Goal: Information Seeking & Learning: Learn about a topic

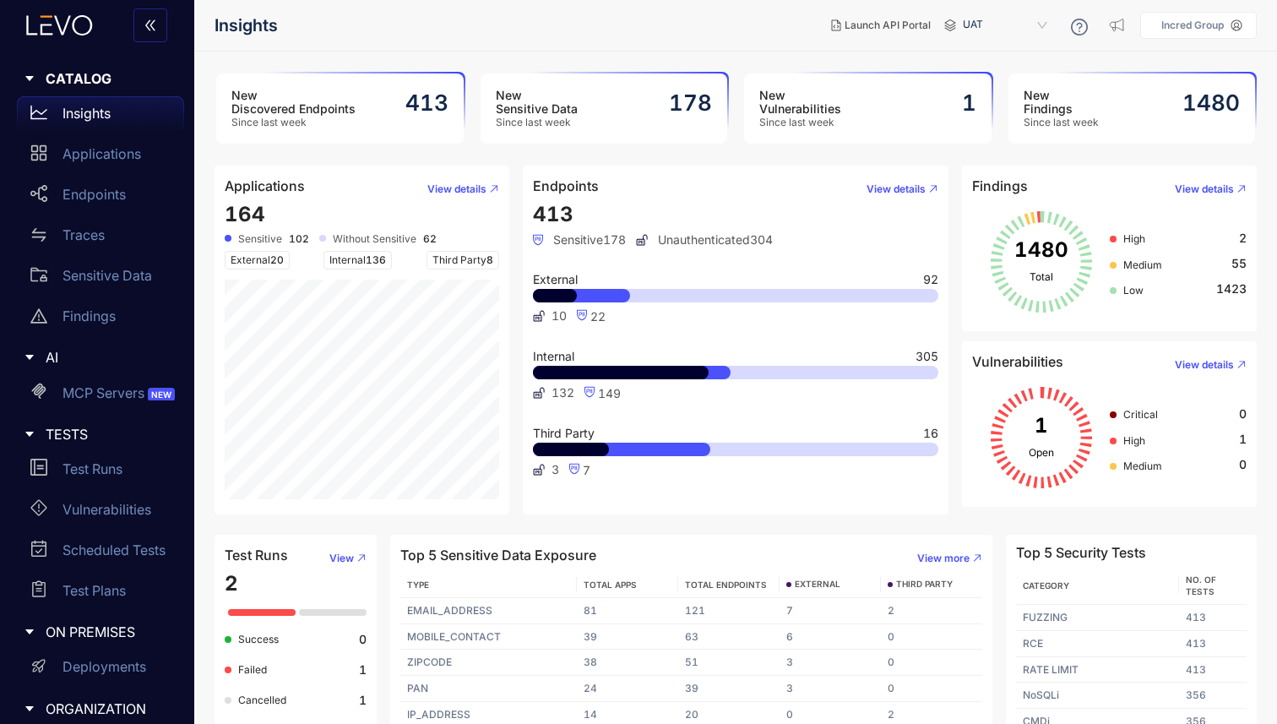
click at [351, 111] on h3 "New Discovered Endpoints" at bounding box center [293, 102] width 124 height 27
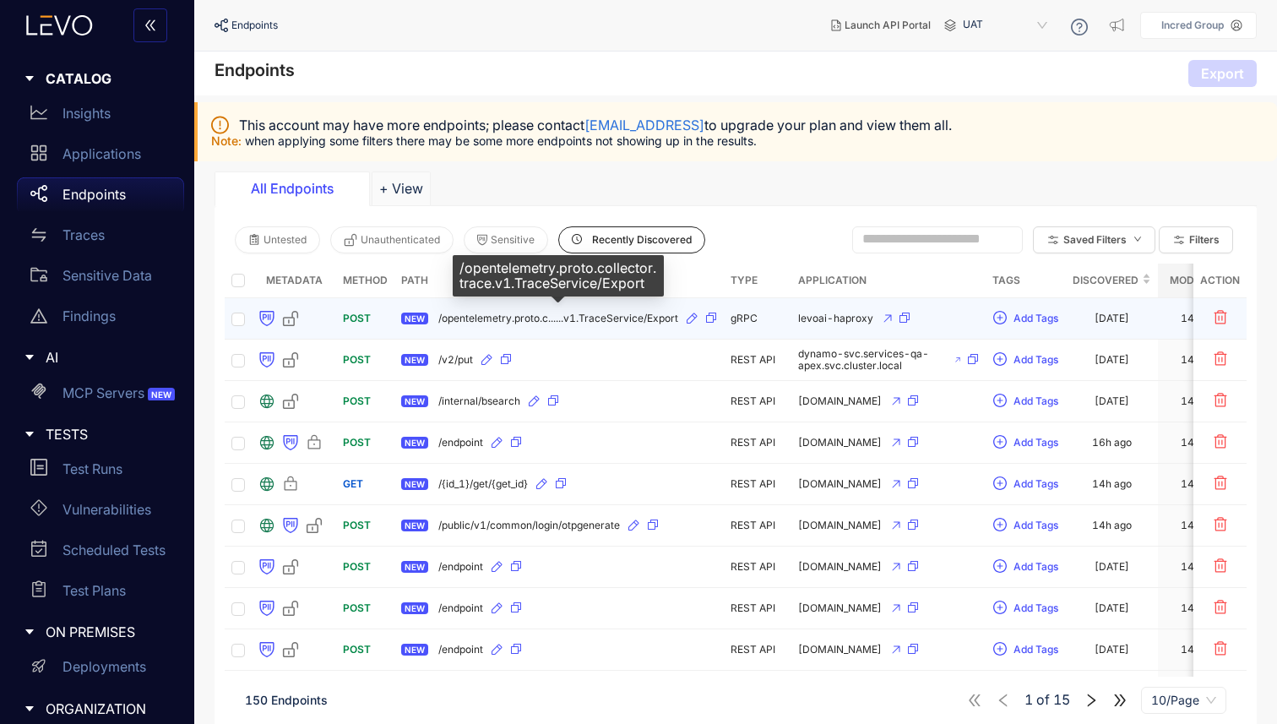
click at [607, 320] on span "/opentelemetry.proto.c......v1.TraceService/Export" at bounding box center [558, 319] width 240 height 12
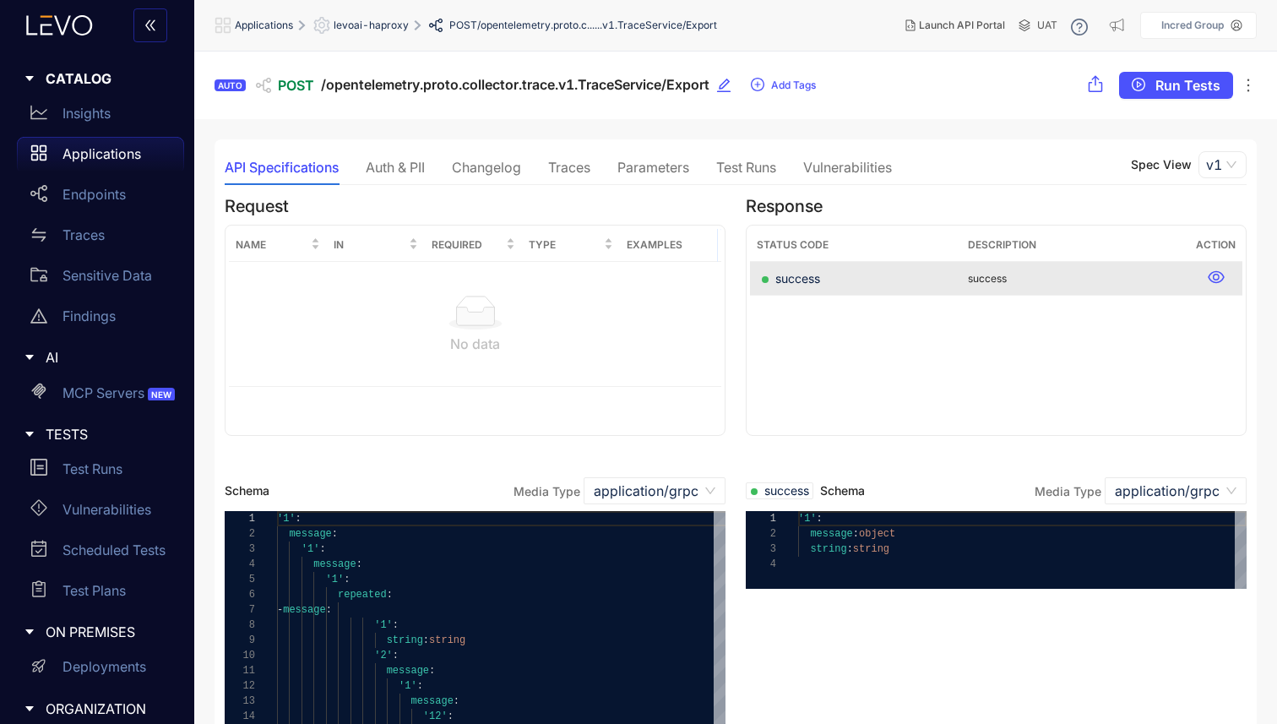
click at [561, 175] on div "Traces" at bounding box center [569, 167] width 42 height 15
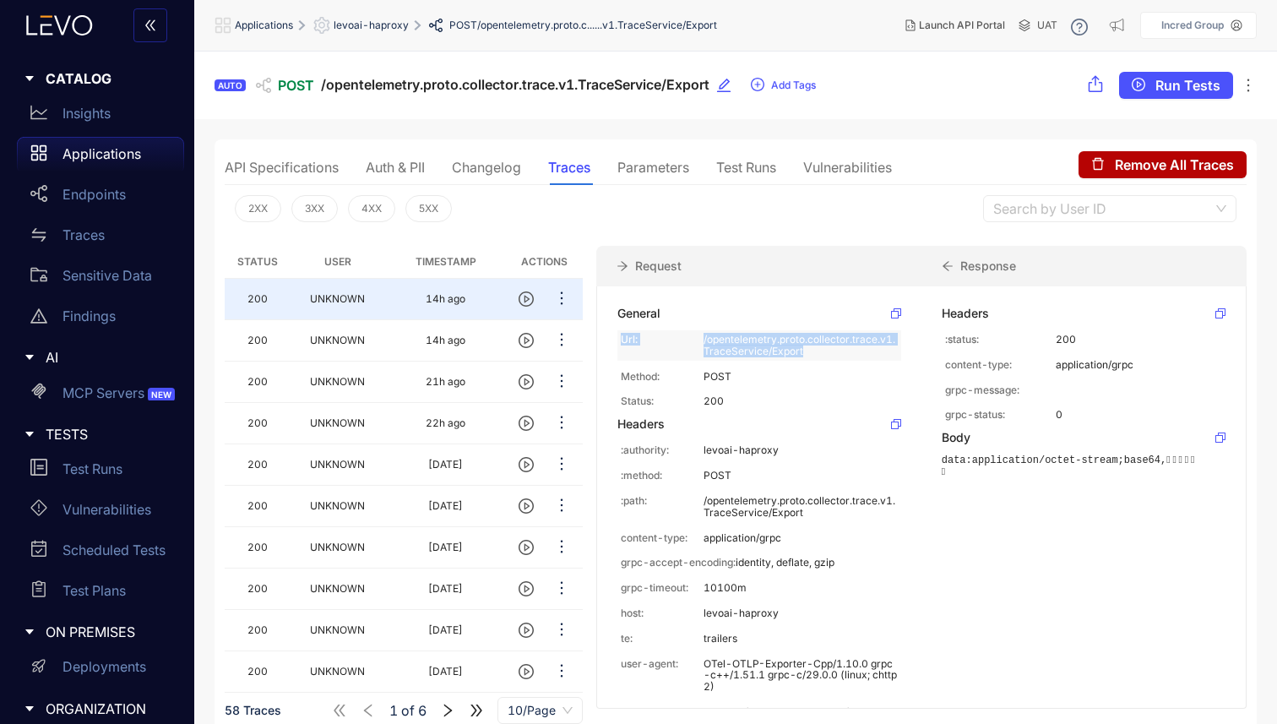
drag, startPoint x: 687, startPoint y: 332, endPoint x: 810, endPoint y: 346, distance: 124.2
click at [811, 349] on div "Url: /opentelemetry.proto.collector.trace.v1.TraceService/Export" at bounding box center [759, 345] width 284 height 30
drag, startPoint x: 691, startPoint y: 376, endPoint x: 754, endPoint y: 377, distance: 63.4
click at [756, 378] on div "Method: POST" at bounding box center [759, 376] width 284 height 19
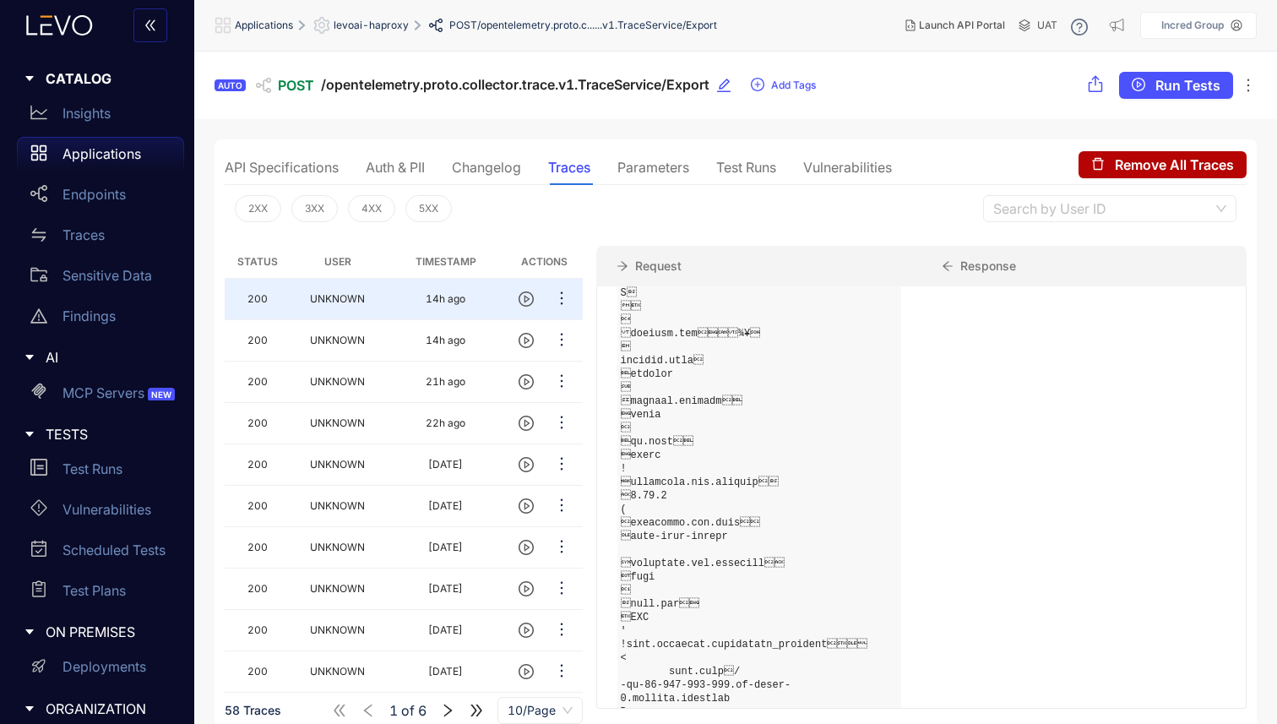
scroll to position [502, 0]
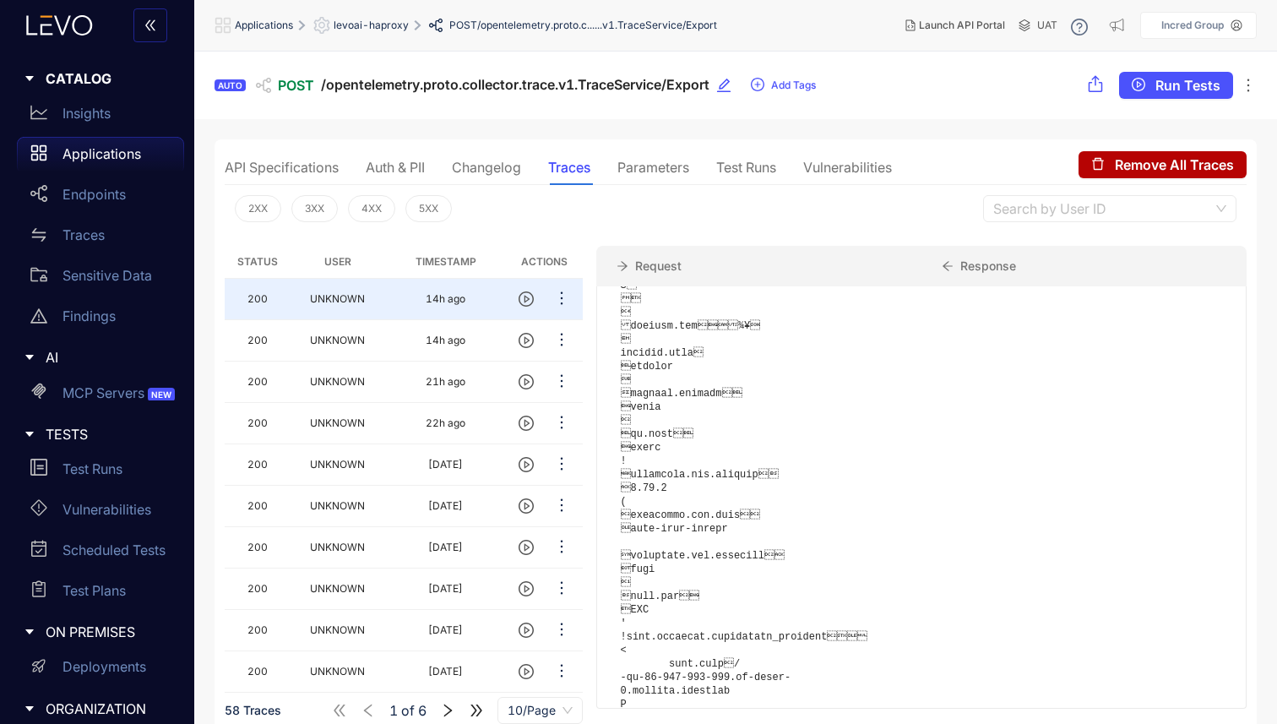
click at [658, 166] on div "Parameters" at bounding box center [653, 167] width 72 height 15
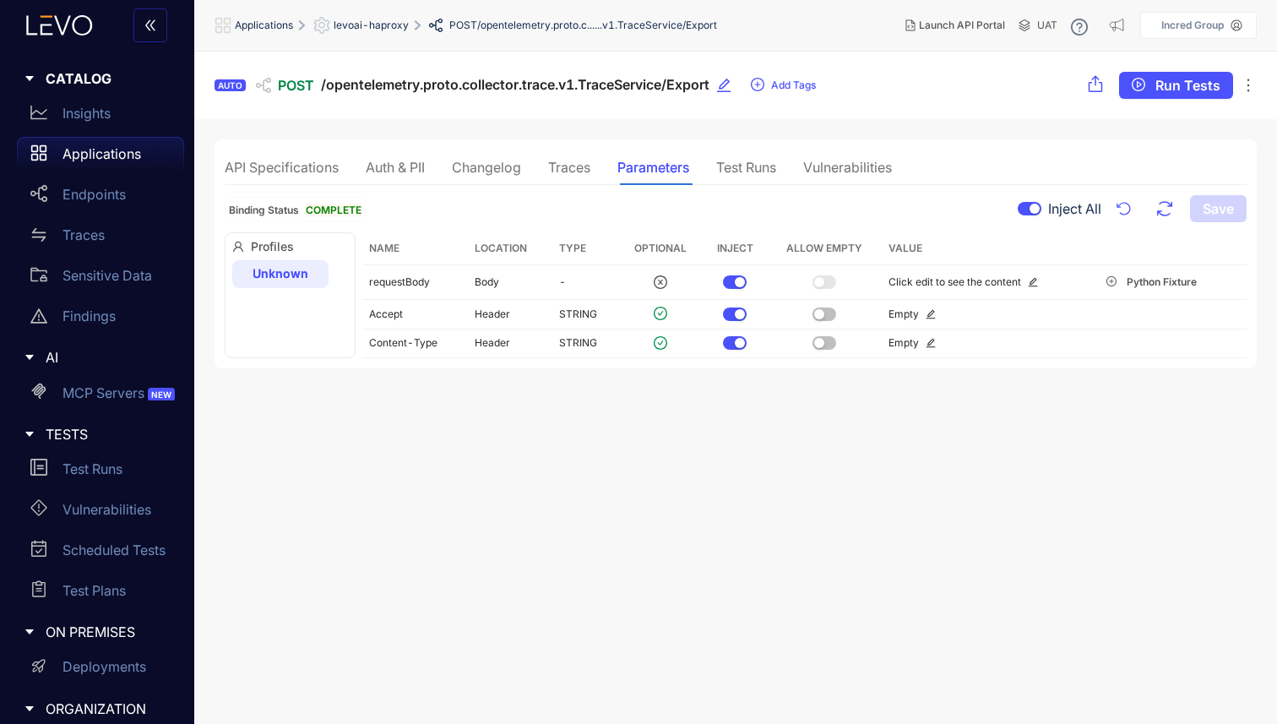
click at [312, 167] on div "API Specifications" at bounding box center [282, 167] width 114 height 15
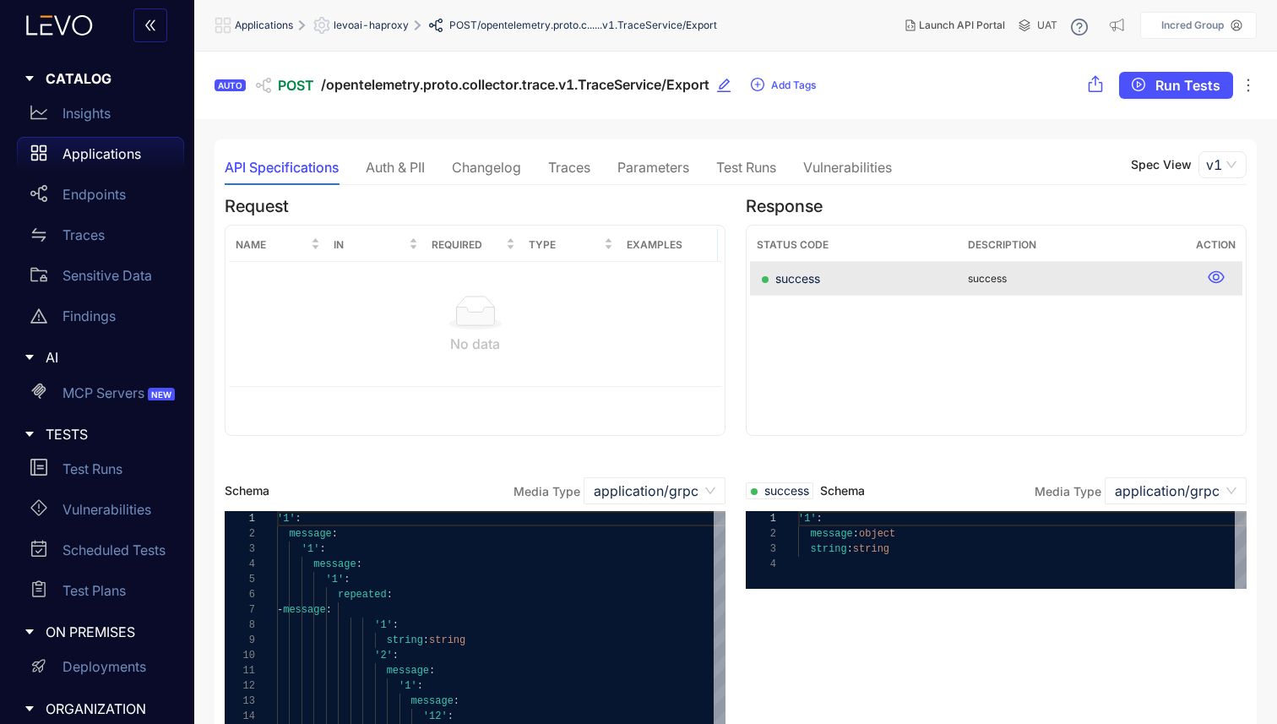
click at [93, 150] on p "Applications" at bounding box center [102, 153] width 79 height 15
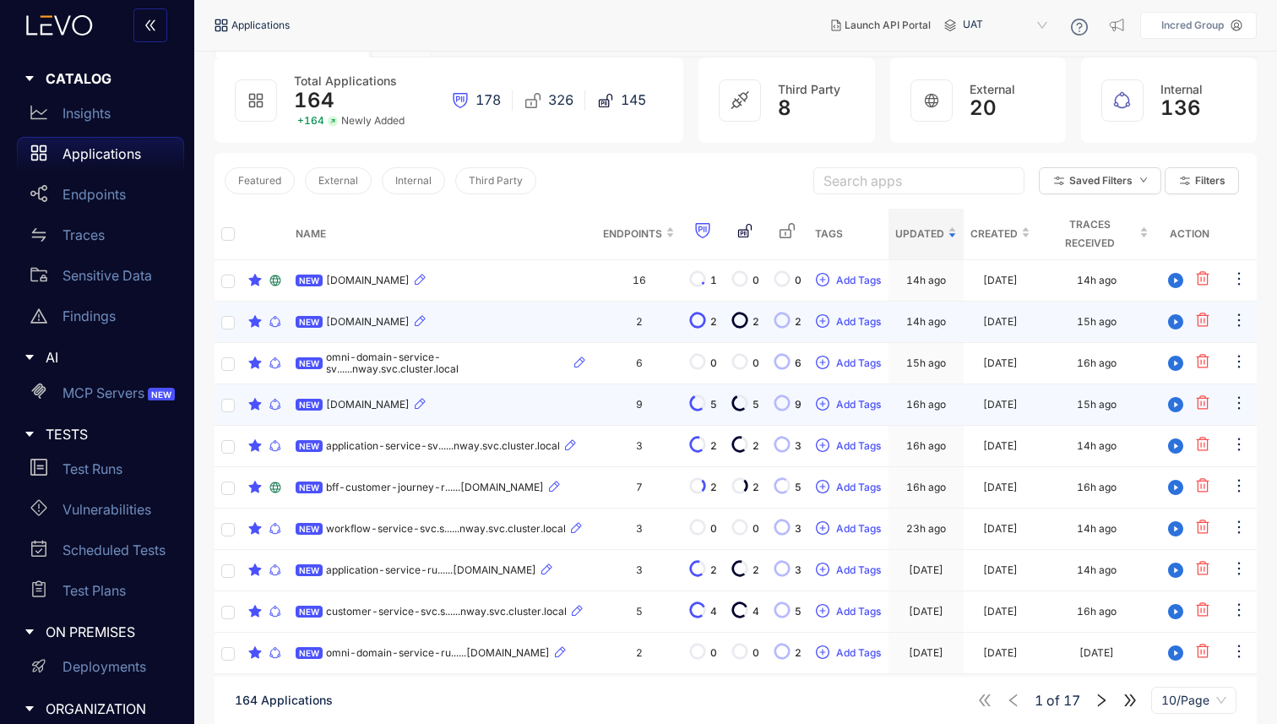
scroll to position [122, 0]
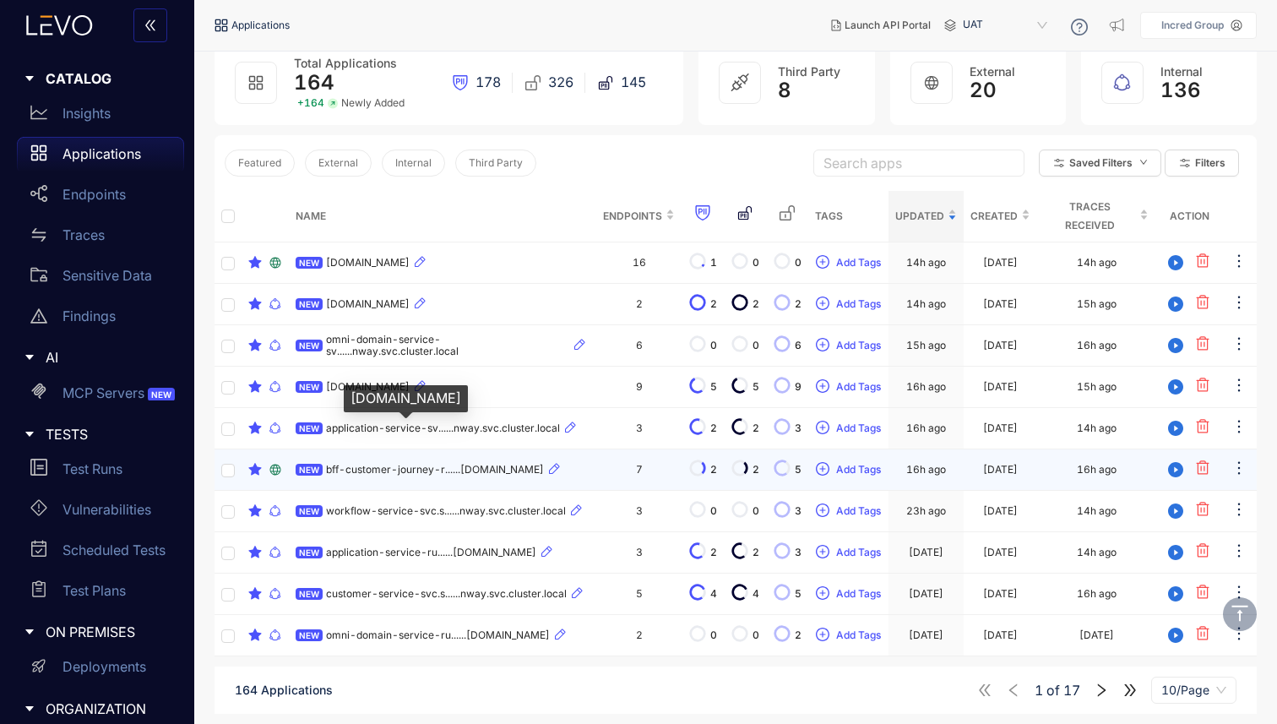
click at [411, 467] on span "bff-customer-journey-r......[DOMAIN_NAME]" at bounding box center [435, 470] width 218 height 12
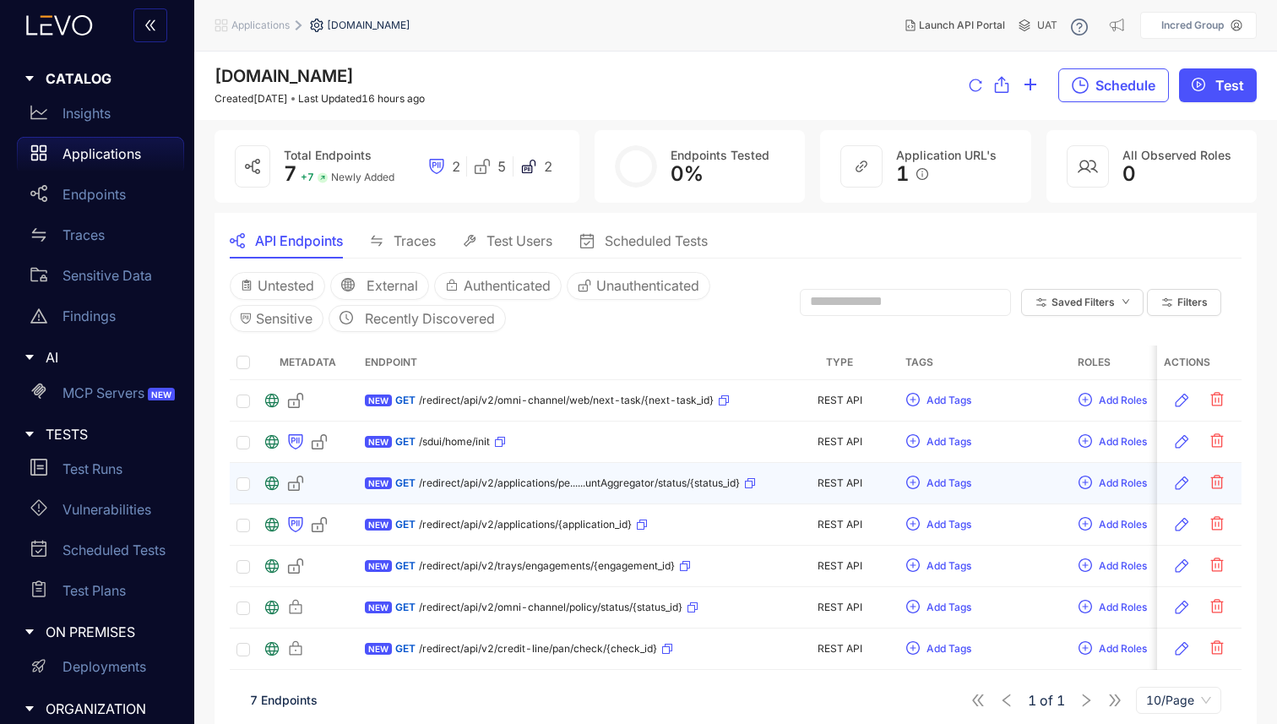
scroll to position [16, 0]
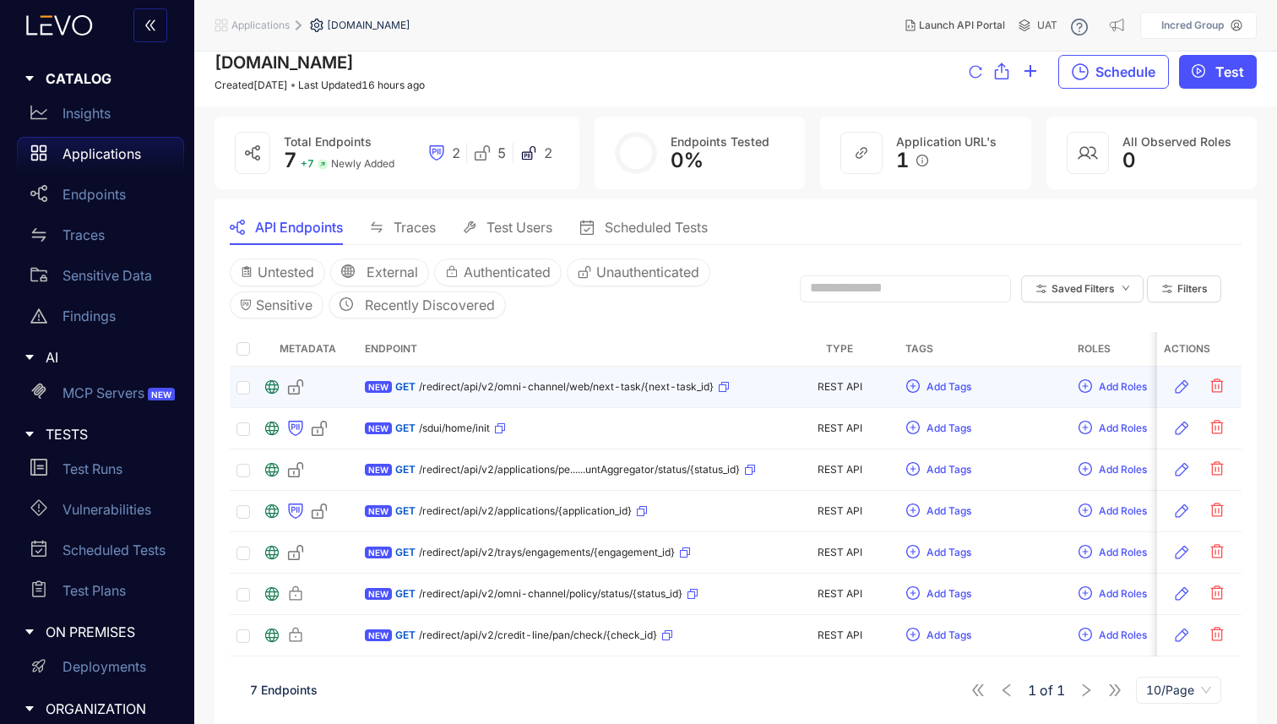
click at [405, 388] on span "GET" at bounding box center [405, 387] width 20 height 12
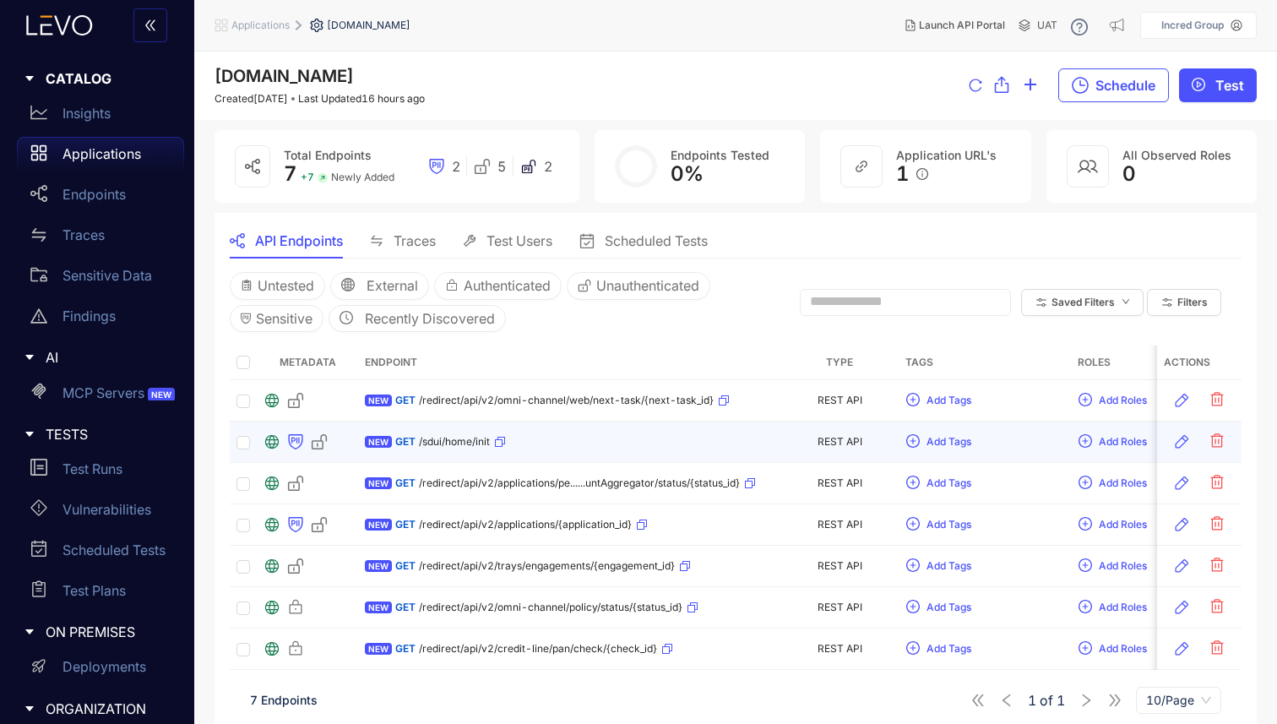
click at [457, 448] on div "GET /sdui/home/init" at bounding box center [450, 441] width 111 height 27
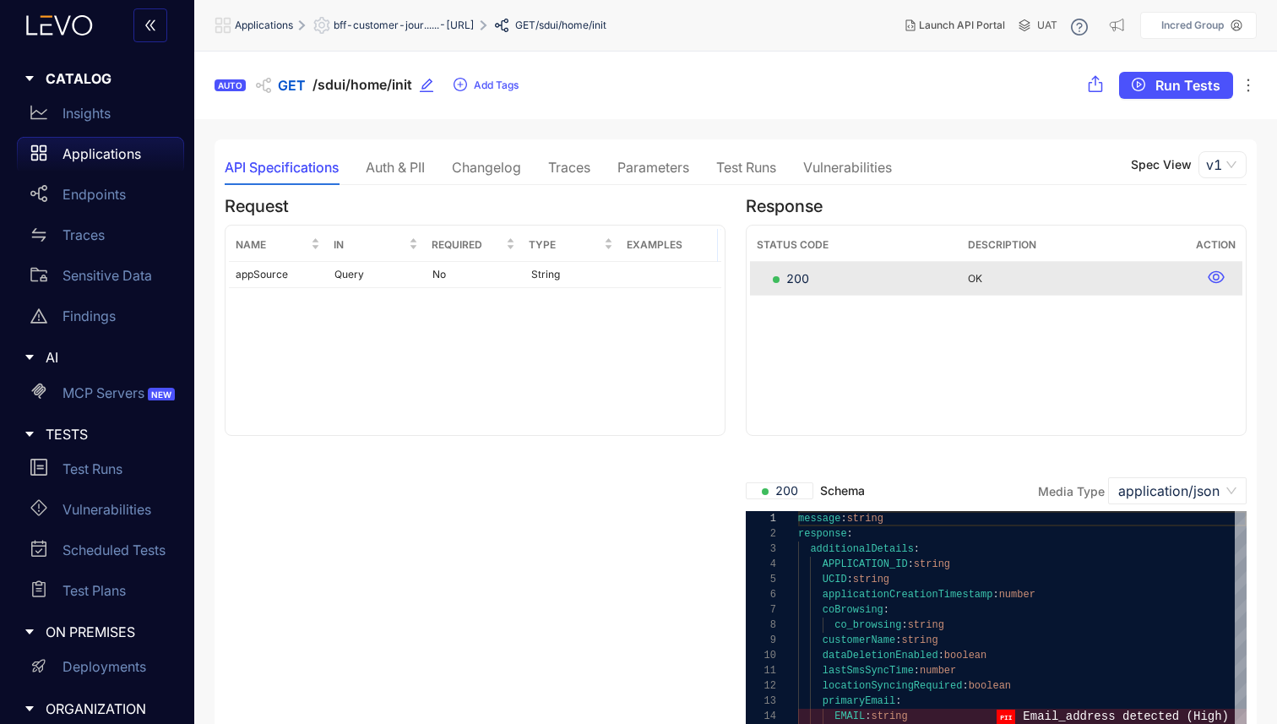
click at [410, 160] on div "Auth & PII" at bounding box center [395, 167] width 59 height 15
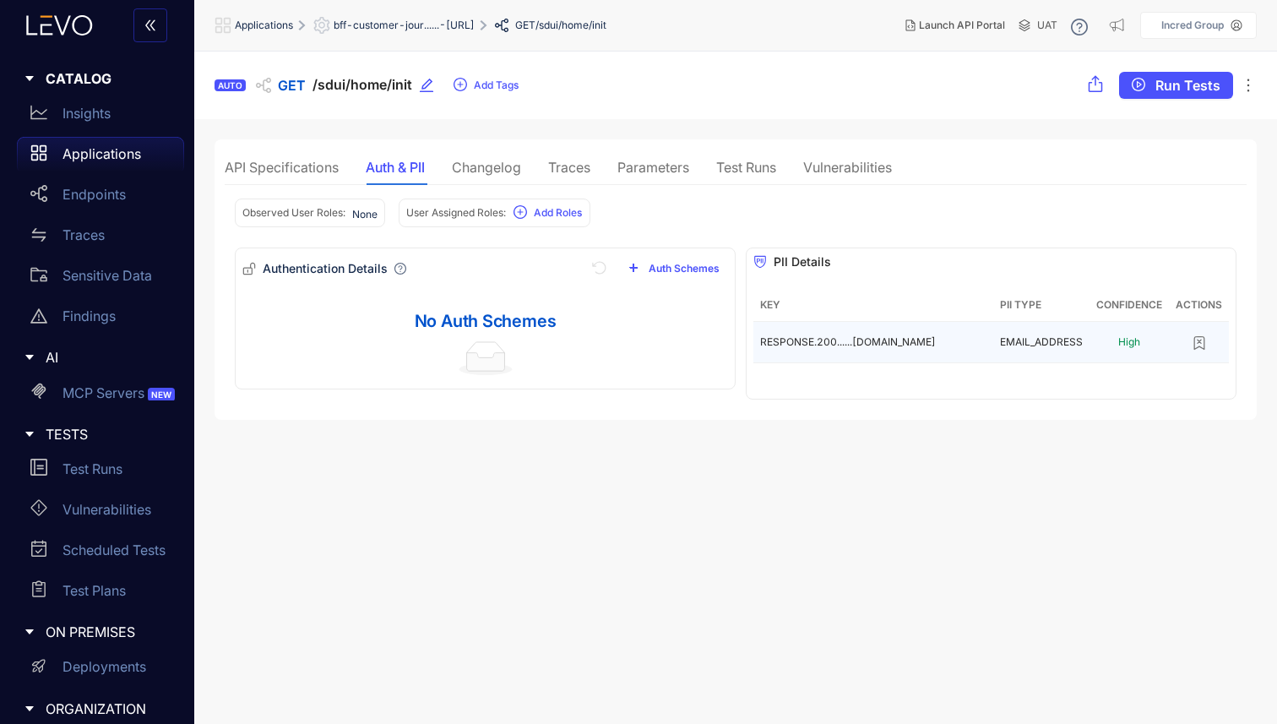
click at [1031, 352] on td "EMAIL_ADDRESS" at bounding box center [1041, 342] width 96 height 41
click at [909, 338] on span "RESPONSE.200......[DOMAIN_NAME]" at bounding box center [848, 341] width 176 height 13
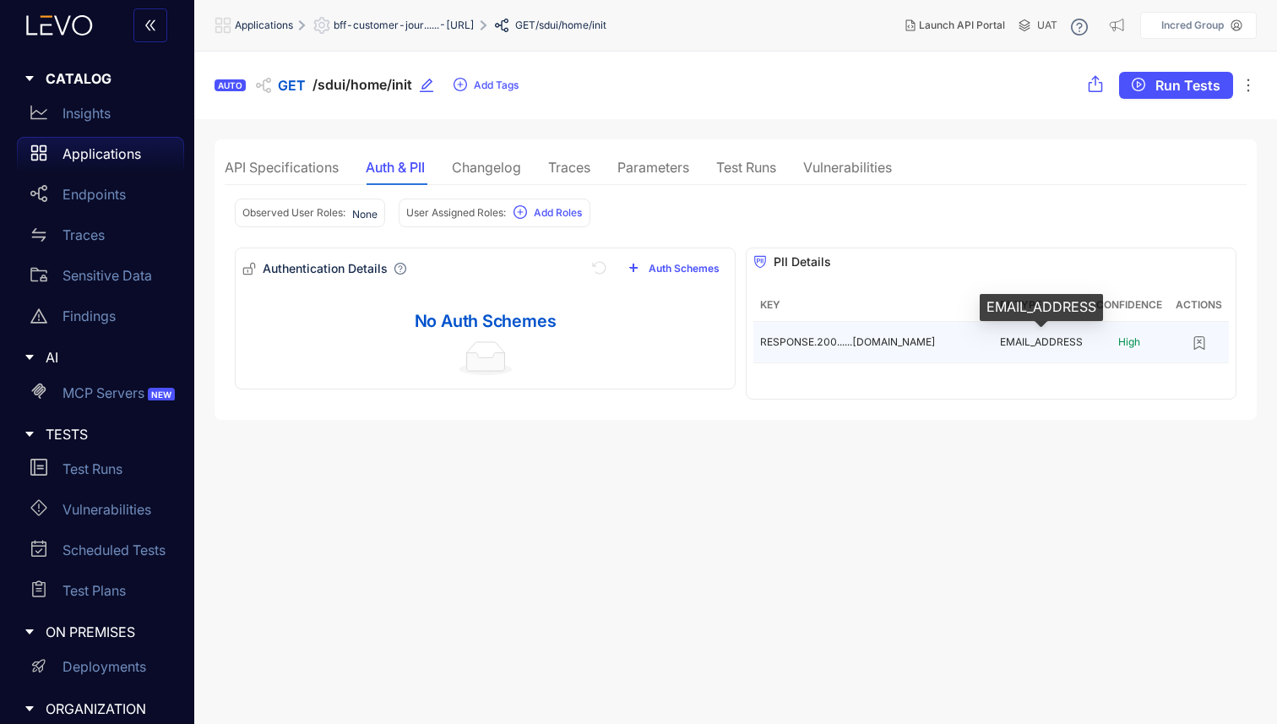
click at [1016, 344] on span "EMAIL_ADDRESS" at bounding box center [1041, 341] width 83 height 13
click at [1161, 342] on td "High" at bounding box center [1129, 342] width 79 height 41
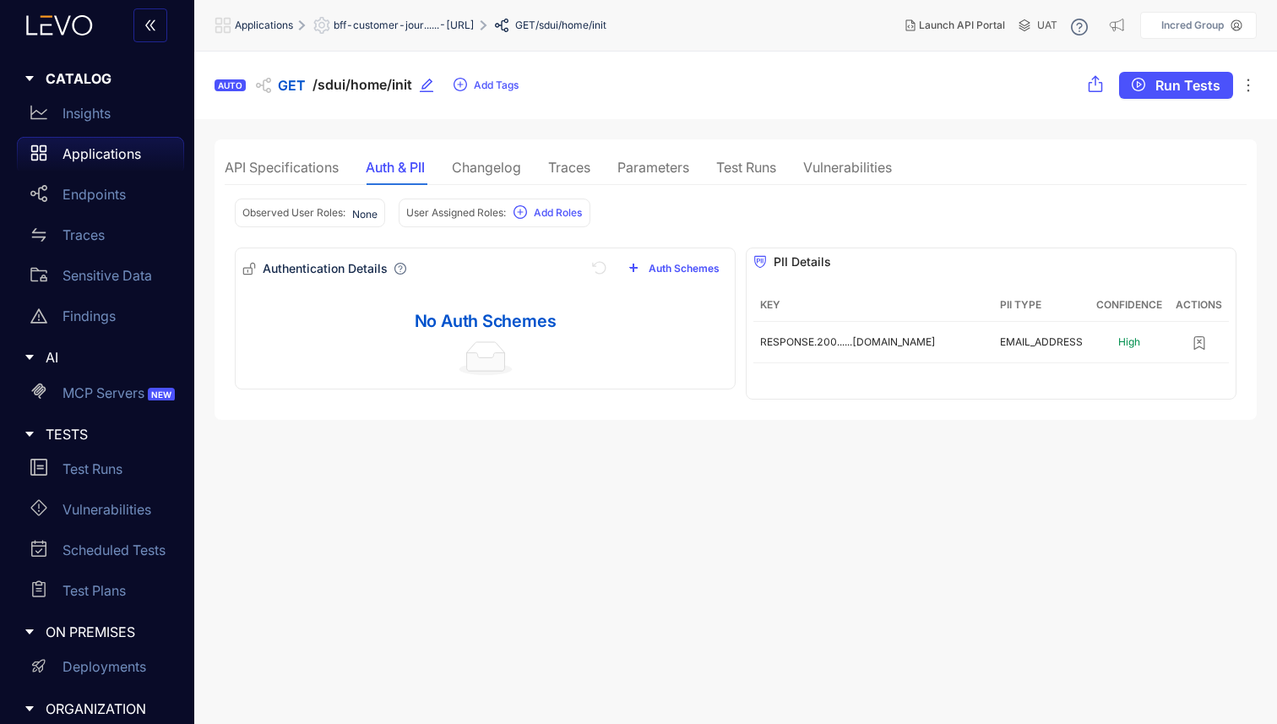
click at [573, 161] on div "Traces" at bounding box center [569, 167] width 42 height 15
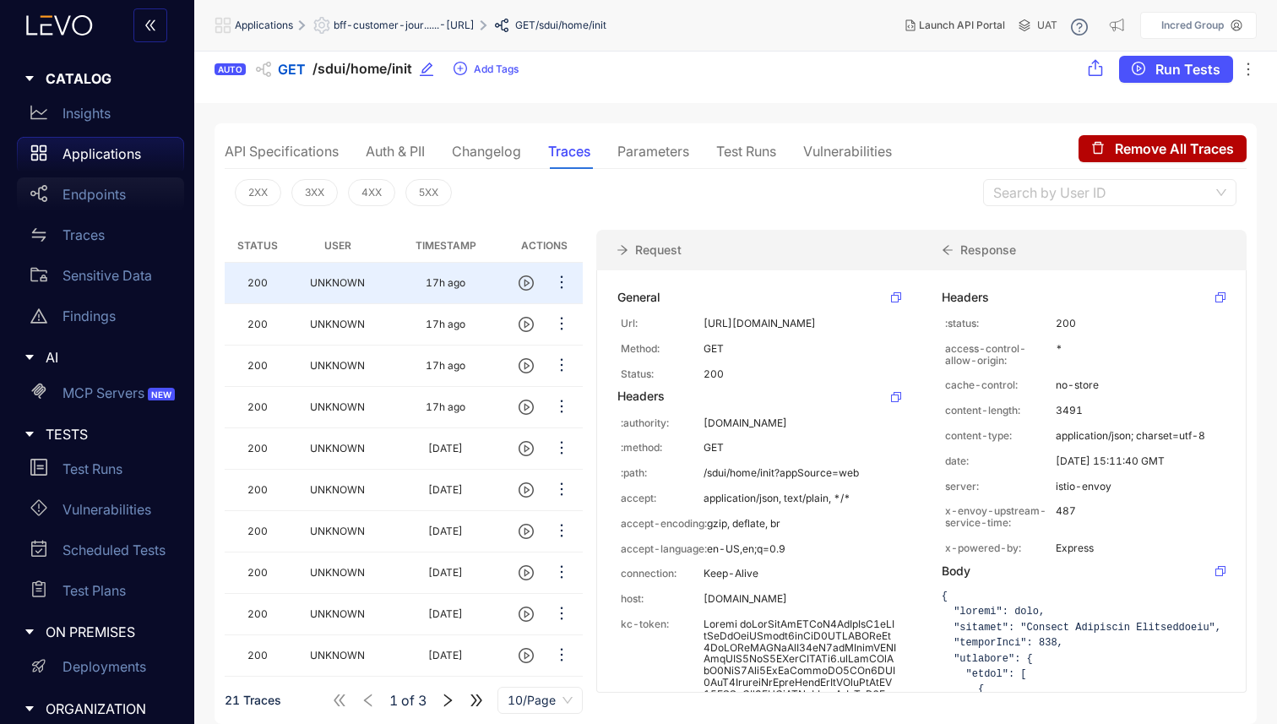
click at [134, 198] on div "Endpoints" at bounding box center [100, 194] width 167 height 34
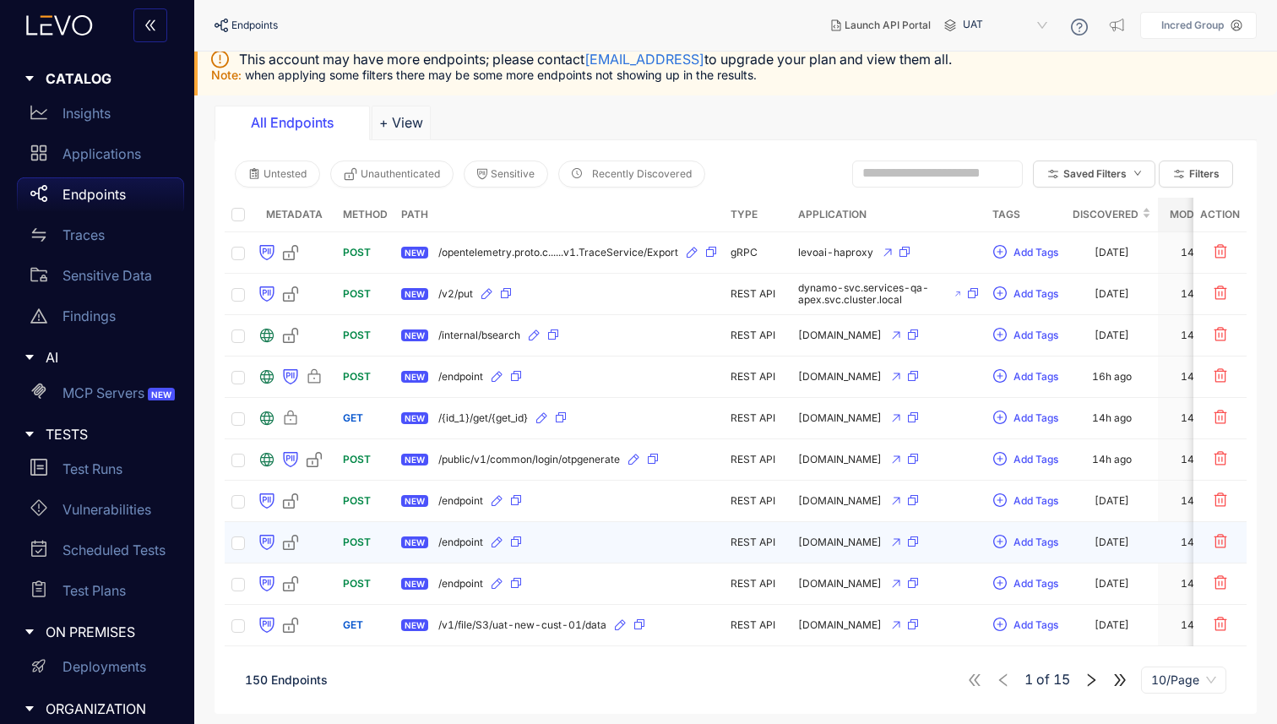
scroll to position [84, 0]
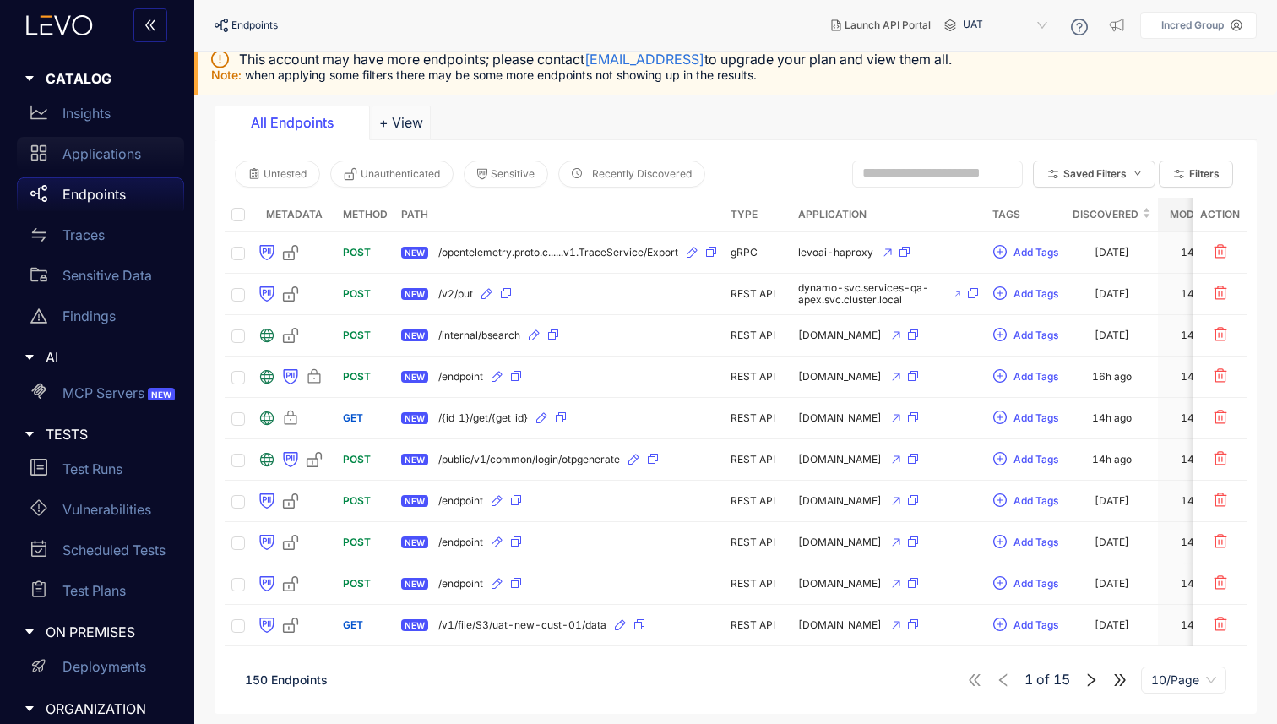
click at [101, 166] on div "Applications" at bounding box center [100, 154] width 167 height 34
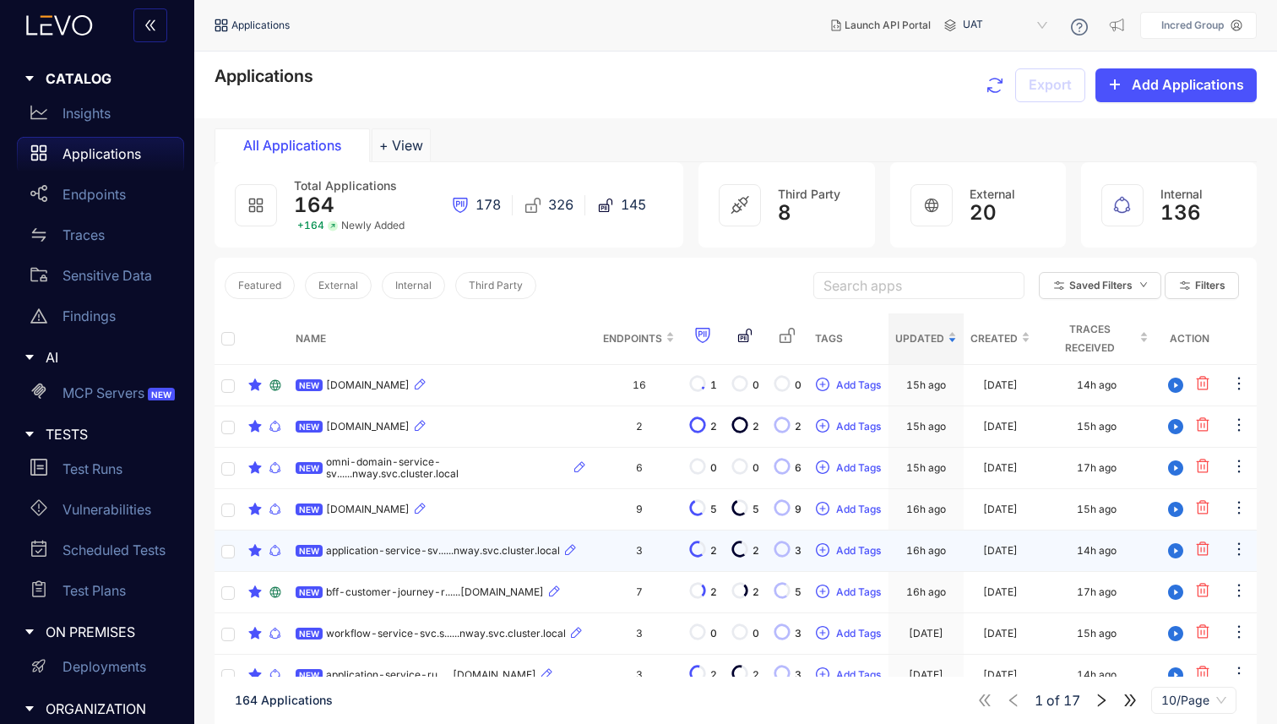
scroll to position [24, 0]
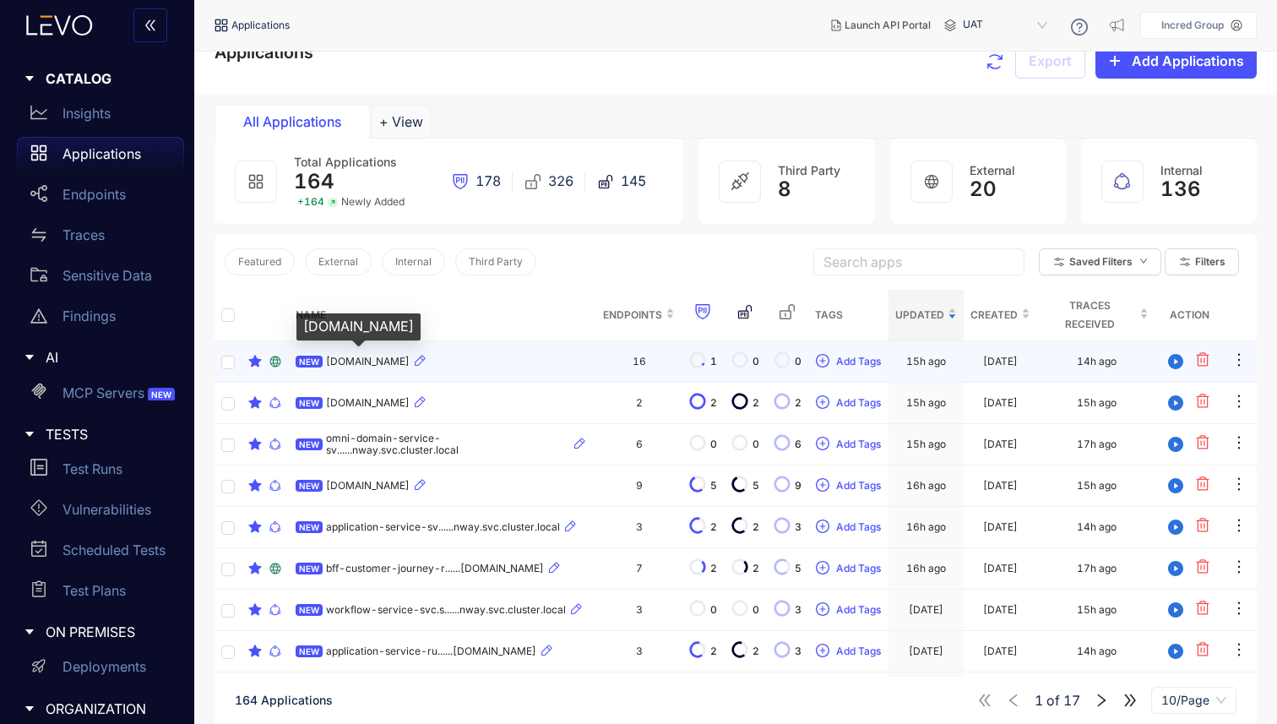
click at [410, 361] on span "[DOMAIN_NAME]" at bounding box center [368, 362] width 84 height 12
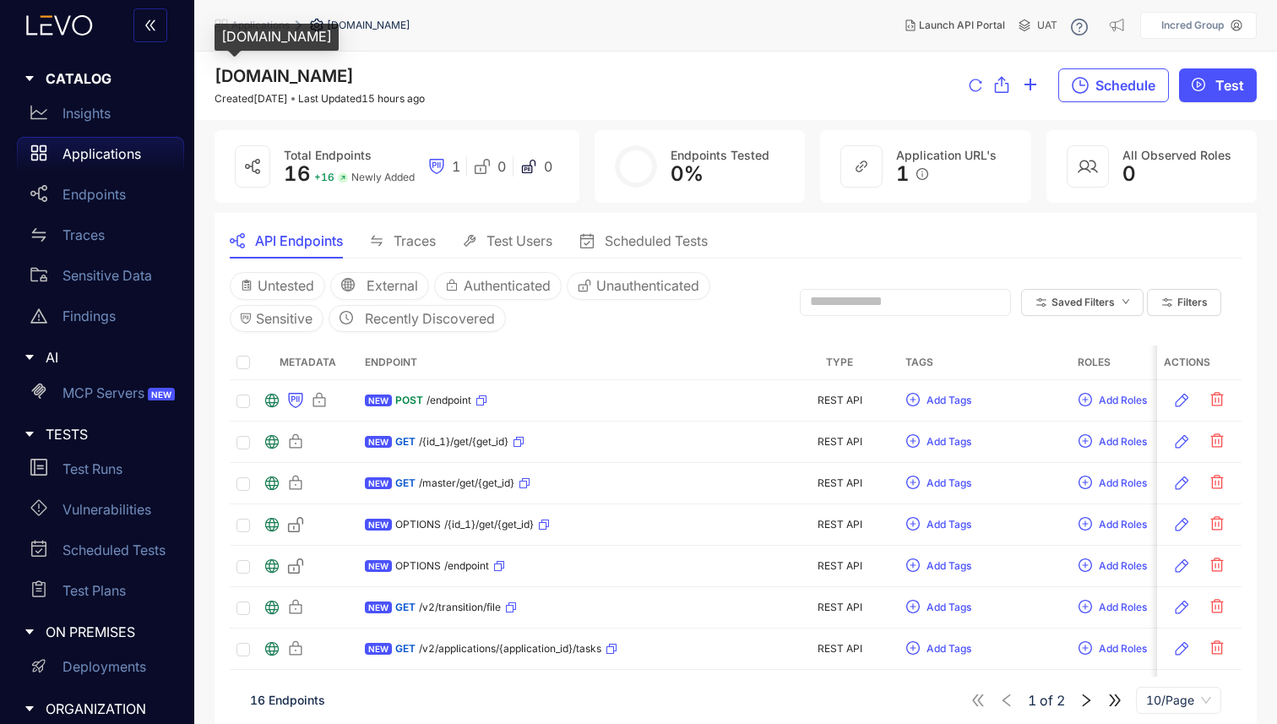
drag, startPoint x: 207, startPoint y: 74, endPoint x: 505, endPoint y: 74, distance: 298.2
click at [506, 75] on div "[DOMAIN_NAME] Created [DATE] Last Updated 15 hours ago Schedule Test" at bounding box center [735, 86] width 1083 height 68
click at [505, 74] on div "[DOMAIN_NAME] Created [DATE] Last Updated 15 hours ago Schedule Test" at bounding box center [736, 86] width 1042 height 38
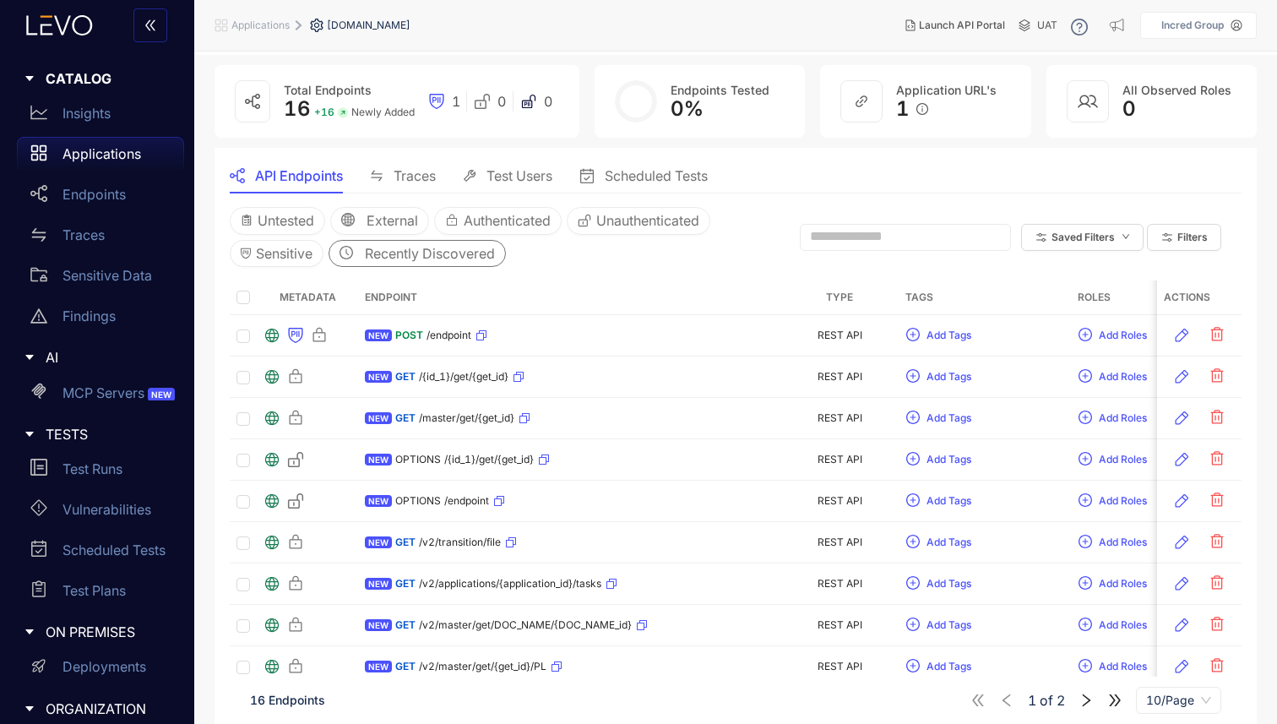
scroll to position [112, 0]
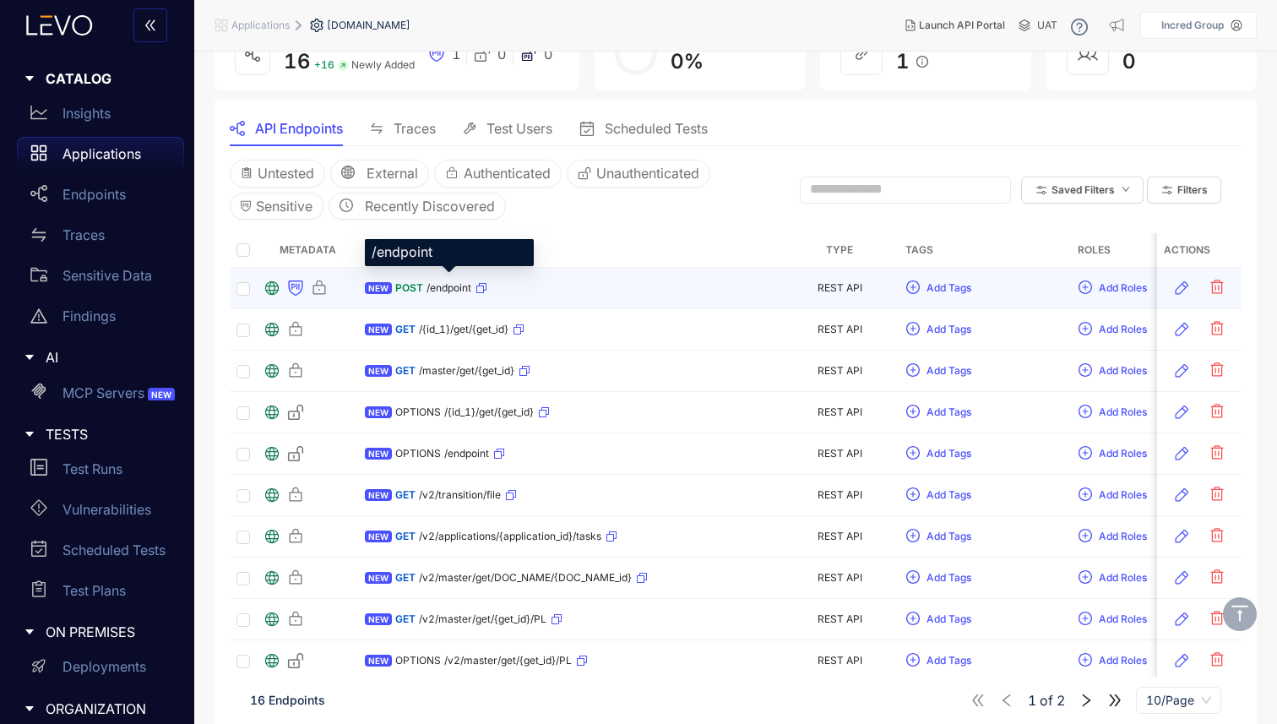
click at [429, 282] on span "/endpoint" at bounding box center [449, 288] width 45 height 12
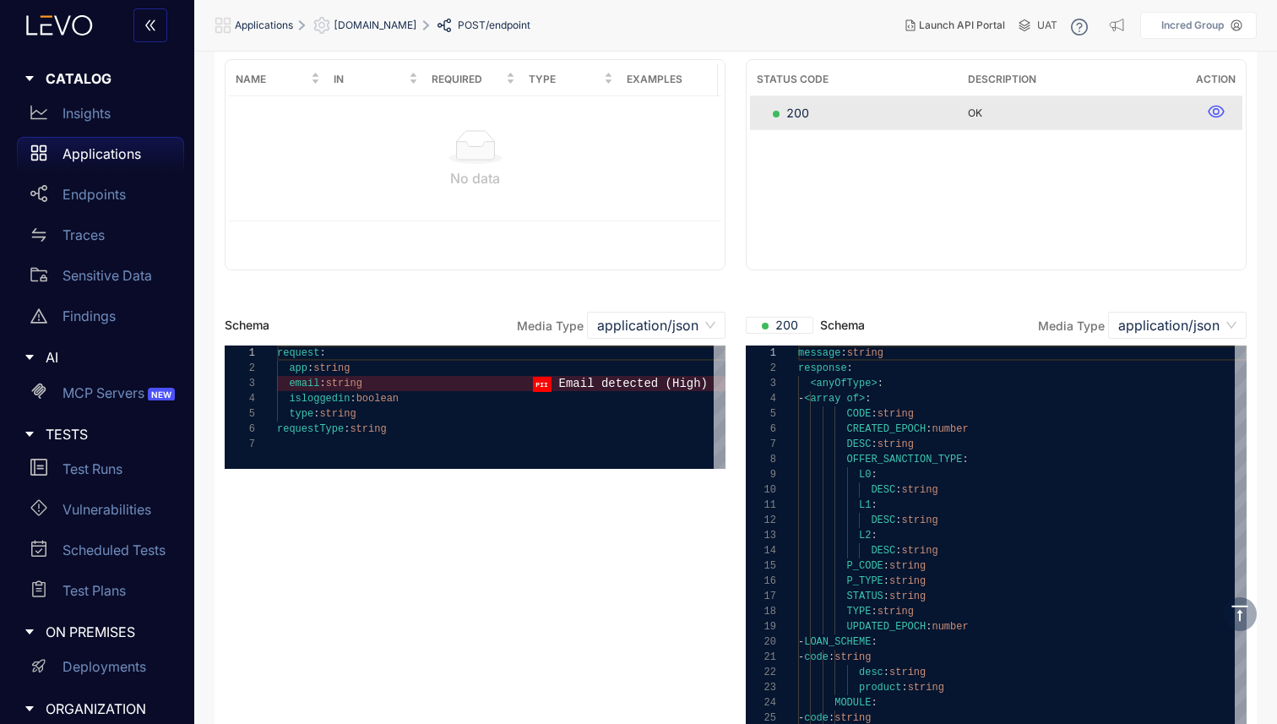
scroll to position [30, 0]
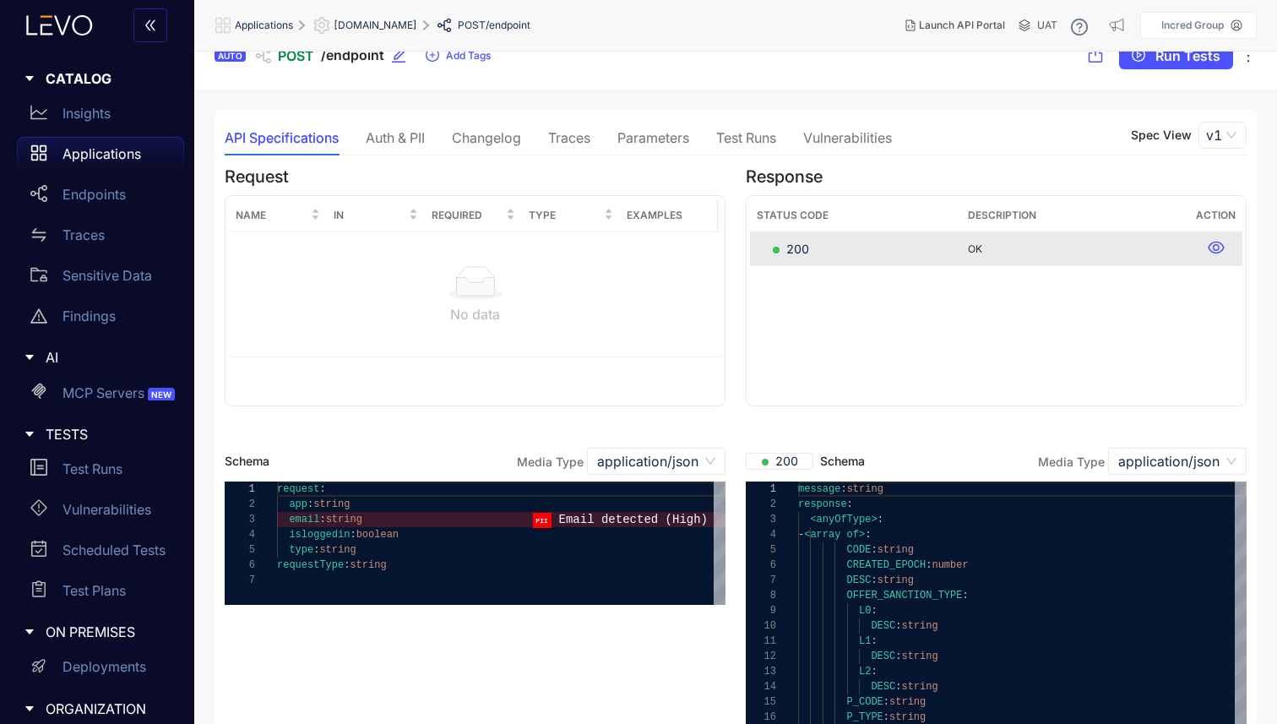
click at [574, 144] on div "Traces" at bounding box center [569, 137] width 42 height 15
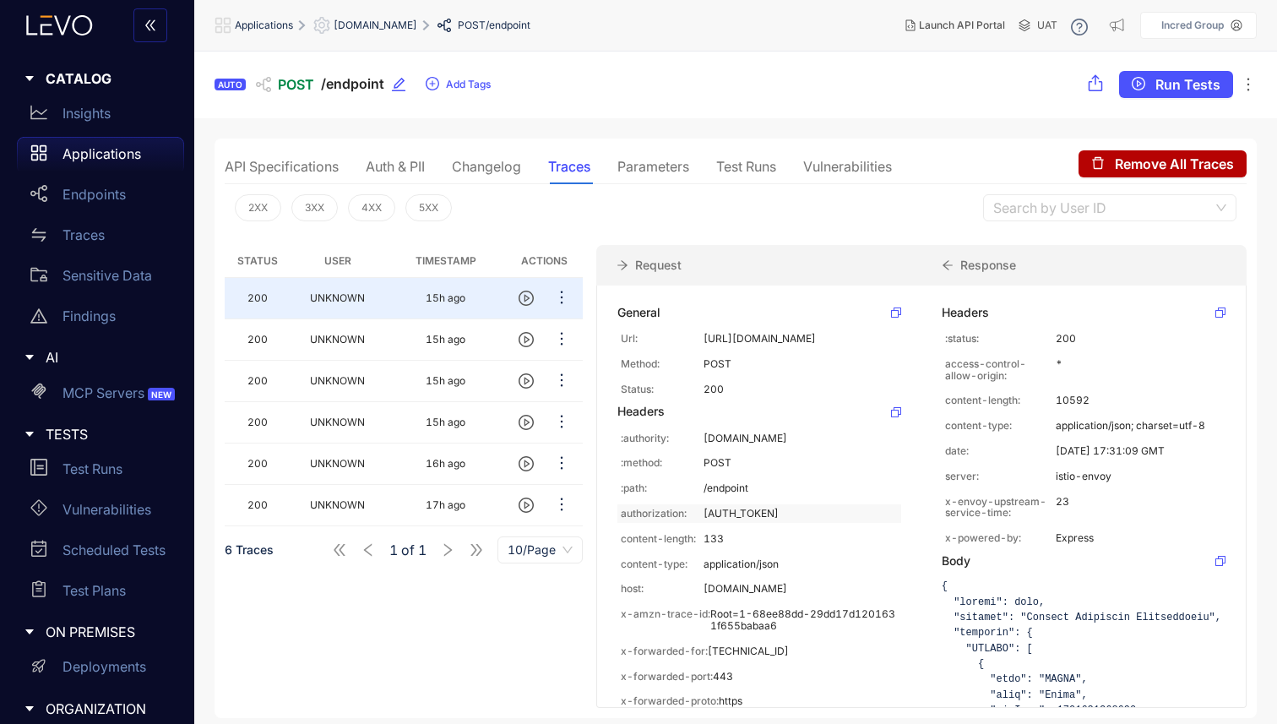
drag, startPoint x: 698, startPoint y: 522, endPoint x: 786, endPoint y: 605, distance: 121.3
click at [786, 523] on div "[AUTH_TOKEN]" at bounding box center [759, 513] width 284 height 19
click at [662, 519] on p "authorization:" at bounding box center [662, 514] width 83 height 12
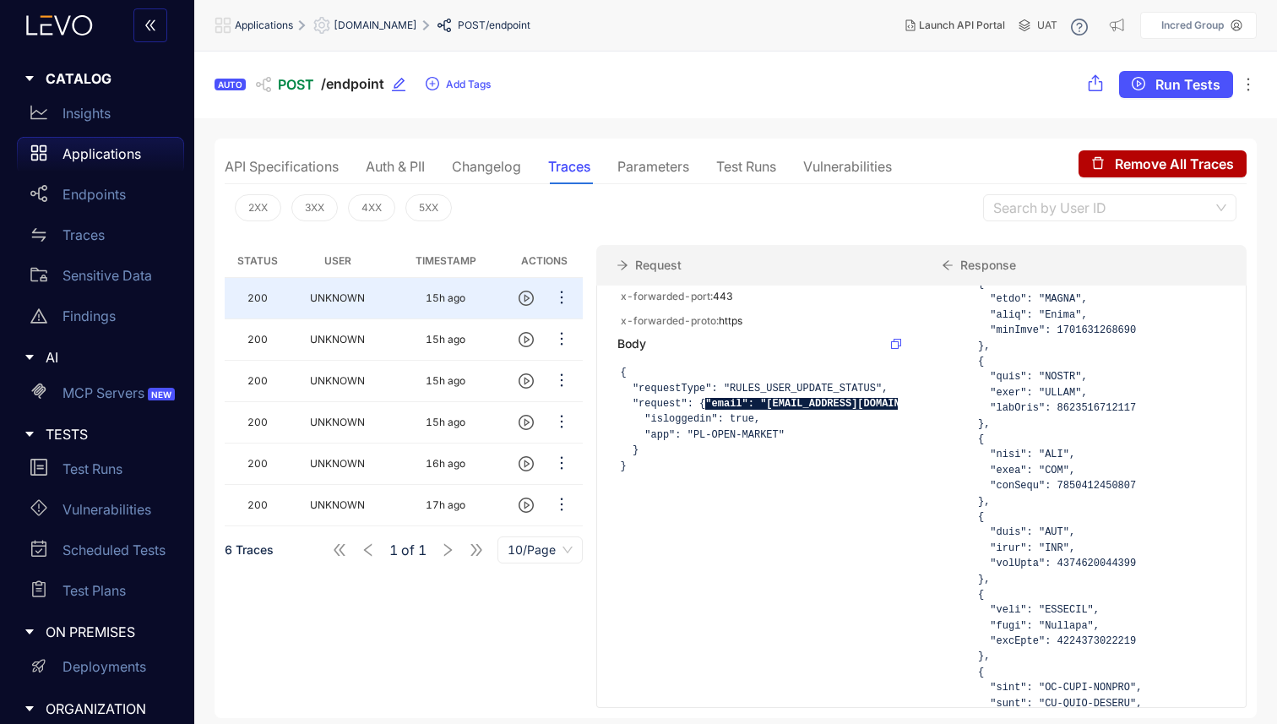
scroll to position [383, 0]
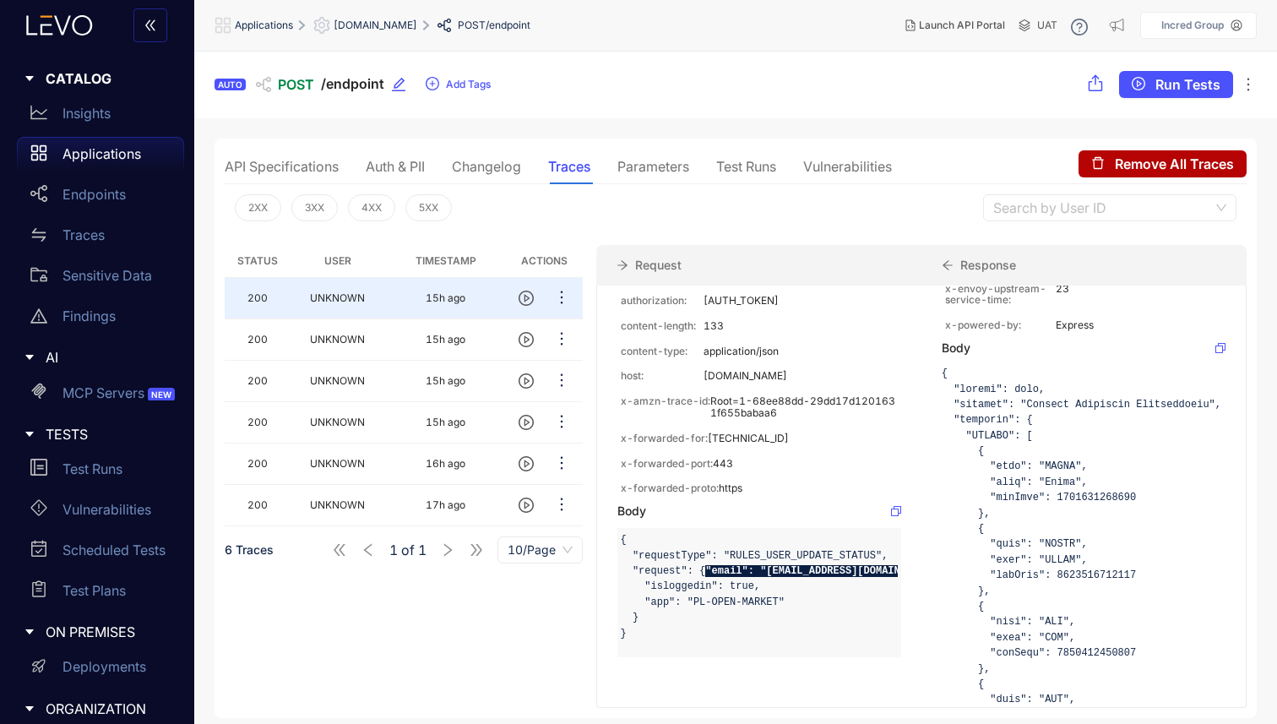
scroll to position [205, 0]
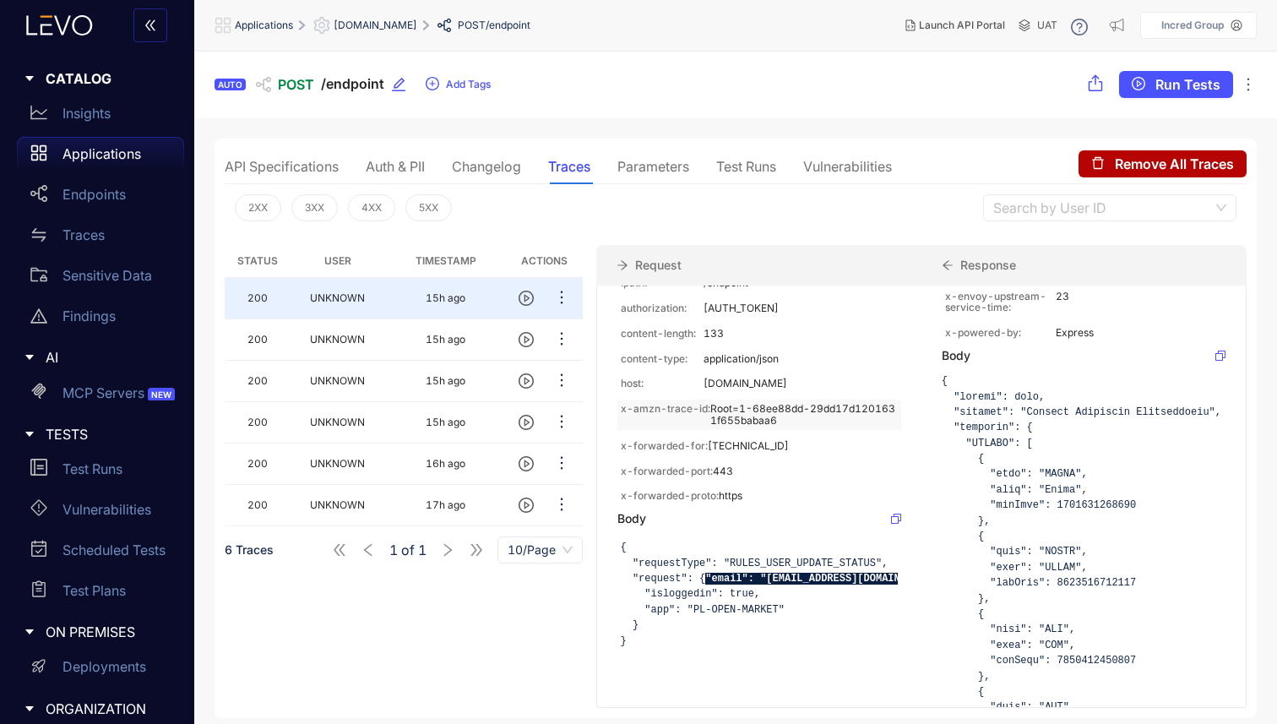
drag, startPoint x: 653, startPoint y: 506, endPoint x: 788, endPoint y: 519, distance: 135.8
click at [789, 430] on div "x-amzn-trace-id: Root=1-68ee88dd-29dd17d1201631f655babaa6" at bounding box center [759, 415] width 284 height 30
click at [788, 430] on div "x-amzn-trace-id: Root=1-68ee88dd-29dd17d1201631f655babaa6" at bounding box center [759, 415] width 284 height 30
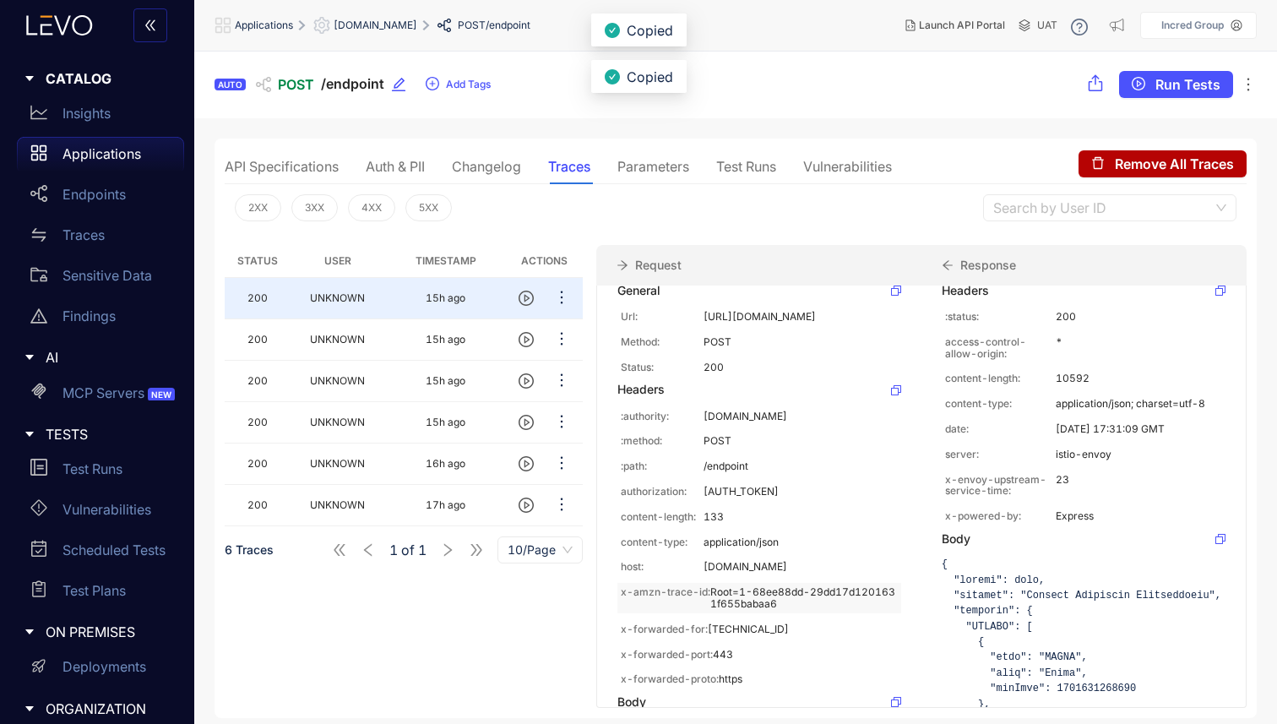
scroll to position [0, 0]
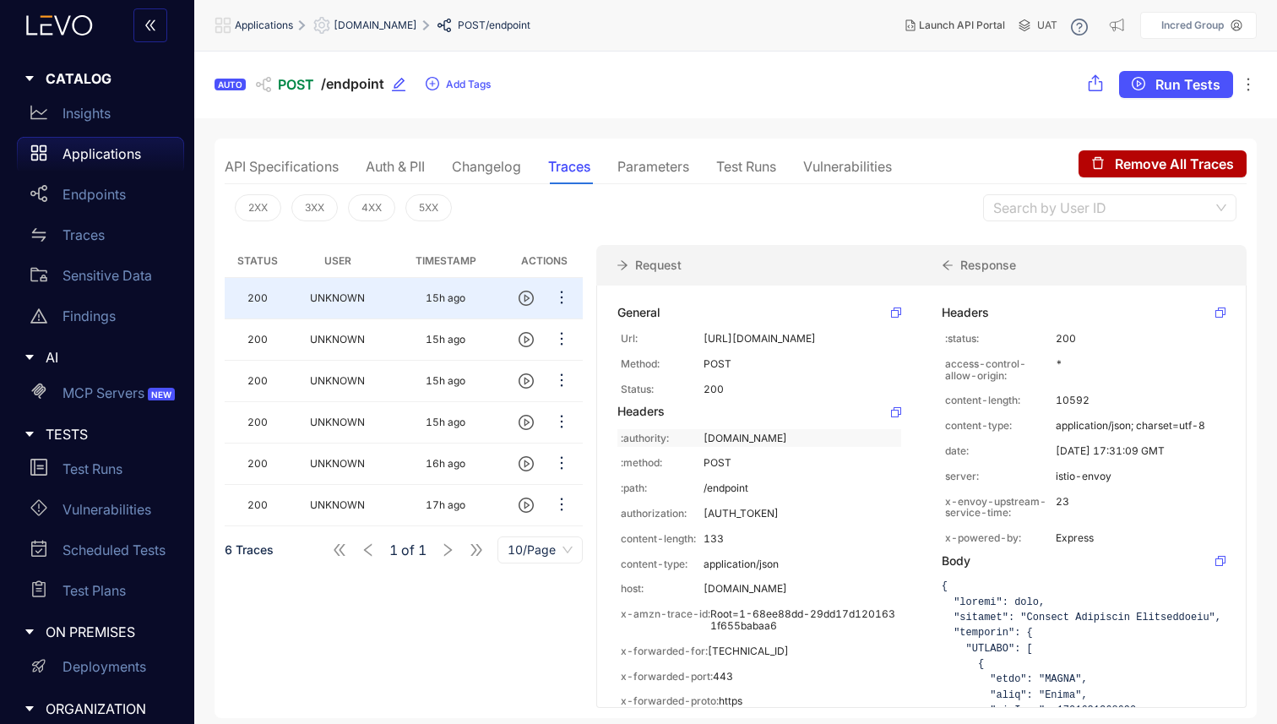
drag, startPoint x: 694, startPoint y: 450, endPoint x: 895, endPoint y: 454, distance: 201.1
click at [895, 448] on div ":authority: [DOMAIN_NAME]" at bounding box center [759, 438] width 284 height 19
click at [835, 469] on p "POST" at bounding box center [801, 463] width 194 height 12
drag, startPoint x: 687, startPoint y: 334, endPoint x: 744, endPoint y: 356, distance: 61.5
click at [746, 348] on div "Url: [URL][DOMAIN_NAME]" at bounding box center [759, 338] width 284 height 19
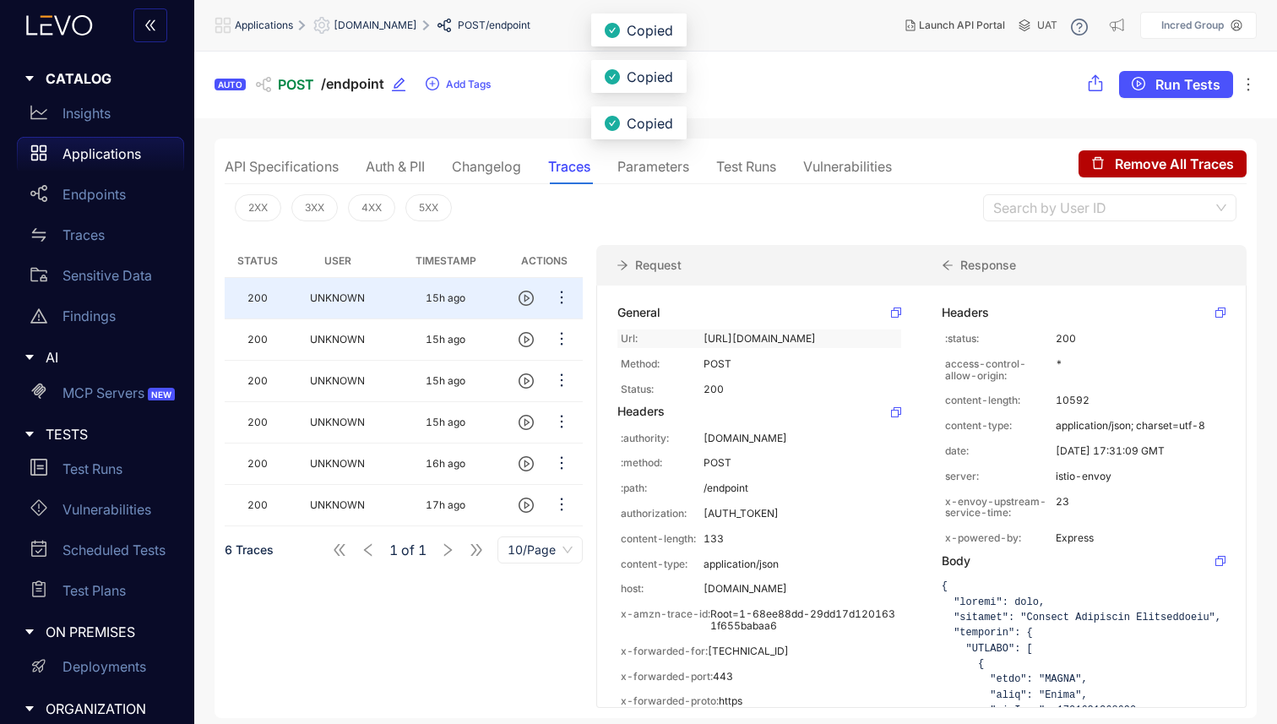
click at [744, 345] on p "[URL][DOMAIN_NAME]" at bounding box center [801, 339] width 194 height 12
click at [119, 166] on div "Applications" at bounding box center [100, 154] width 167 height 34
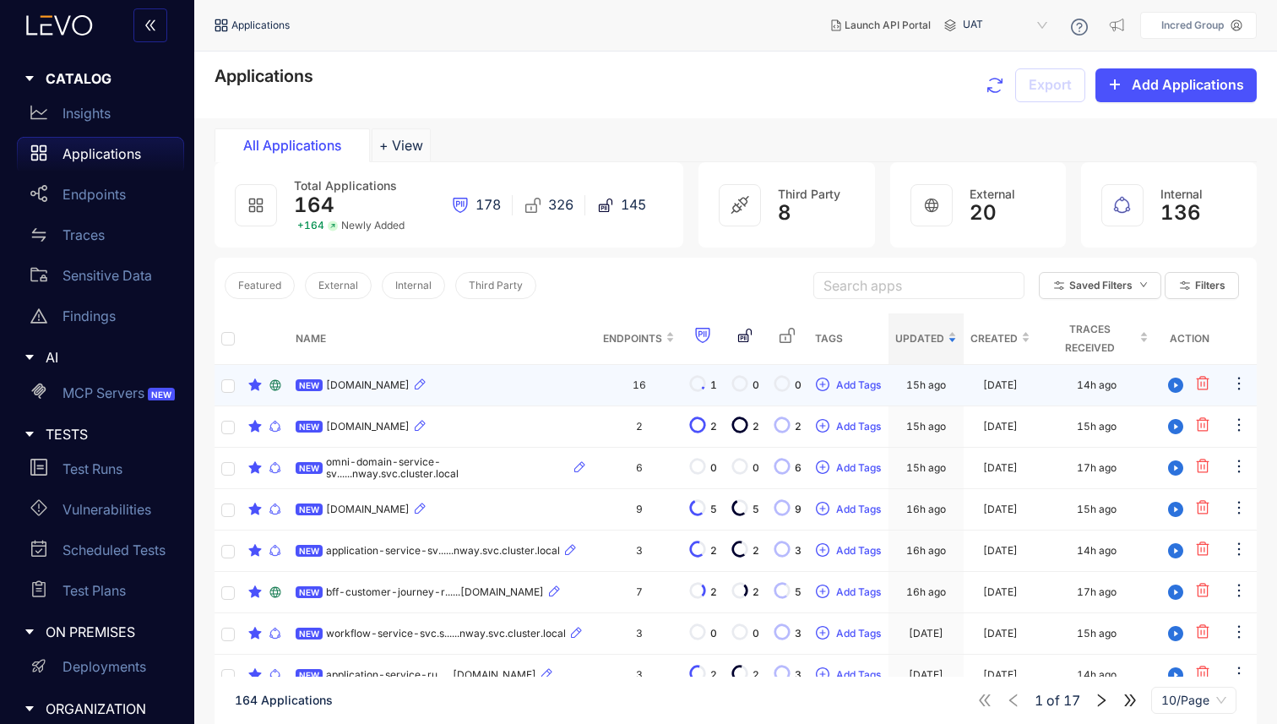
click at [410, 388] on span "[DOMAIN_NAME]" at bounding box center [368, 385] width 84 height 12
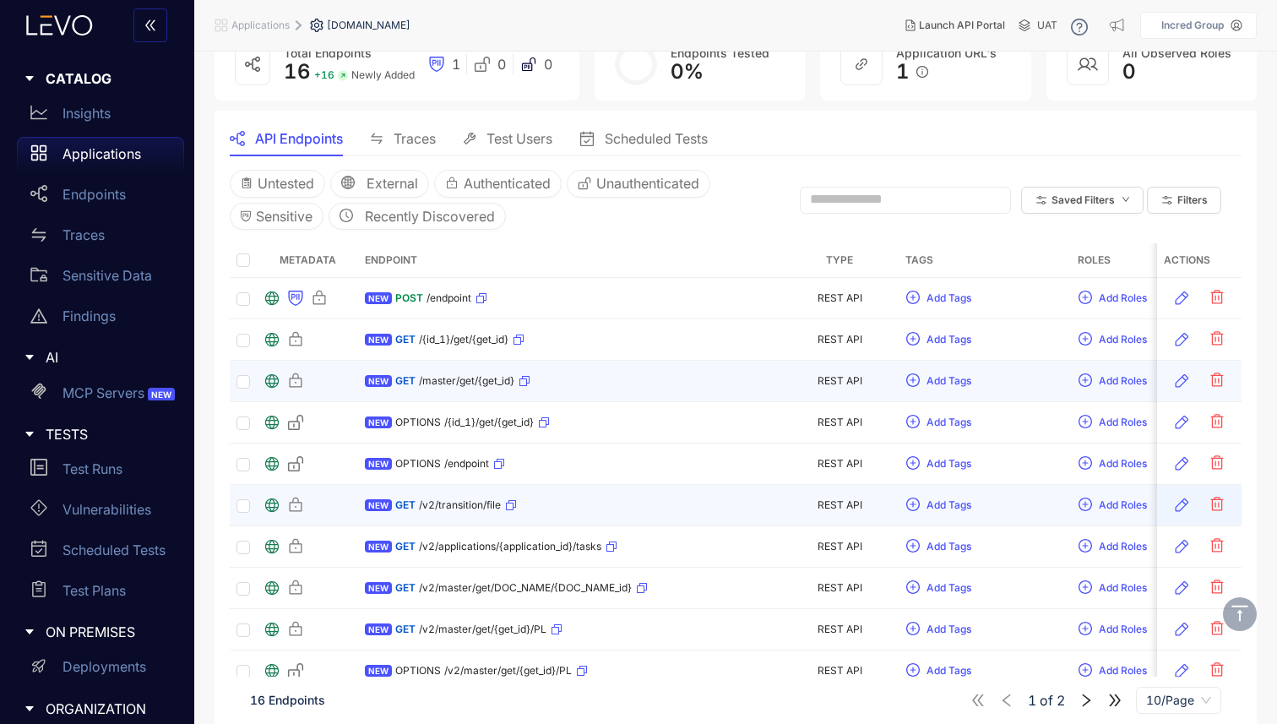
scroll to position [140, 0]
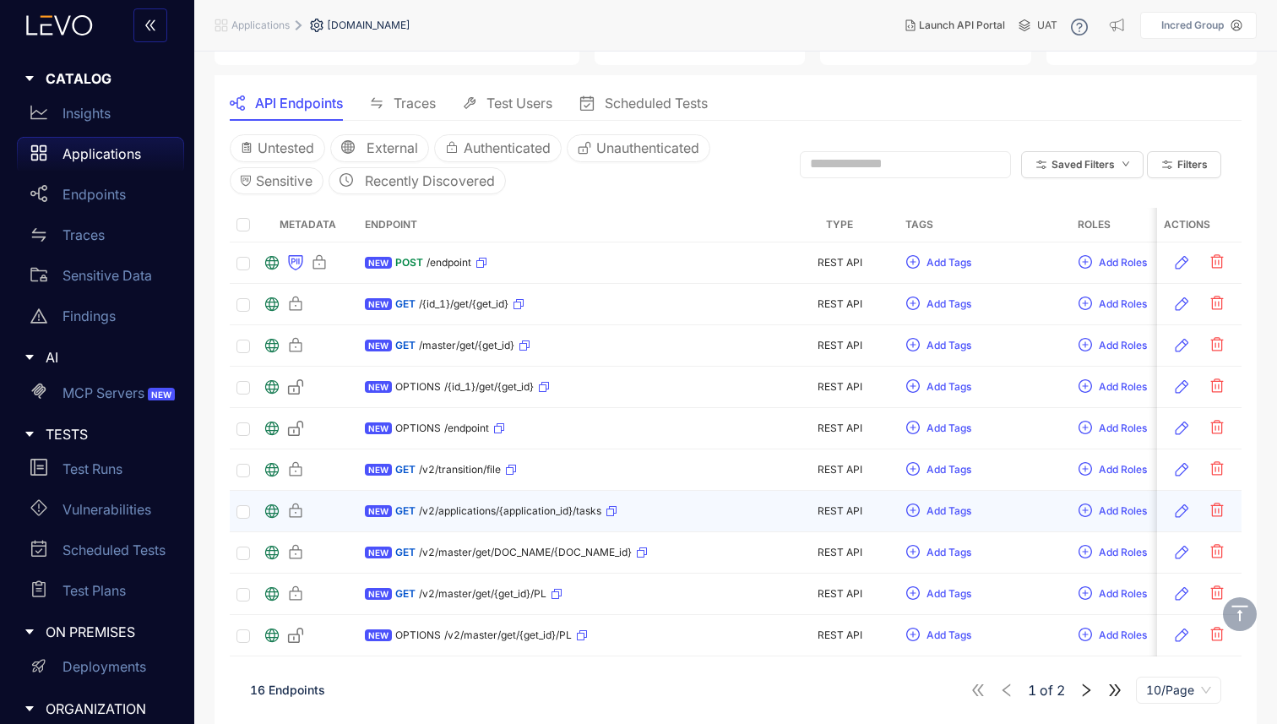
click at [450, 515] on div "GET /v2/applications/{application_id}/tasks" at bounding box center [506, 510] width 222 height 27
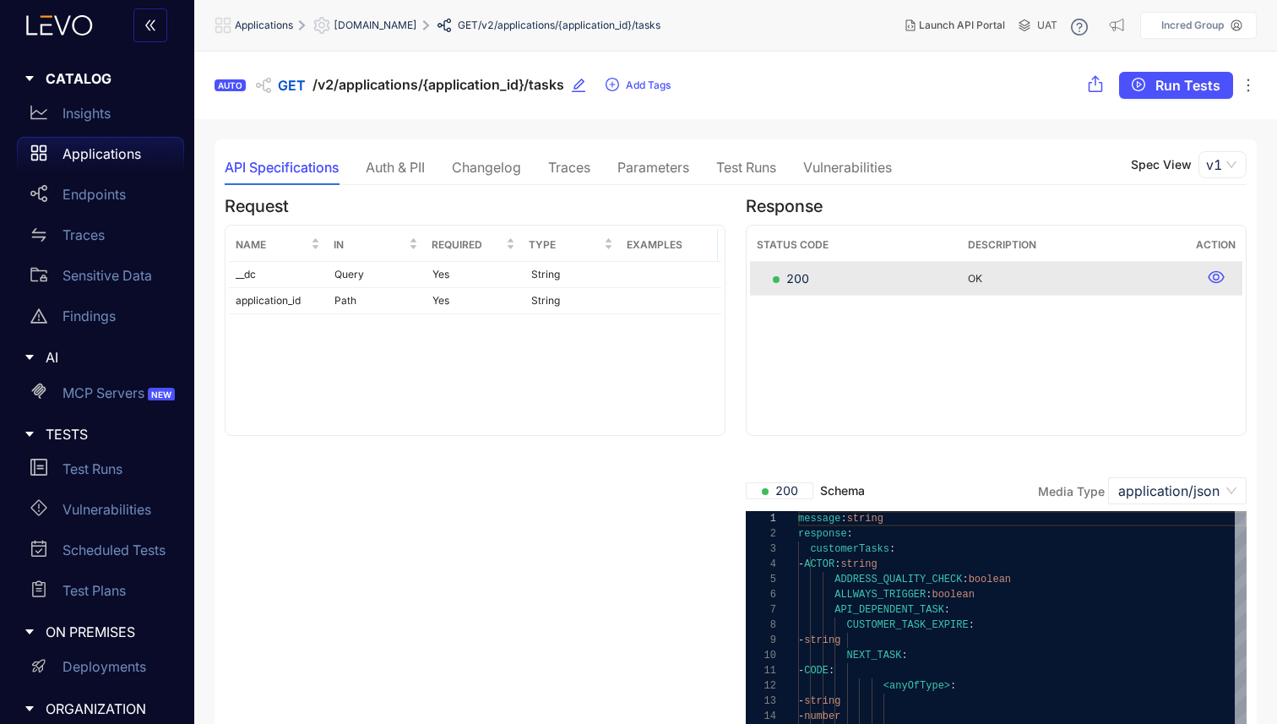
click at [387, 173] on div "Auth & PII" at bounding box center [395, 167] width 59 height 15
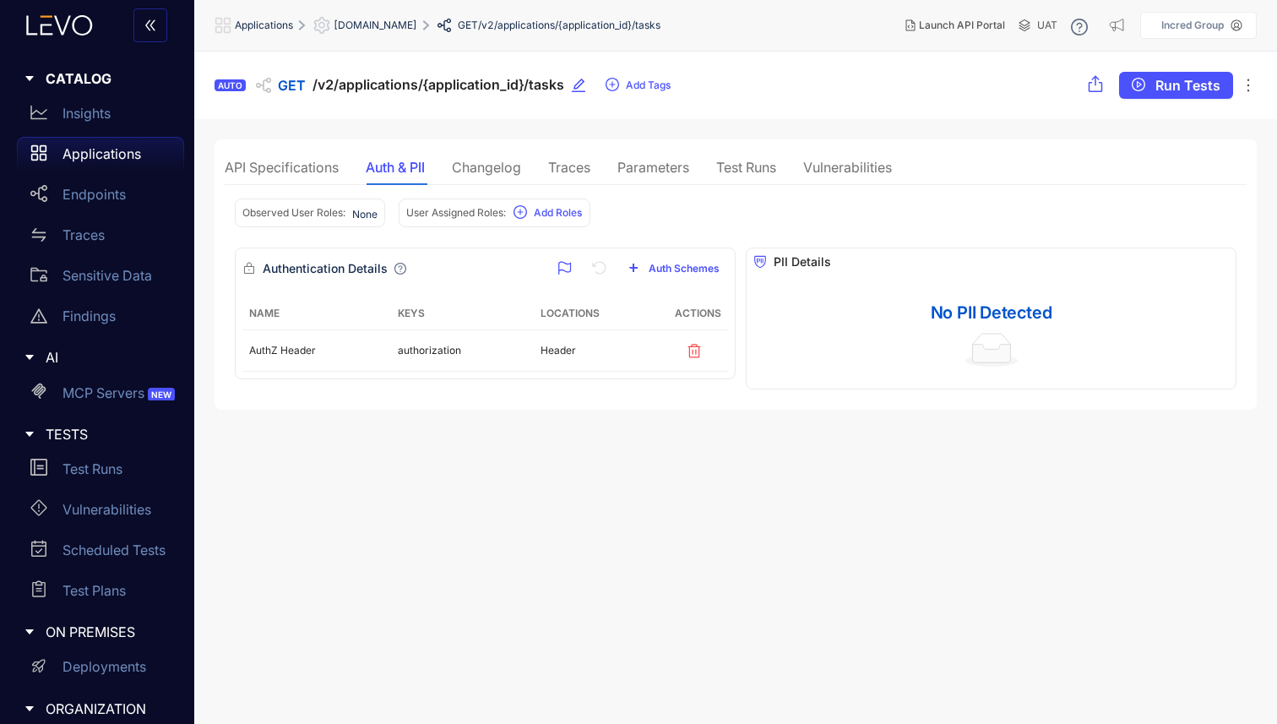
click at [327, 167] on div "API Specifications" at bounding box center [282, 167] width 114 height 15
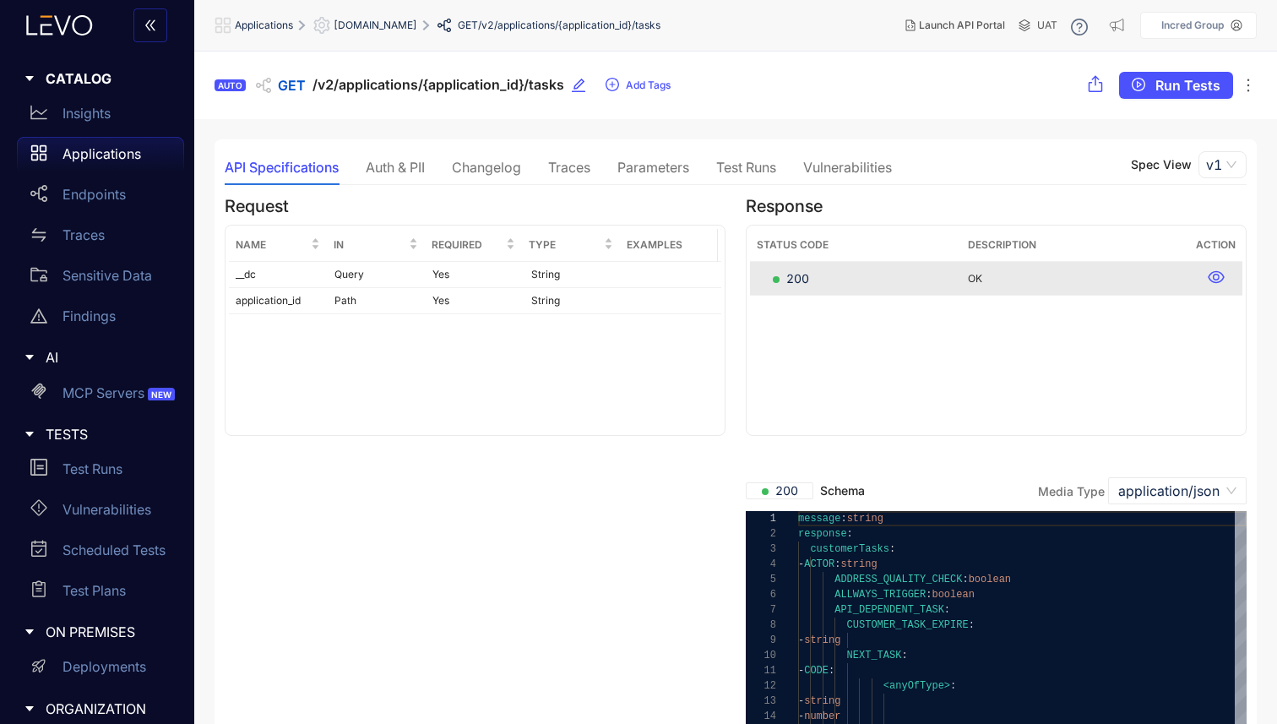
click at [445, 166] on div "API Specifications Auth & PII Changelog Traces Parameters Test Runs Vulnerabili…" at bounding box center [558, 167] width 667 height 35
click at [498, 166] on div "Changelog" at bounding box center [486, 167] width 69 height 15
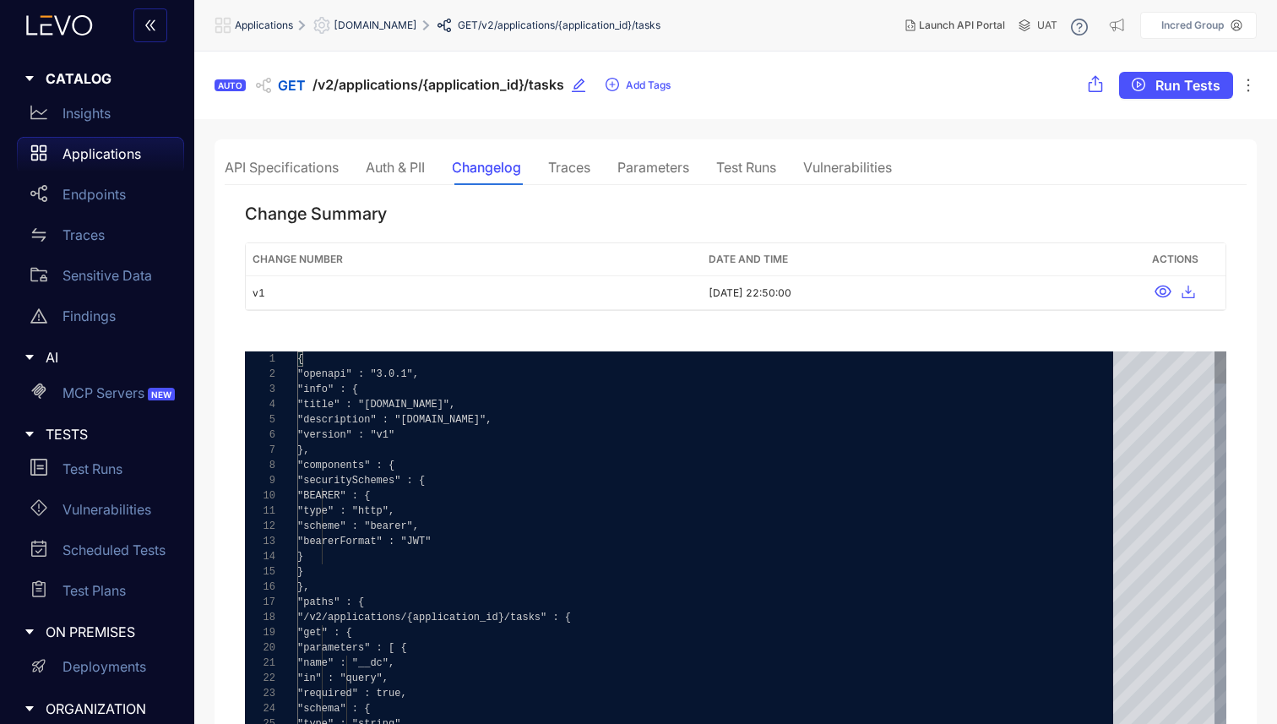
click at [590, 171] on div "Traces" at bounding box center [569, 167] width 42 height 15
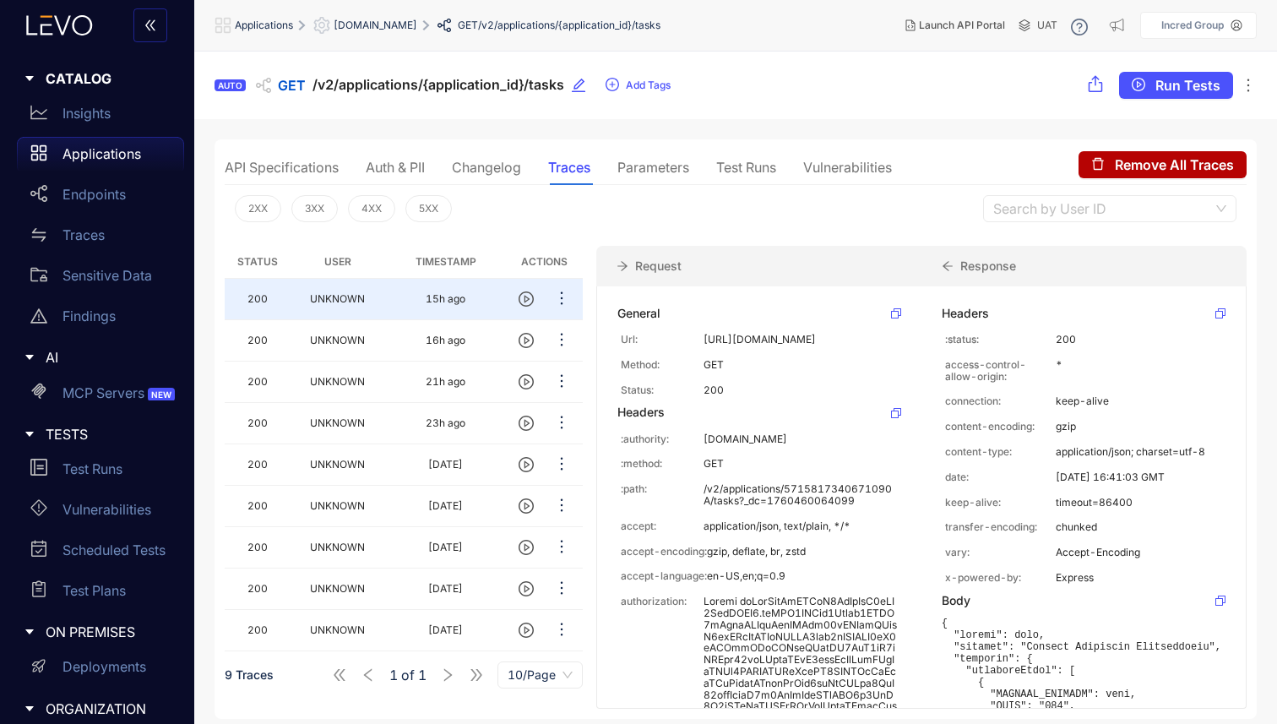
click at [676, 174] on div "Parameters" at bounding box center [653, 167] width 72 height 15
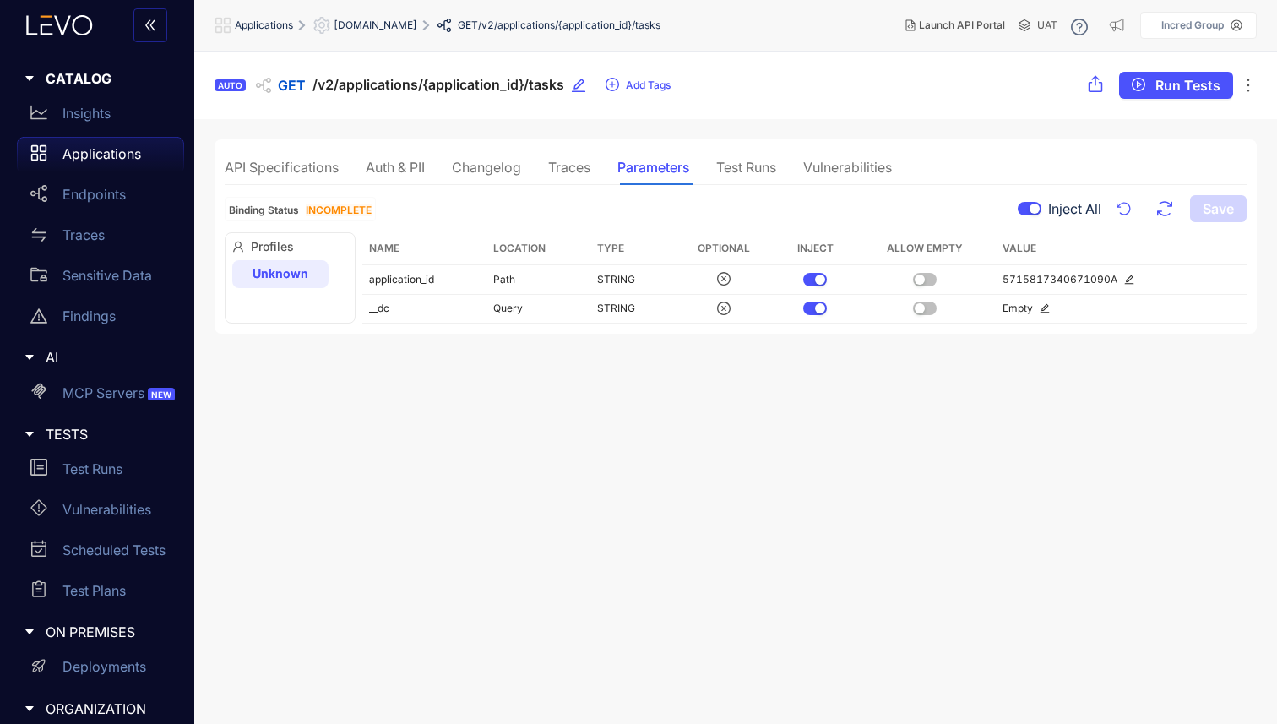
click at [583, 178] on div "Traces" at bounding box center [569, 167] width 42 height 35
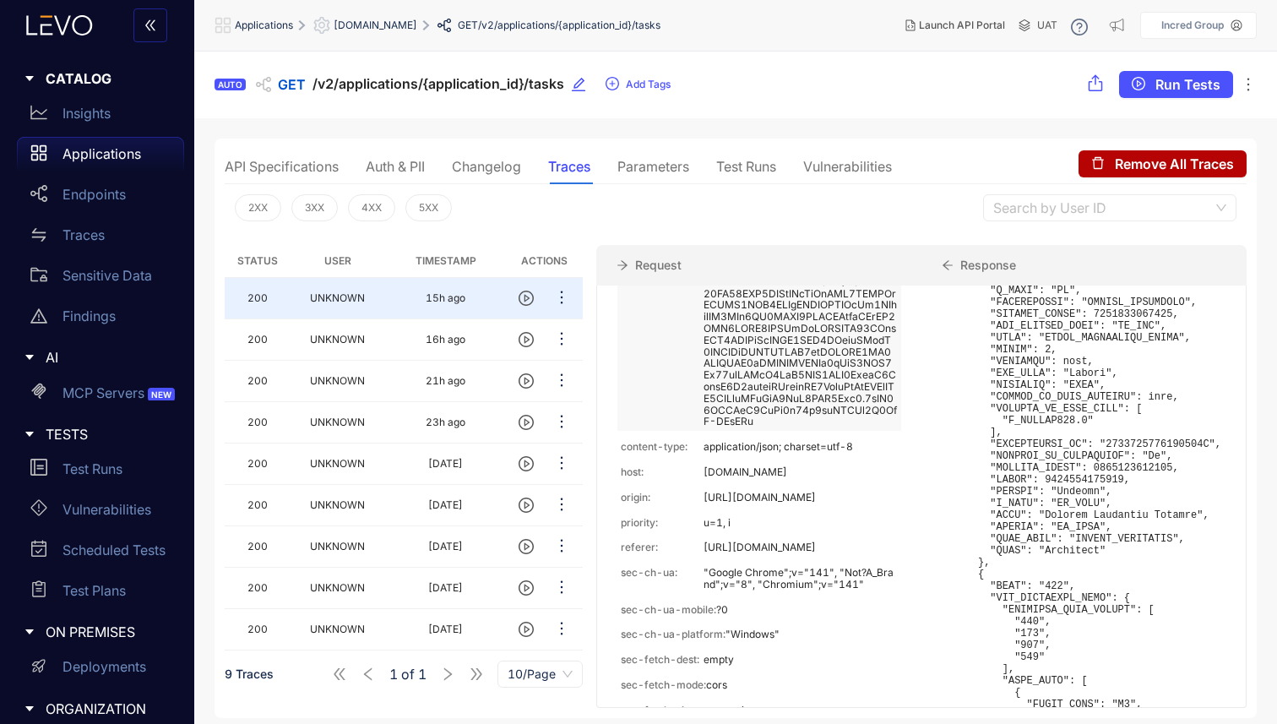
scroll to position [1029, 0]
drag, startPoint x: 689, startPoint y: 509, endPoint x: 767, endPoint y: 543, distance: 84.7
click at [767, 533] on div "priority: u=1, i" at bounding box center [759, 523] width 284 height 19
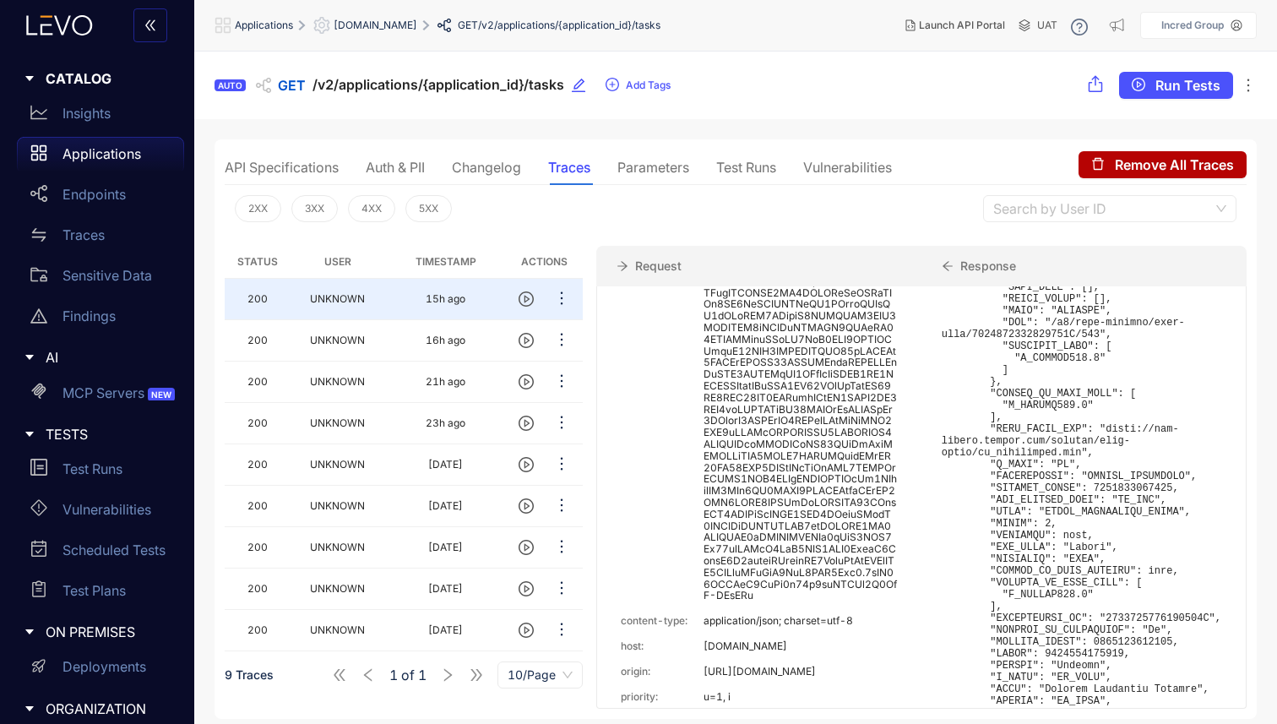
scroll to position [0, 0]
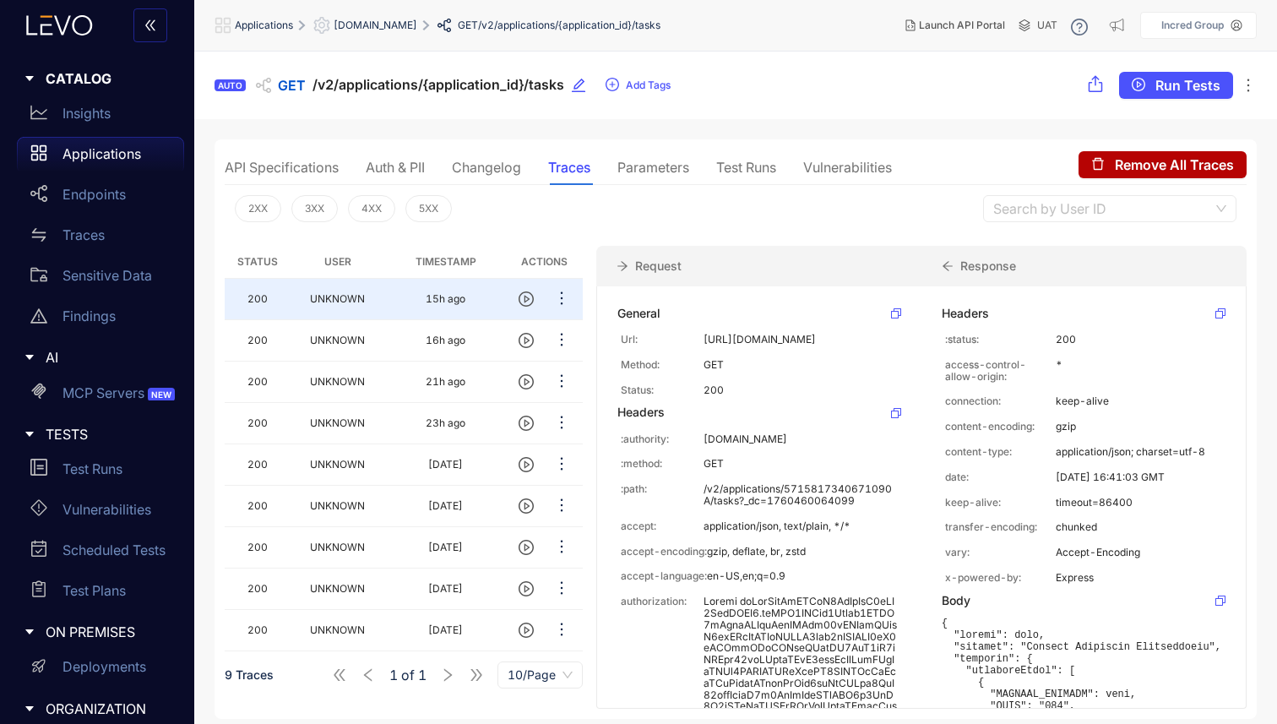
click at [406, 170] on div "Auth & PII" at bounding box center [395, 167] width 59 height 15
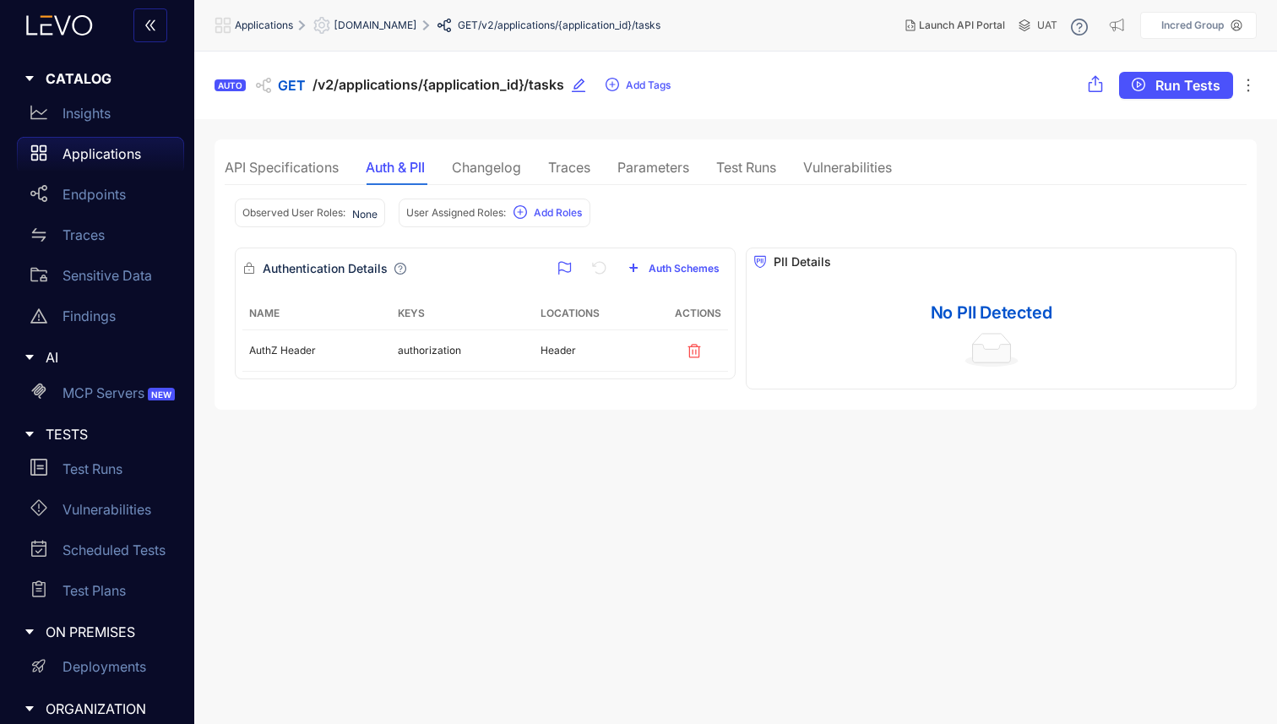
click at [301, 171] on div "API Specifications" at bounding box center [282, 167] width 114 height 15
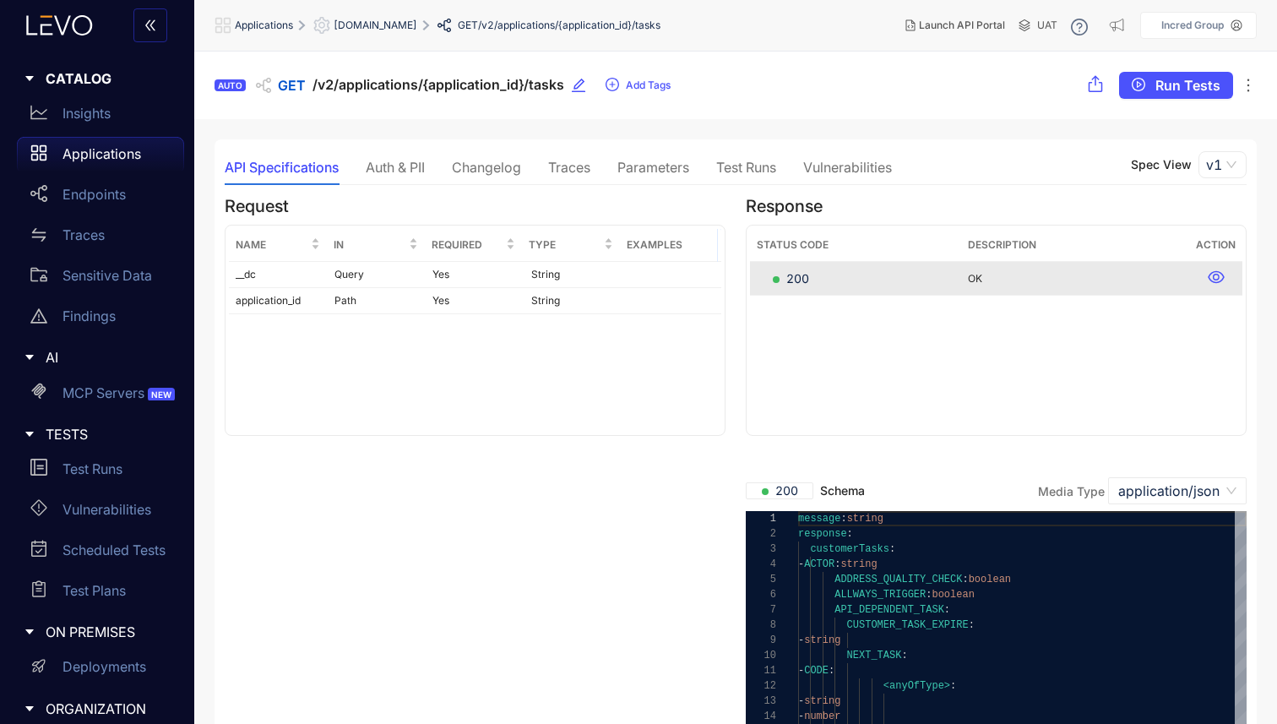
click at [410, 163] on div "Auth & PII" at bounding box center [395, 167] width 59 height 15
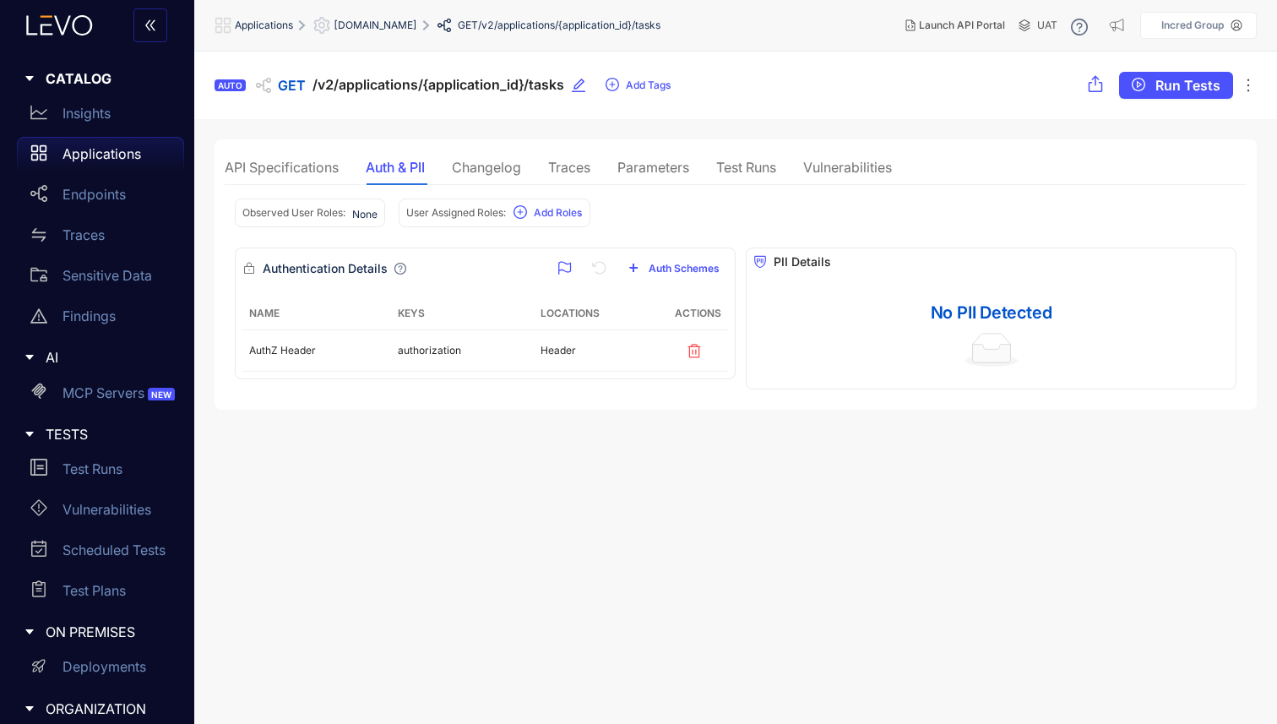
click at [476, 169] on div "Changelog" at bounding box center [486, 167] width 69 height 15
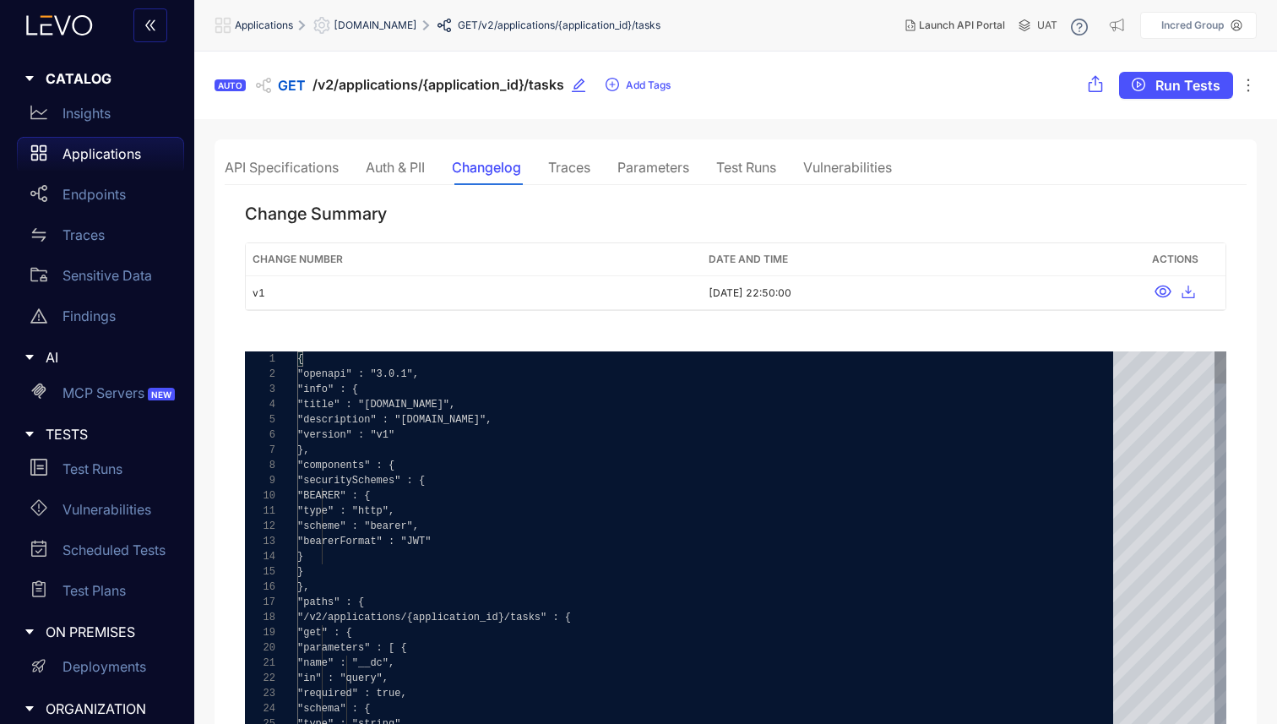
click at [585, 174] on div "Traces" at bounding box center [569, 167] width 42 height 15
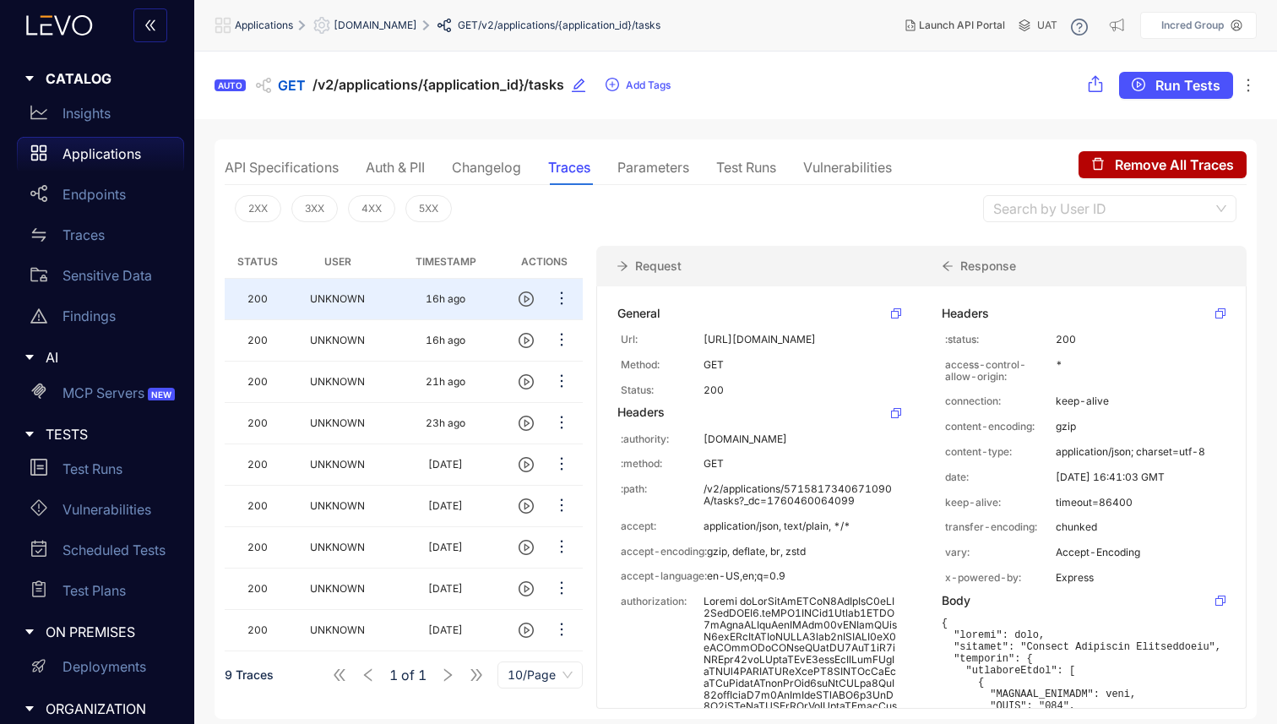
click at [678, 173] on div "Parameters" at bounding box center [653, 167] width 72 height 15
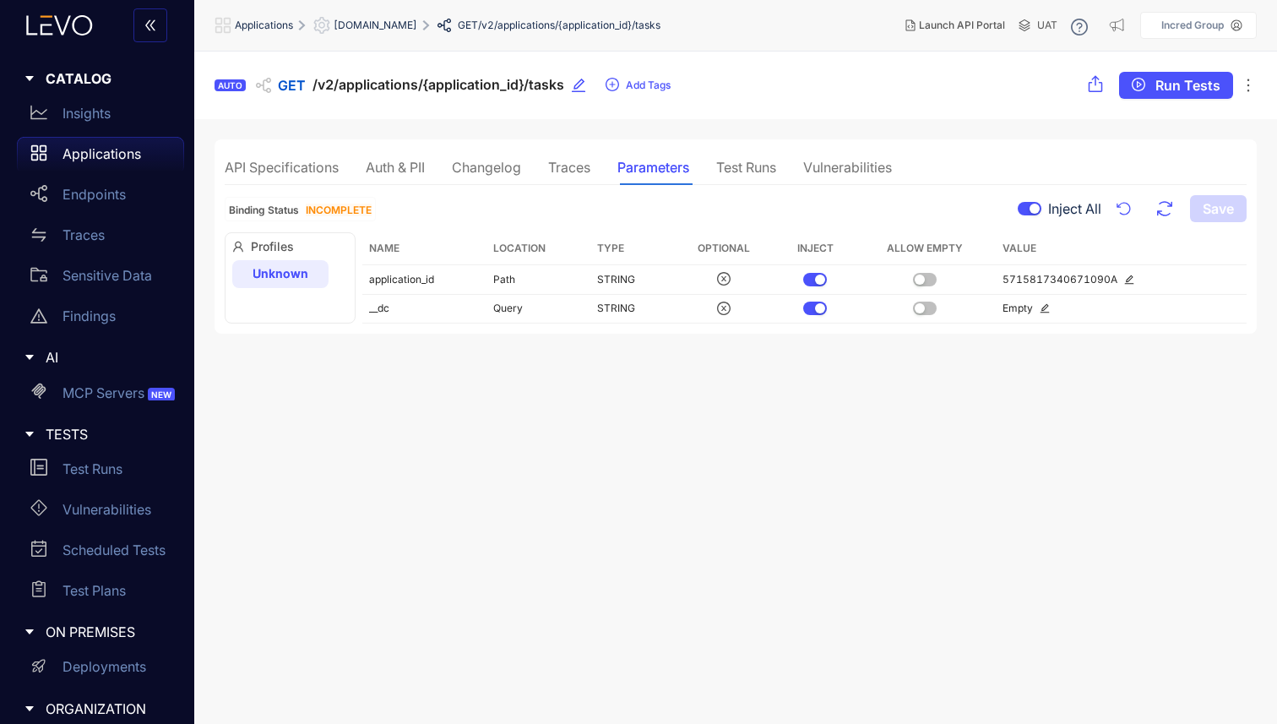
click at [754, 171] on div "Test Runs" at bounding box center [746, 167] width 60 height 15
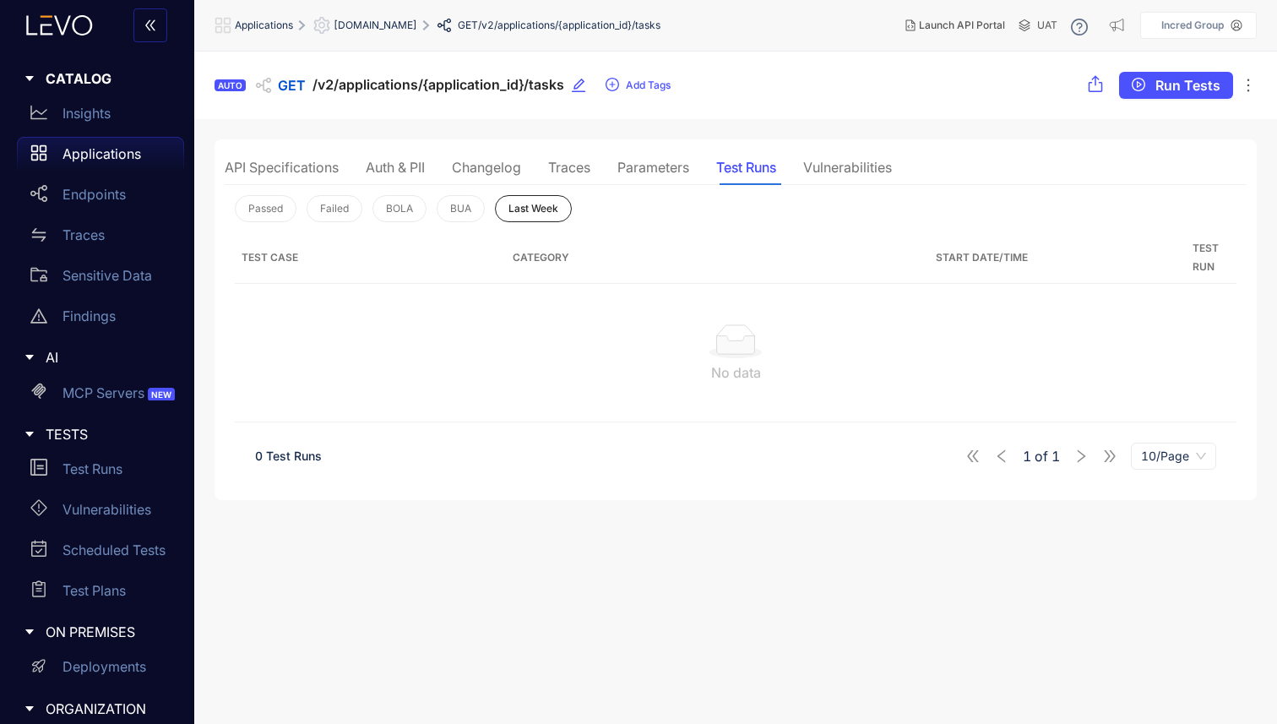
click at [837, 169] on div "Vulnerabilities" at bounding box center [847, 167] width 89 height 15
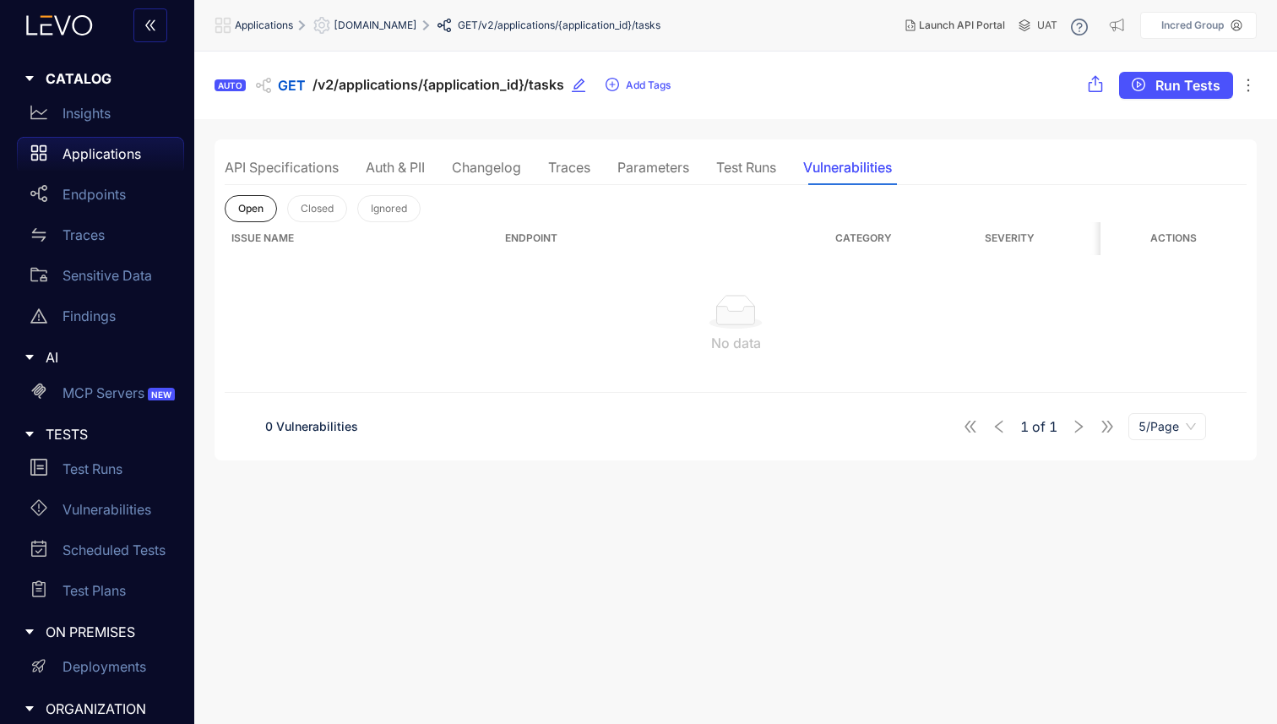
click at [749, 168] on div "Test Runs" at bounding box center [746, 167] width 60 height 15
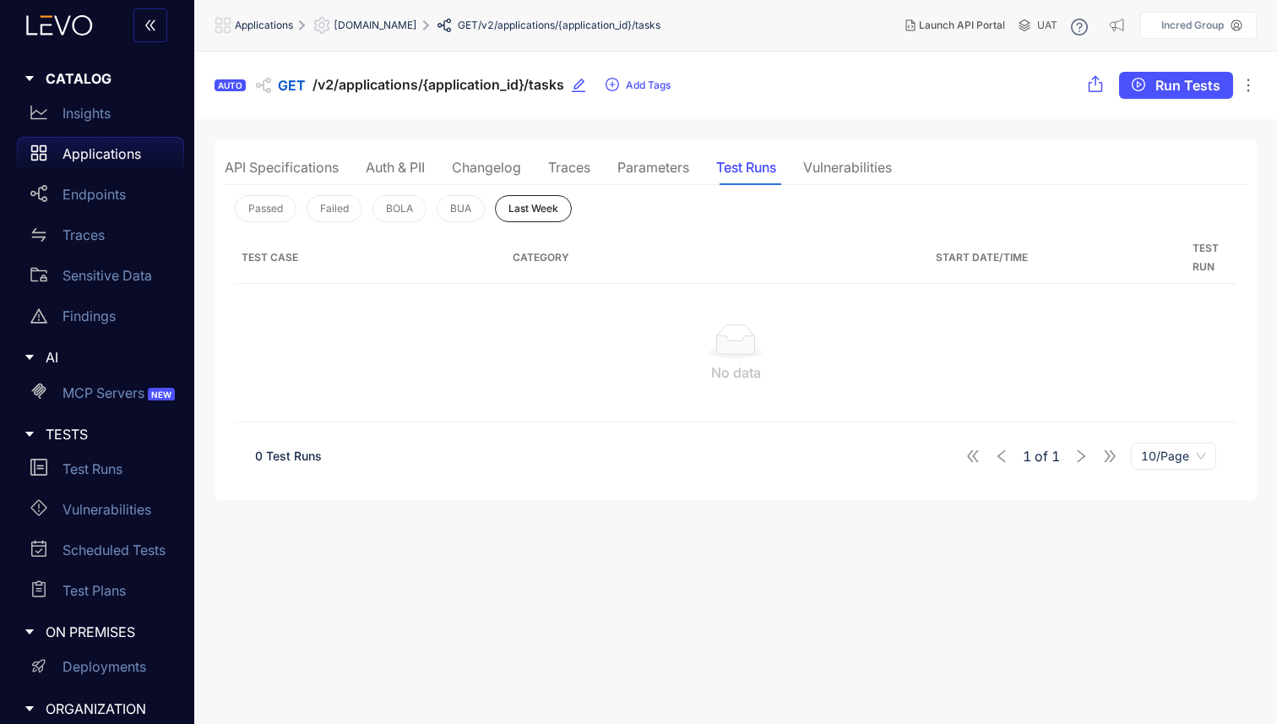
click at [652, 167] on div "Parameters" at bounding box center [653, 167] width 72 height 15
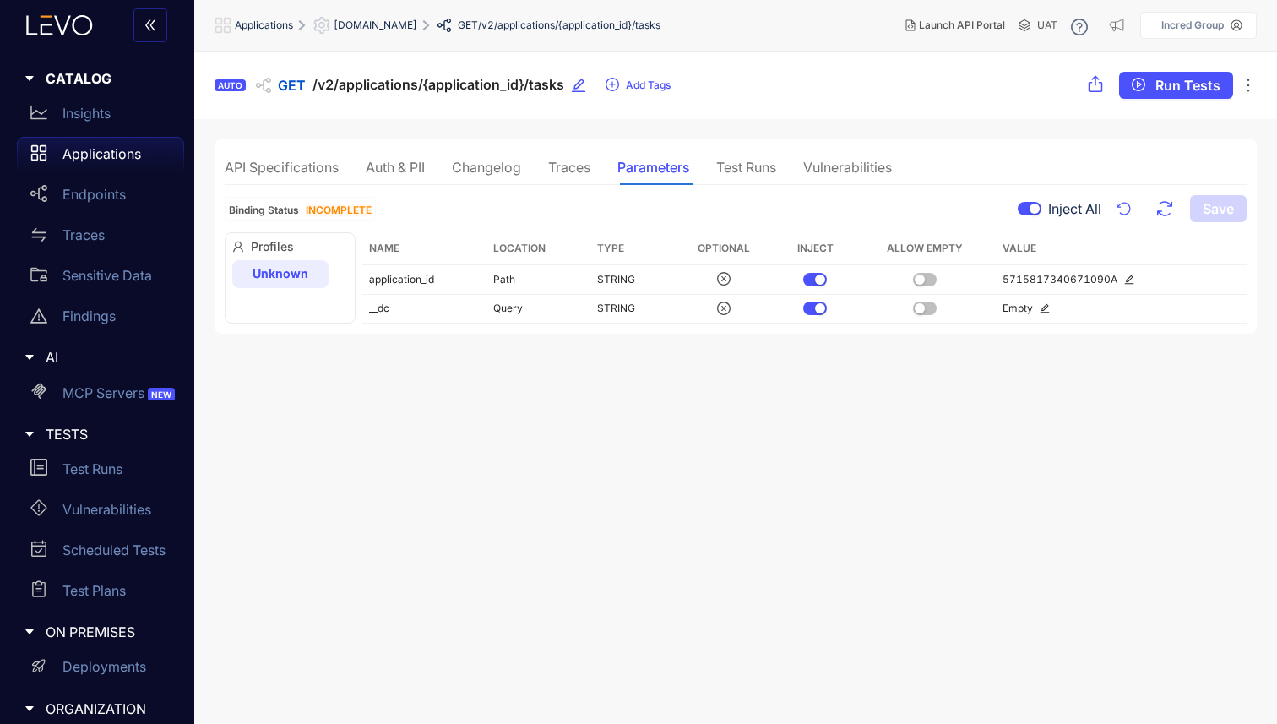
click at [555, 166] on div "Traces" at bounding box center [569, 167] width 42 height 15
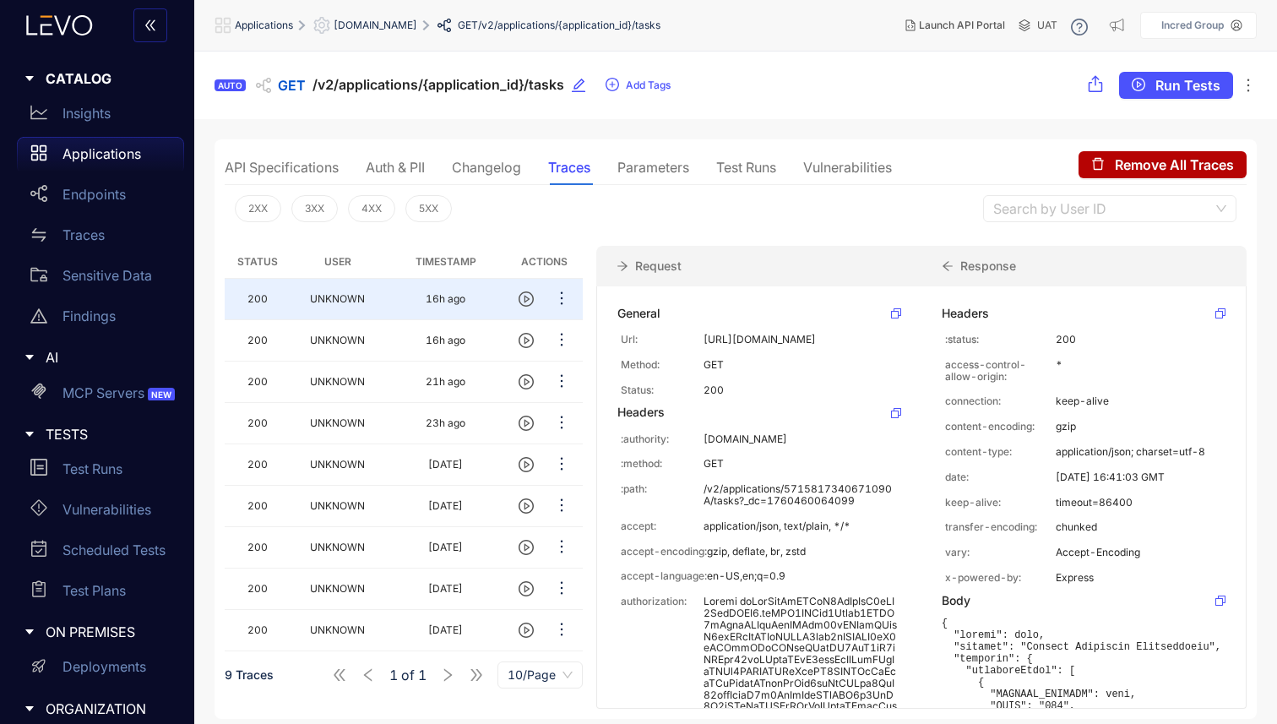
click at [497, 163] on div "Changelog" at bounding box center [486, 167] width 69 height 15
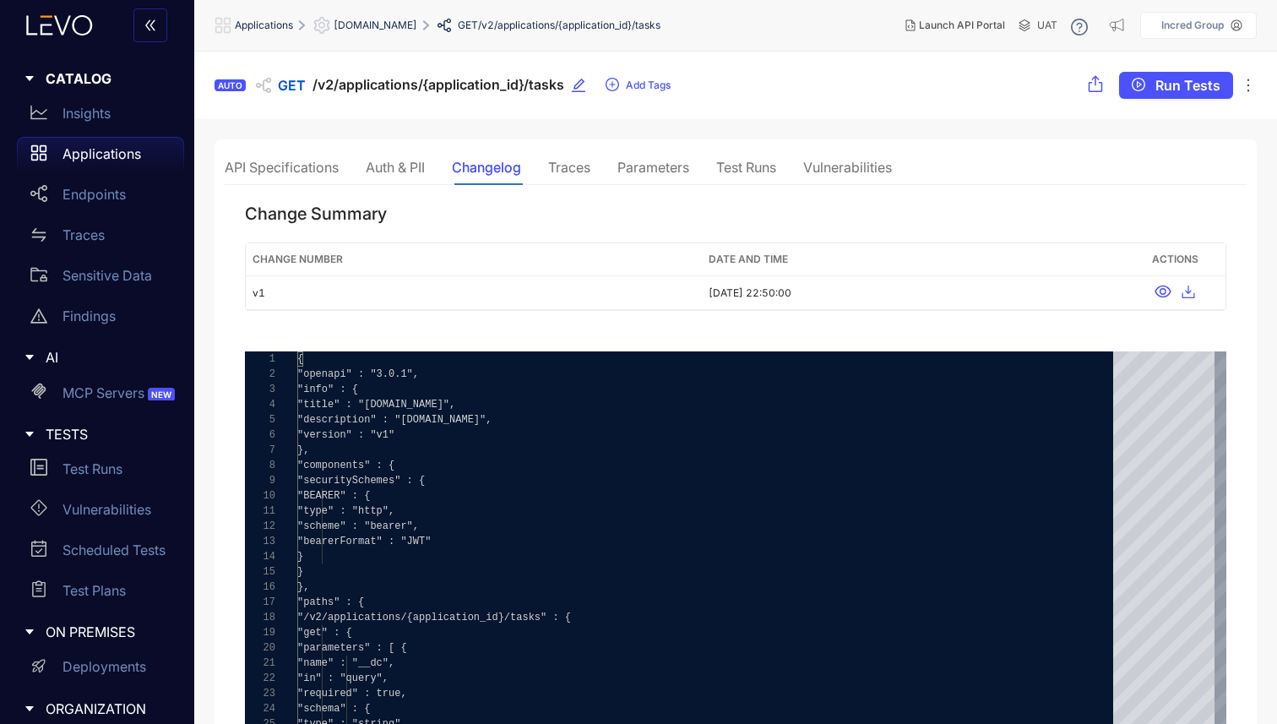
click at [387, 173] on div "Auth & PII" at bounding box center [395, 167] width 59 height 15
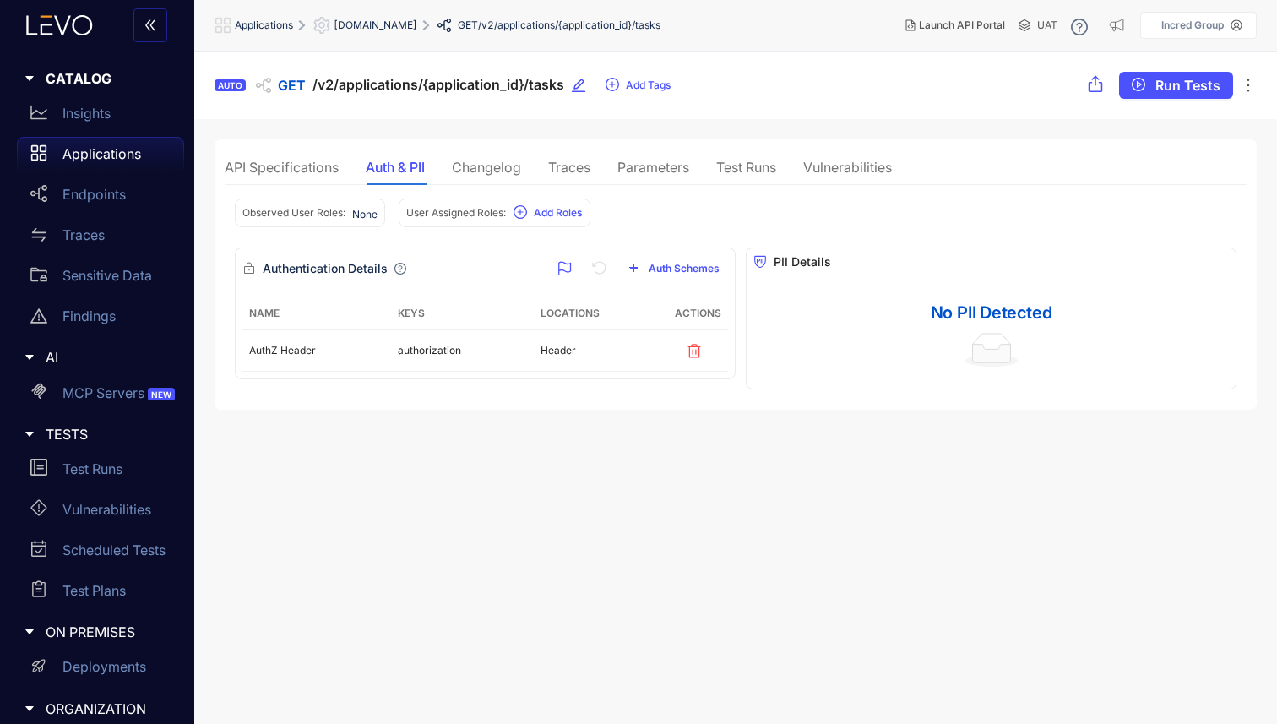
click at [302, 166] on div "API Specifications" at bounding box center [282, 167] width 114 height 15
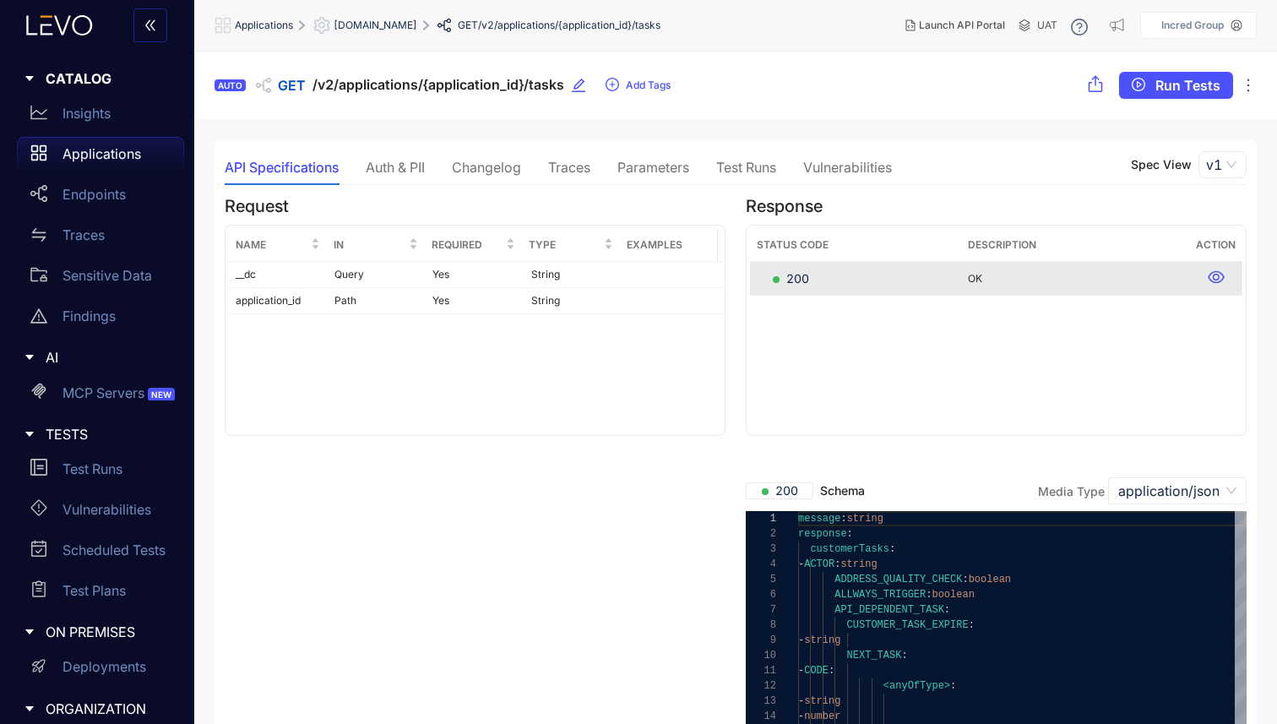
click at [389, 167] on div "Auth & PII" at bounding box center [395, 167] width 59 height 15
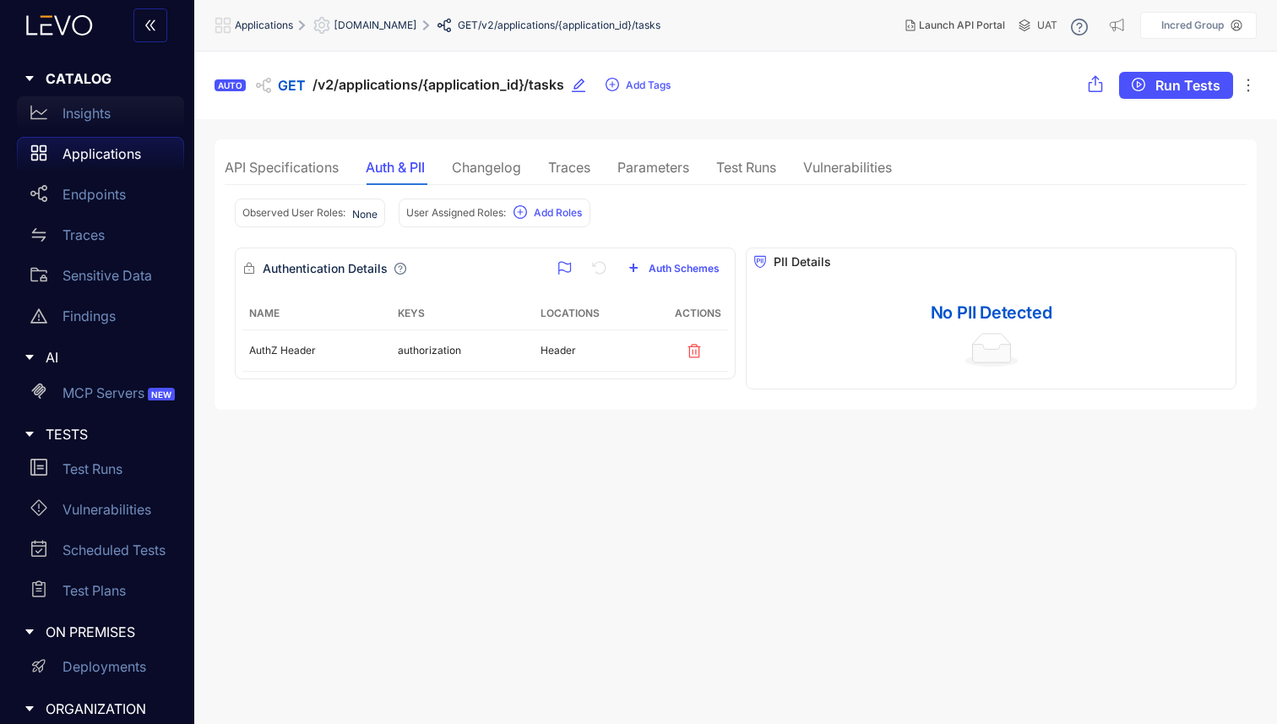
click at [100, 115] on p "Insights" at bounding box center [87, 113] width 48 height 15
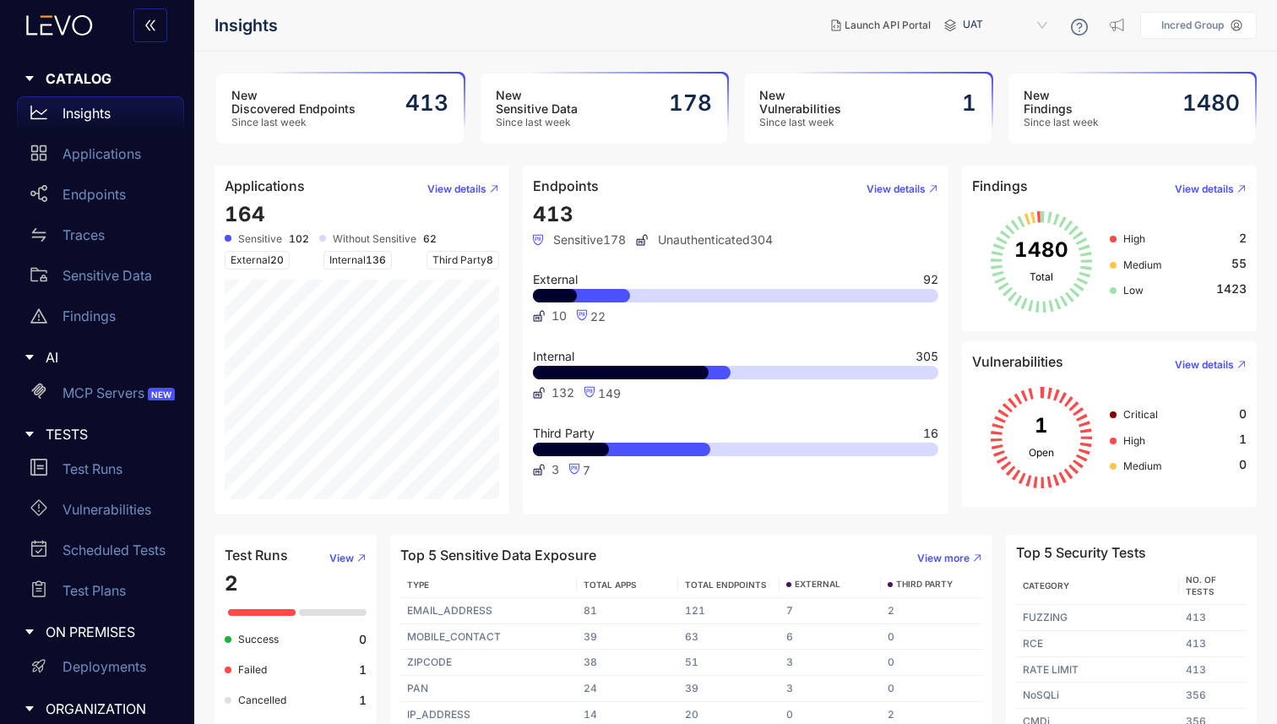
click at [527, 122] on span "Since last week" at bounding box center [537, 123] width 82 height 12
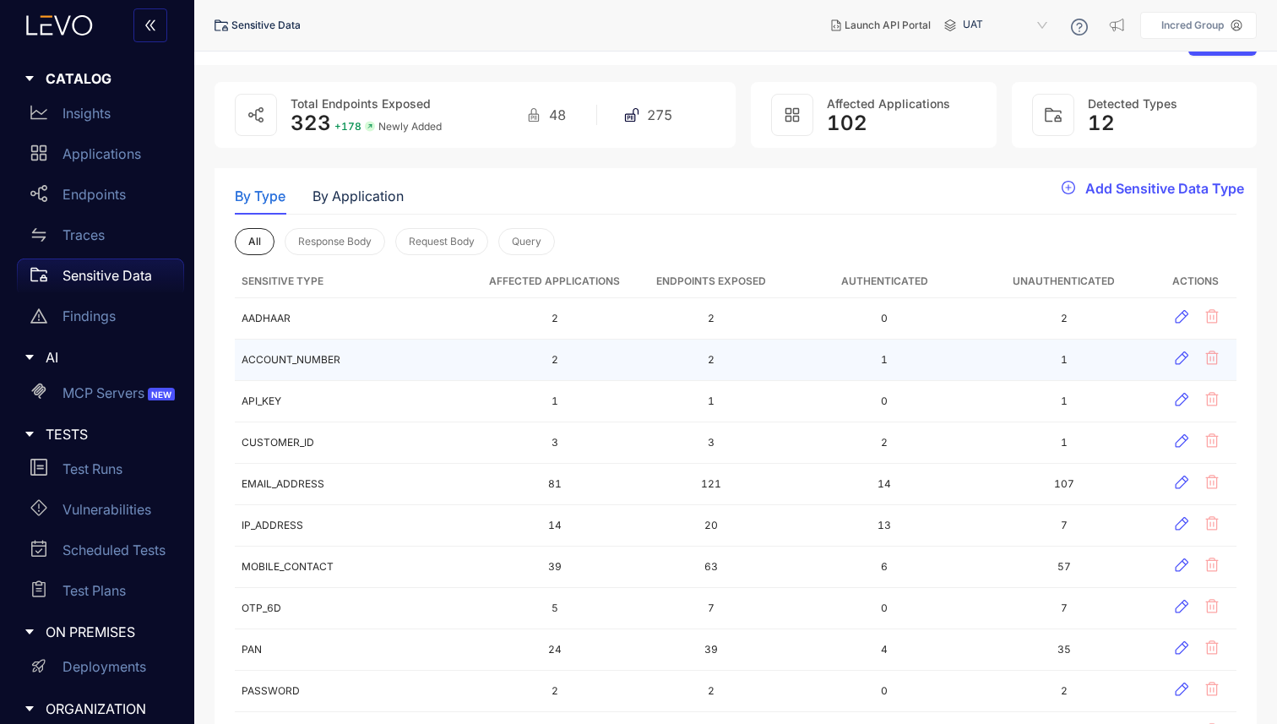
scroll to position [39, 0]
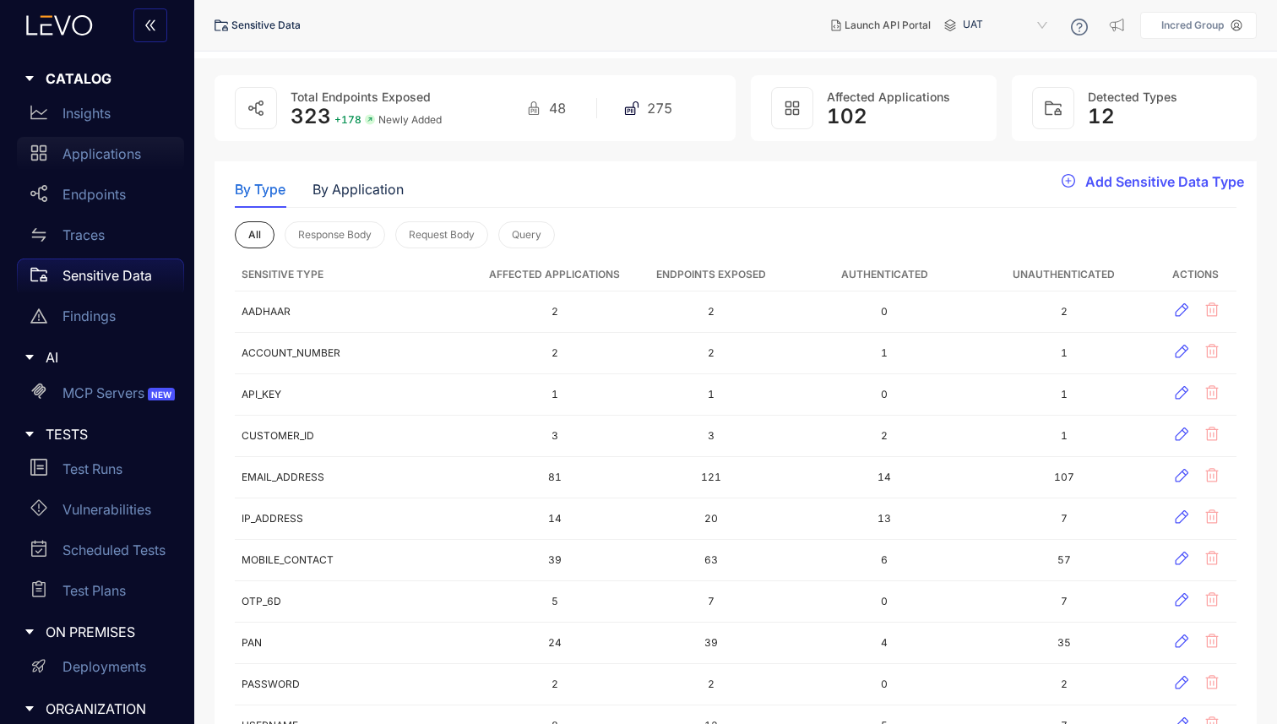
click at [117, 155] on p "Applications" at bounding box center [102, 153] width 79 height 15
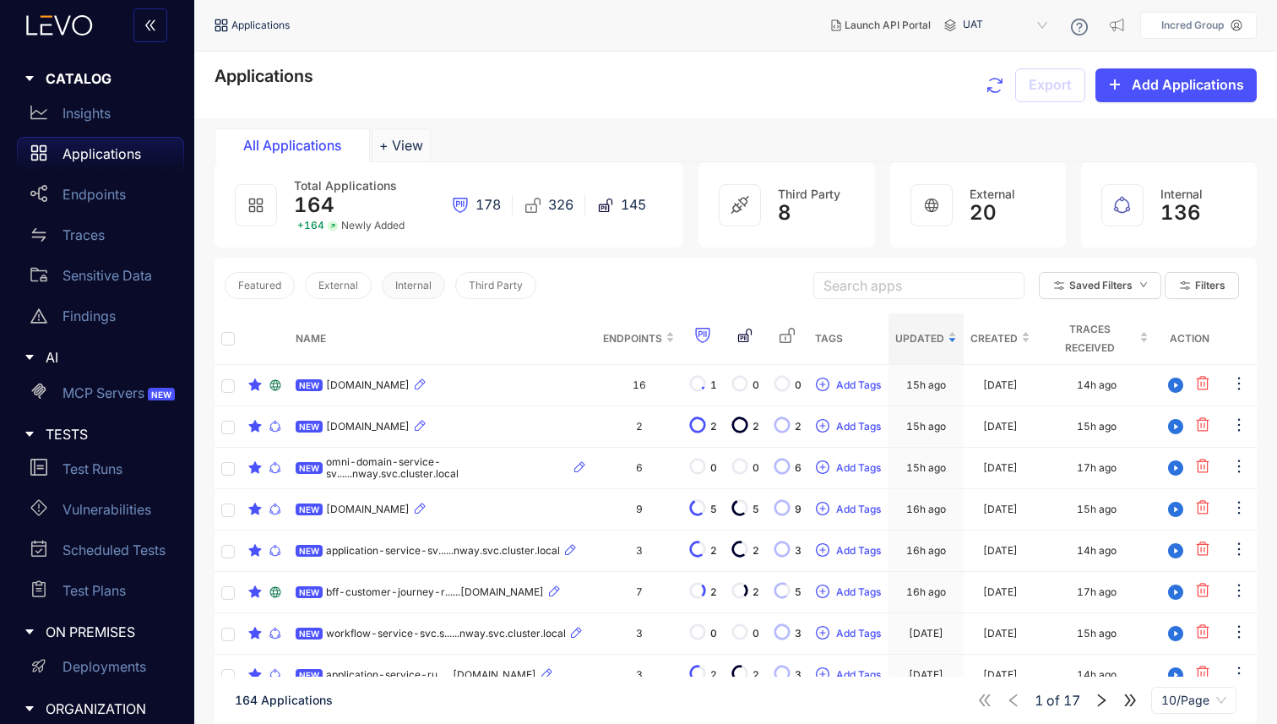
click at [405, 282] on span "Internal" at bounding box center [413, 286] width 36 height 12
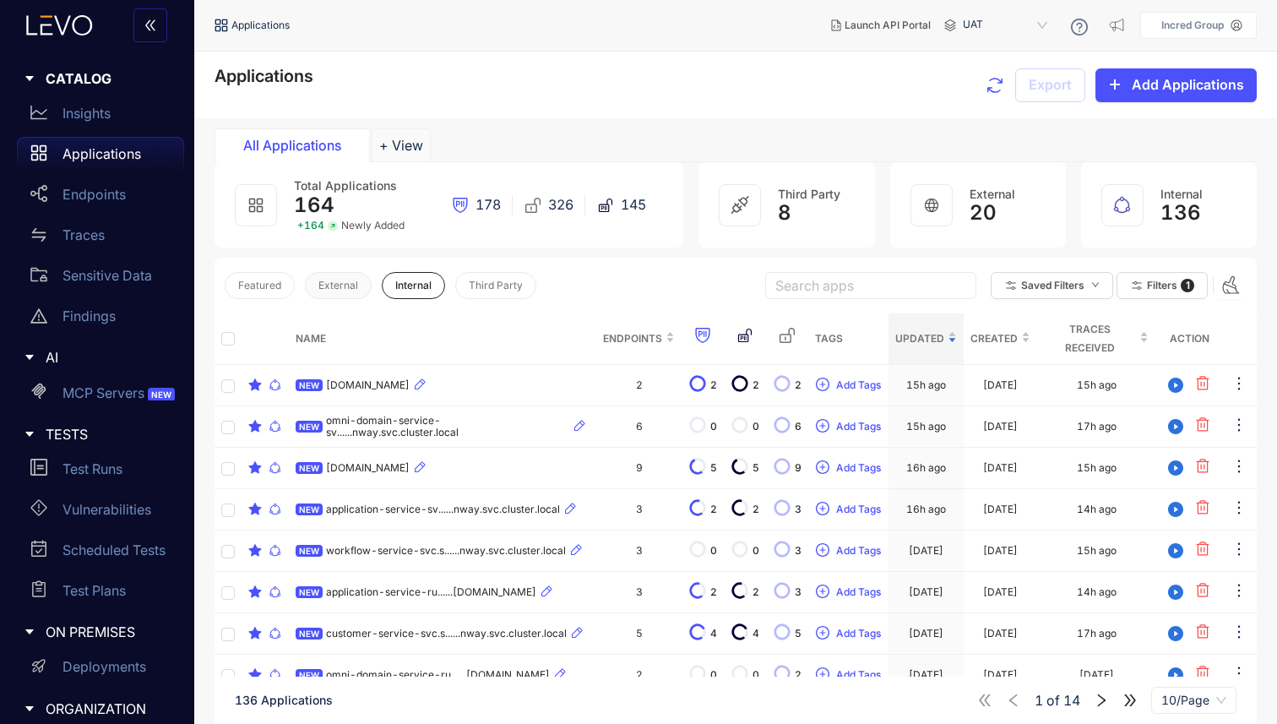
click at [342, 289] on span "External" at bounding box center [338, 286] width 40 height 12
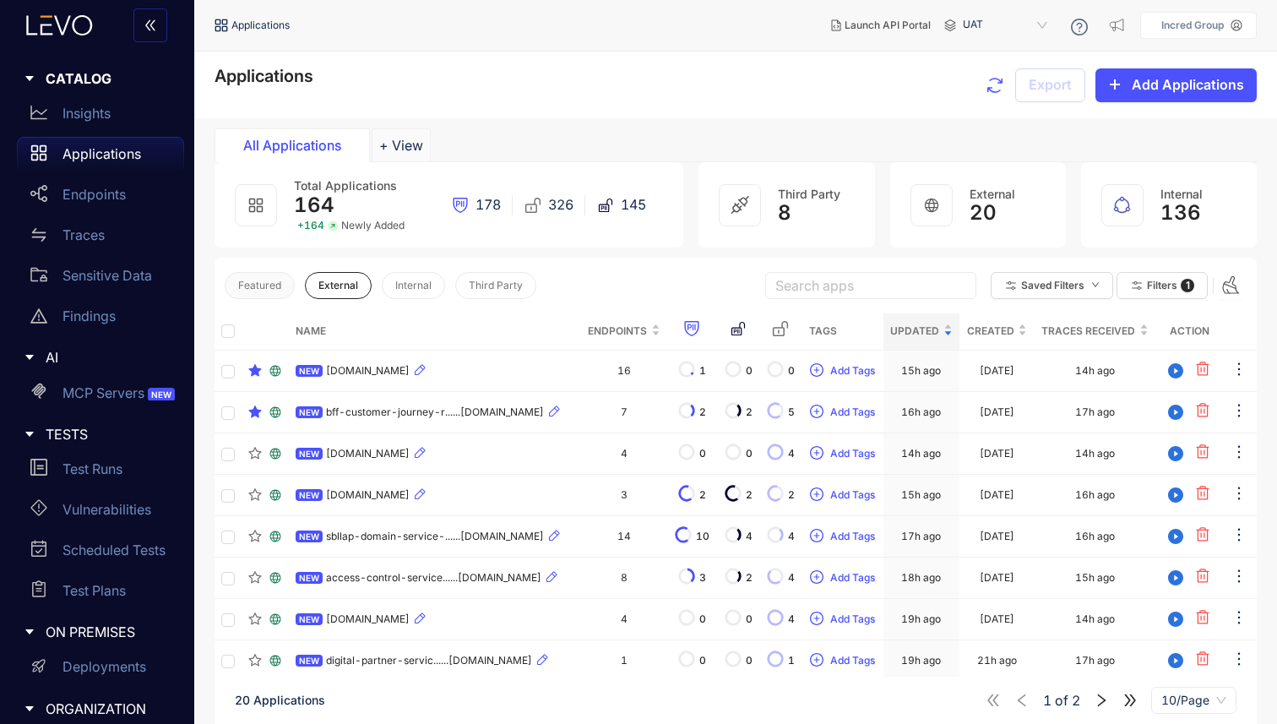
click at [285, 289] on button "Featured" at bounding box center [260, 285] width 70 height 27
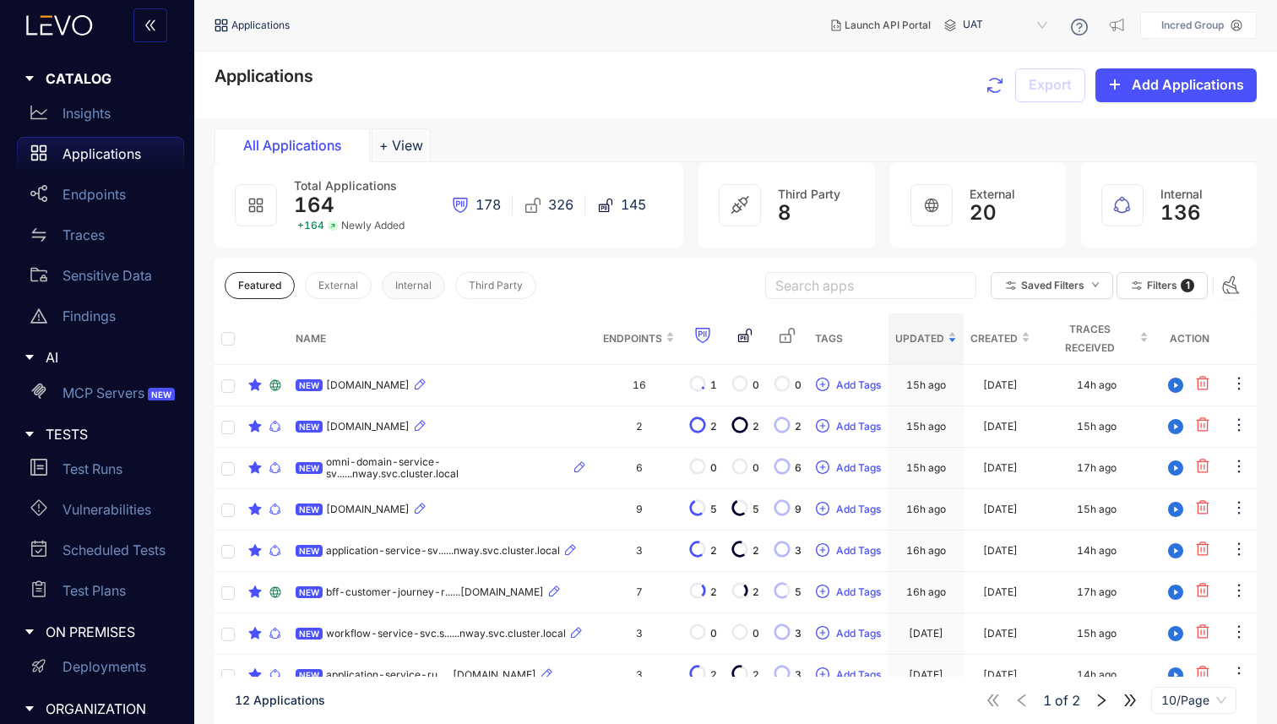
click at [385, 294] on button "Internal" at bounding box center [413, 285] width 63 height 27
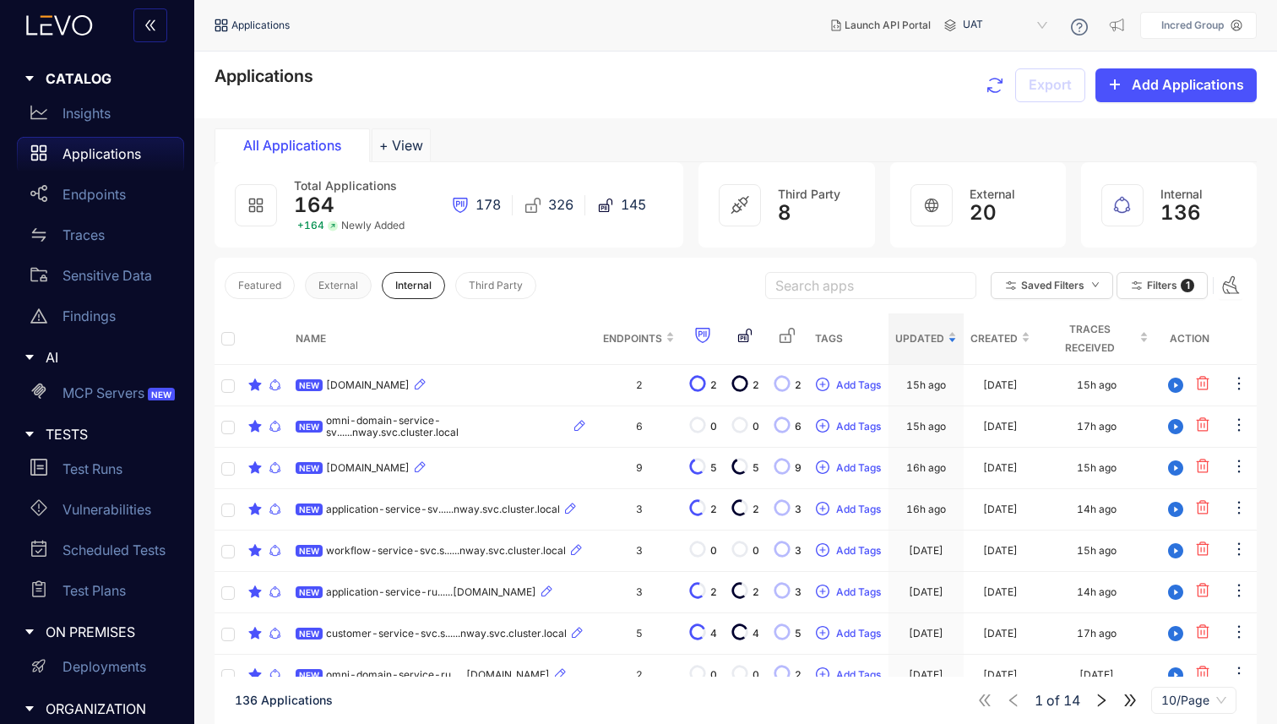
click at [362, 288] on button "External" at bounding box center [338, 285] width 67 height 27
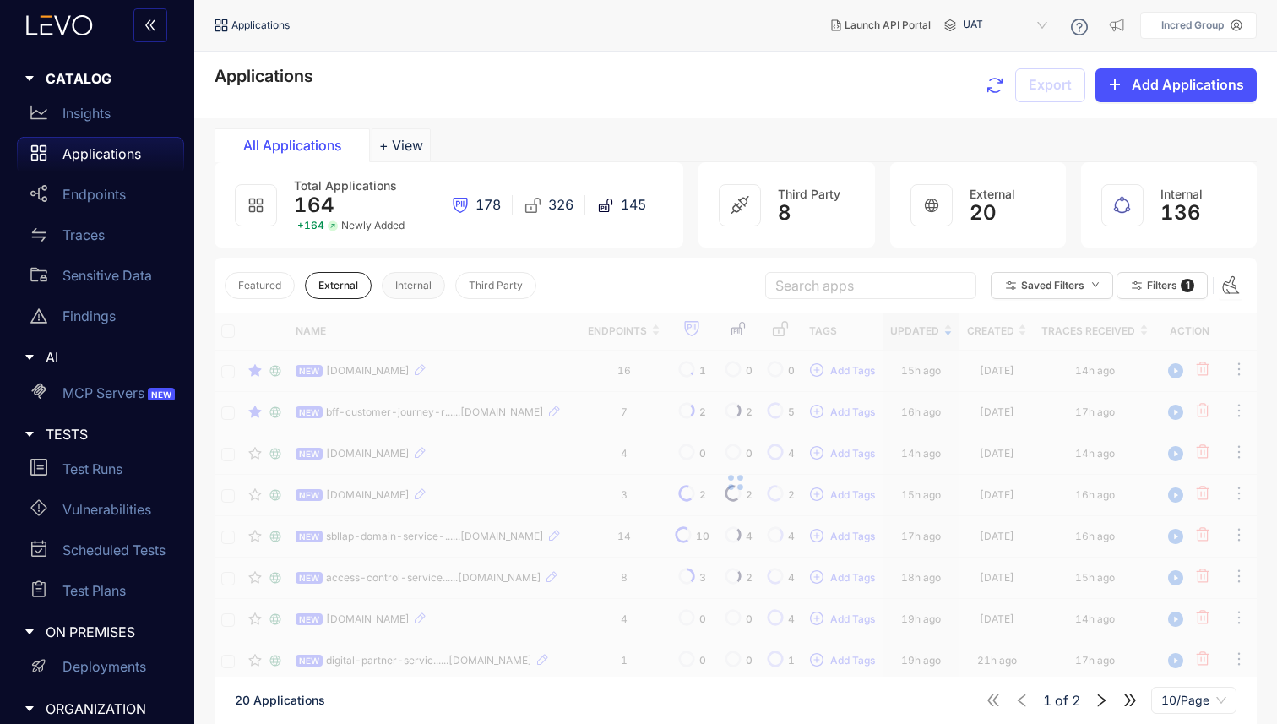
click at [412, 282] on span "Internal" at bounding box center [413, 286] width 36 height 12
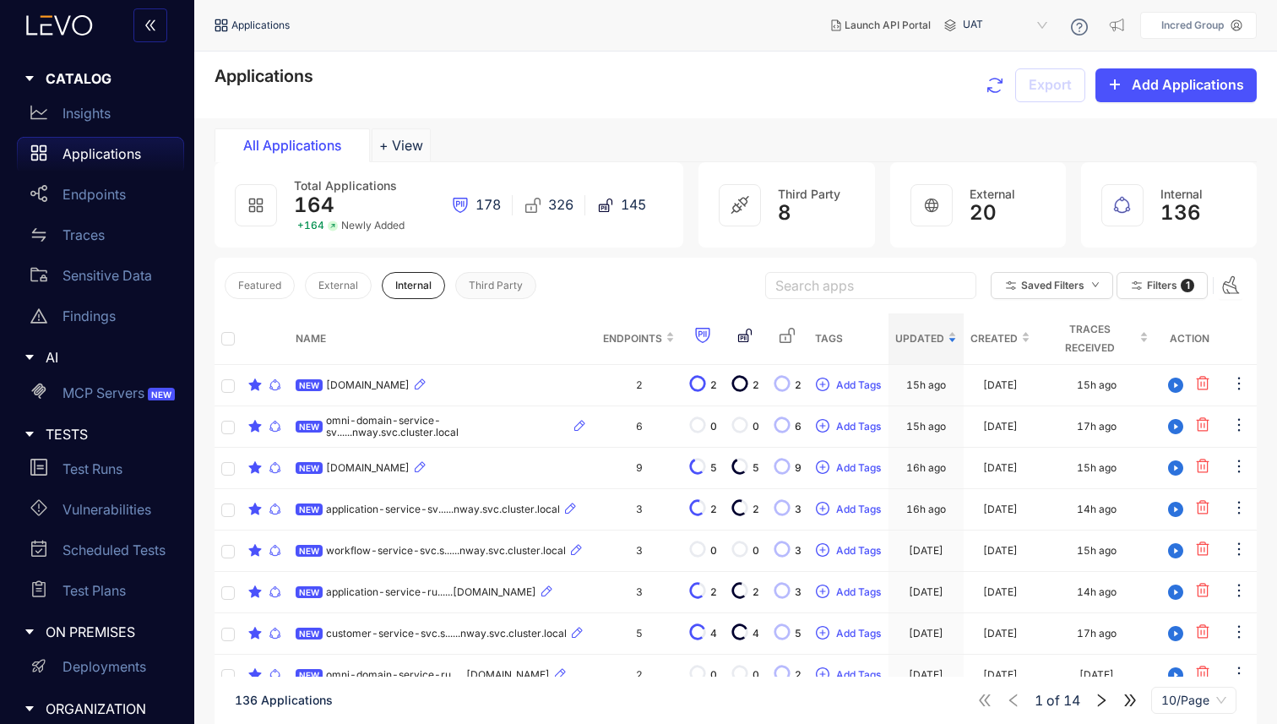
click at [508, 290] on span "Third Party" at bounding box center [496, 286] width 54 height 12
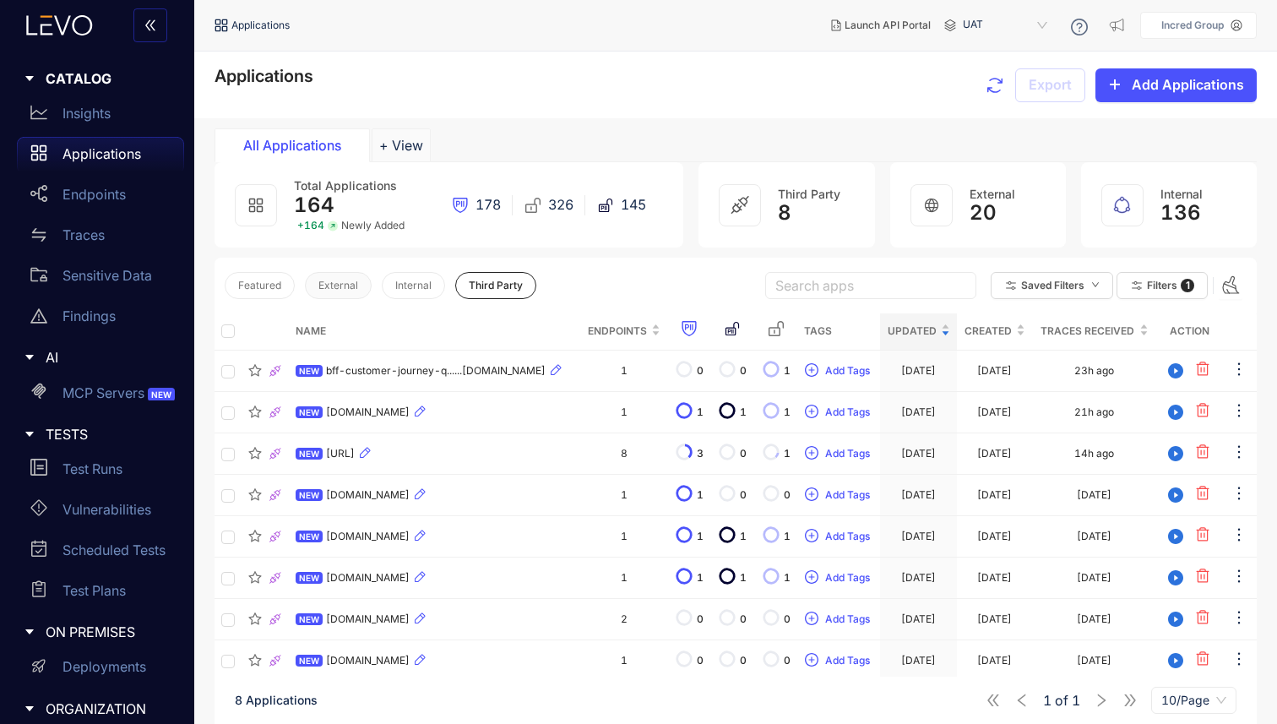
click at [362, 282] on button "External" at bounding box center [338, 285] width 67 height 27
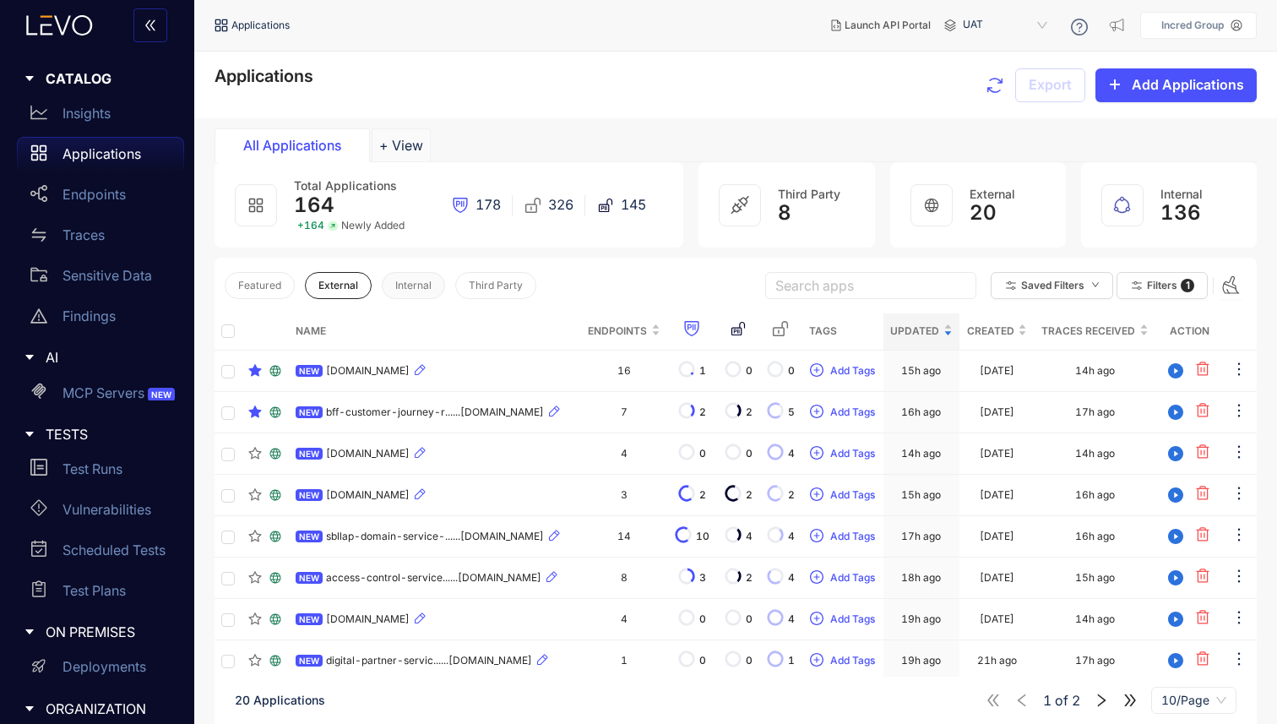
click at [400, 286] on span "Internal" at bounding box center [413, 286] width 36 height 12
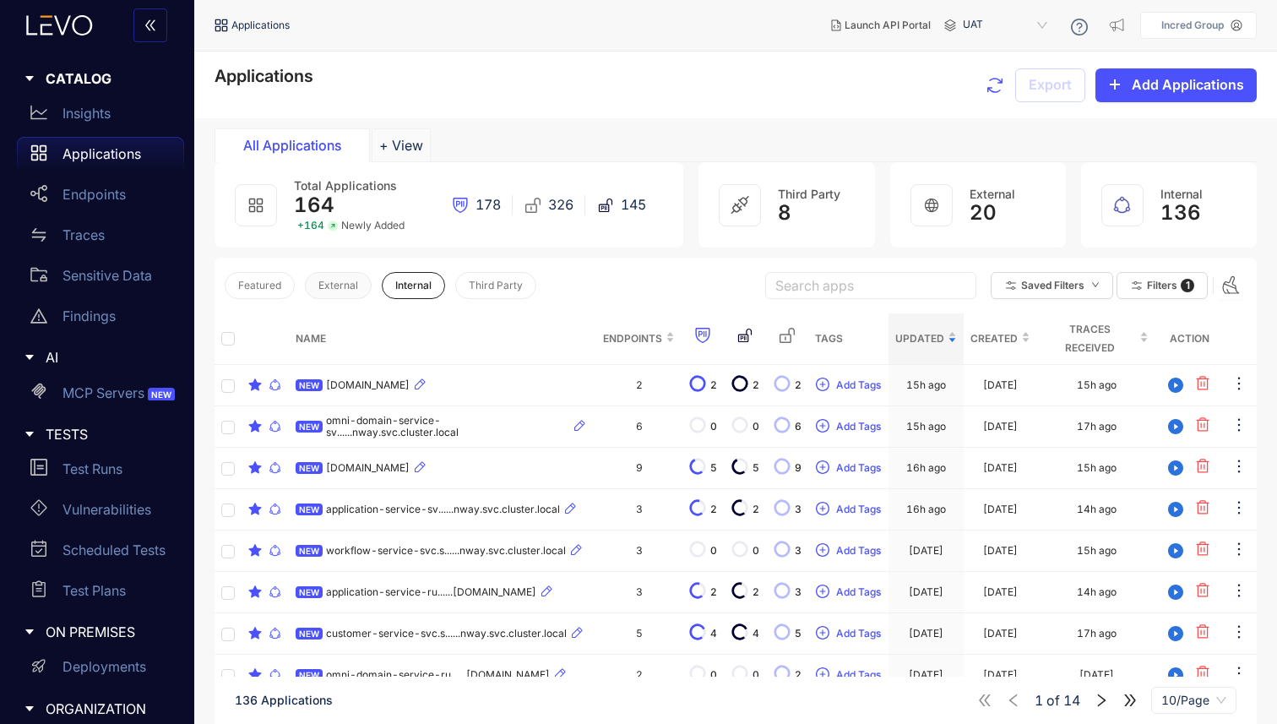
click at [356, 287] on span "External" at bounding box center [338, 286] width 40 height 12
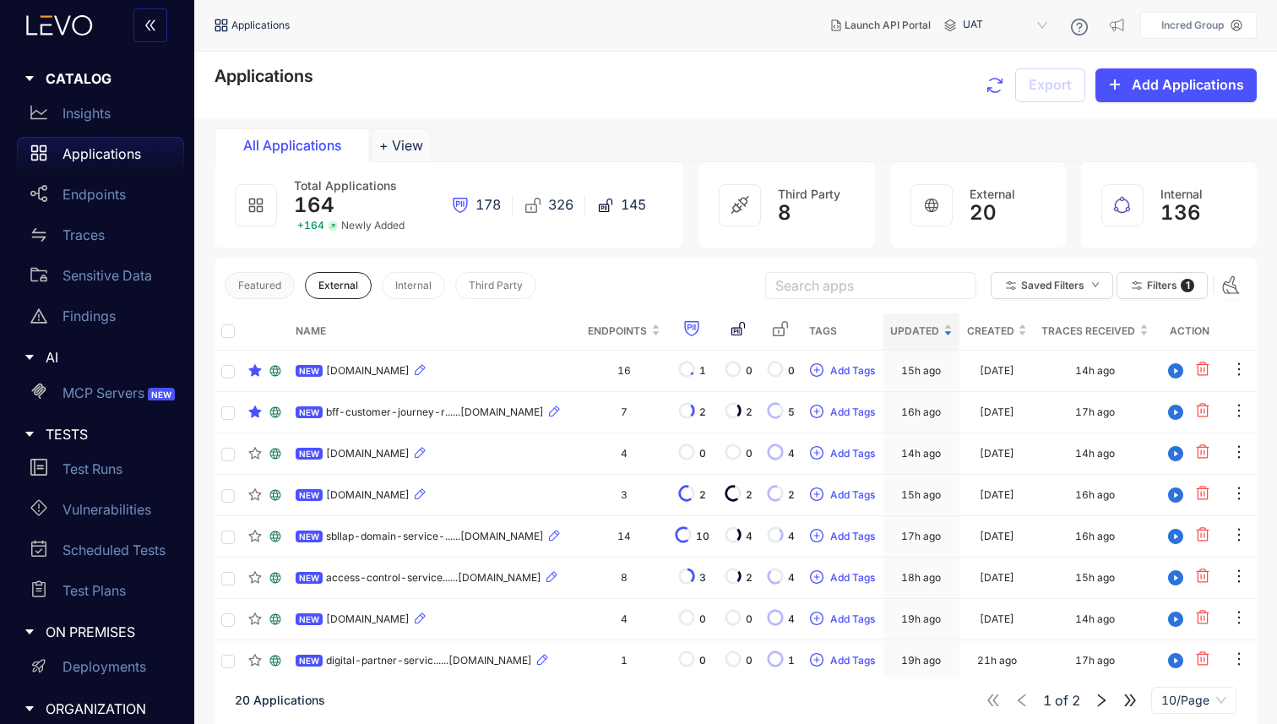
click at [277, 287] on span "Featured" at bounding box center [259, 286] width 43 height 12
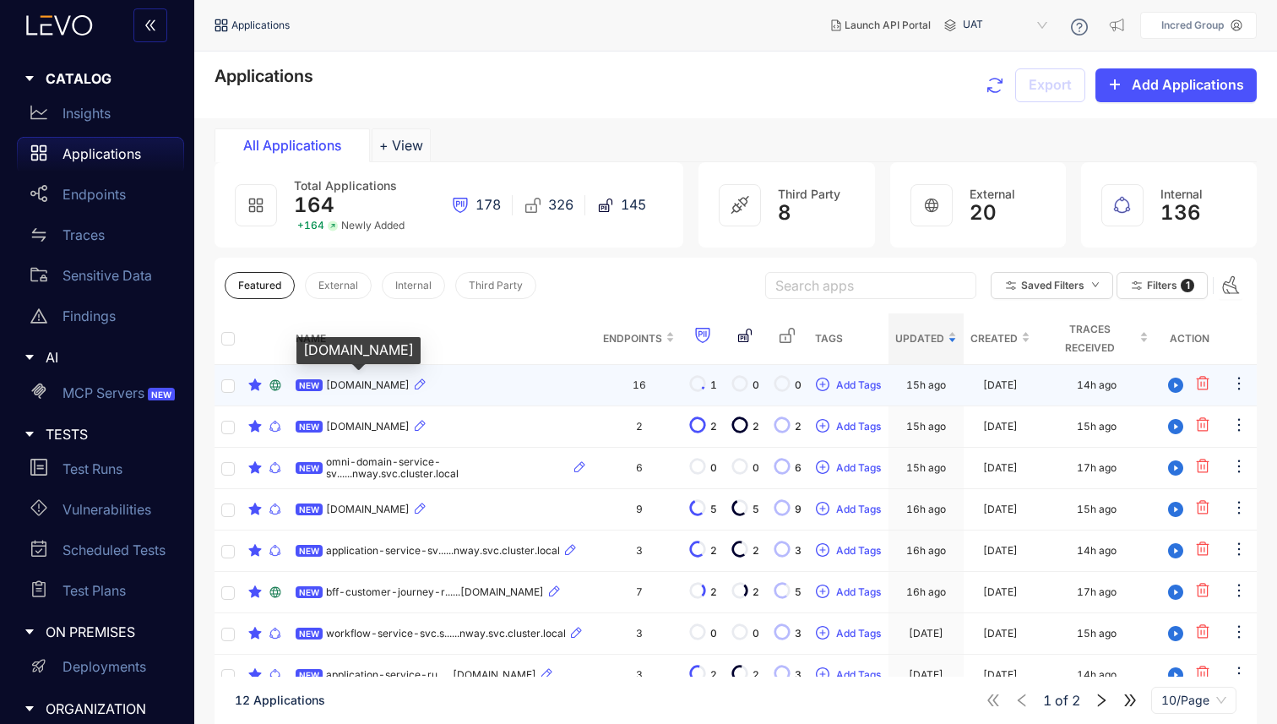
click at [392, 387] on span "[DOMAIN_NAME]" at bounding box center [368, 385] width 84 height 12
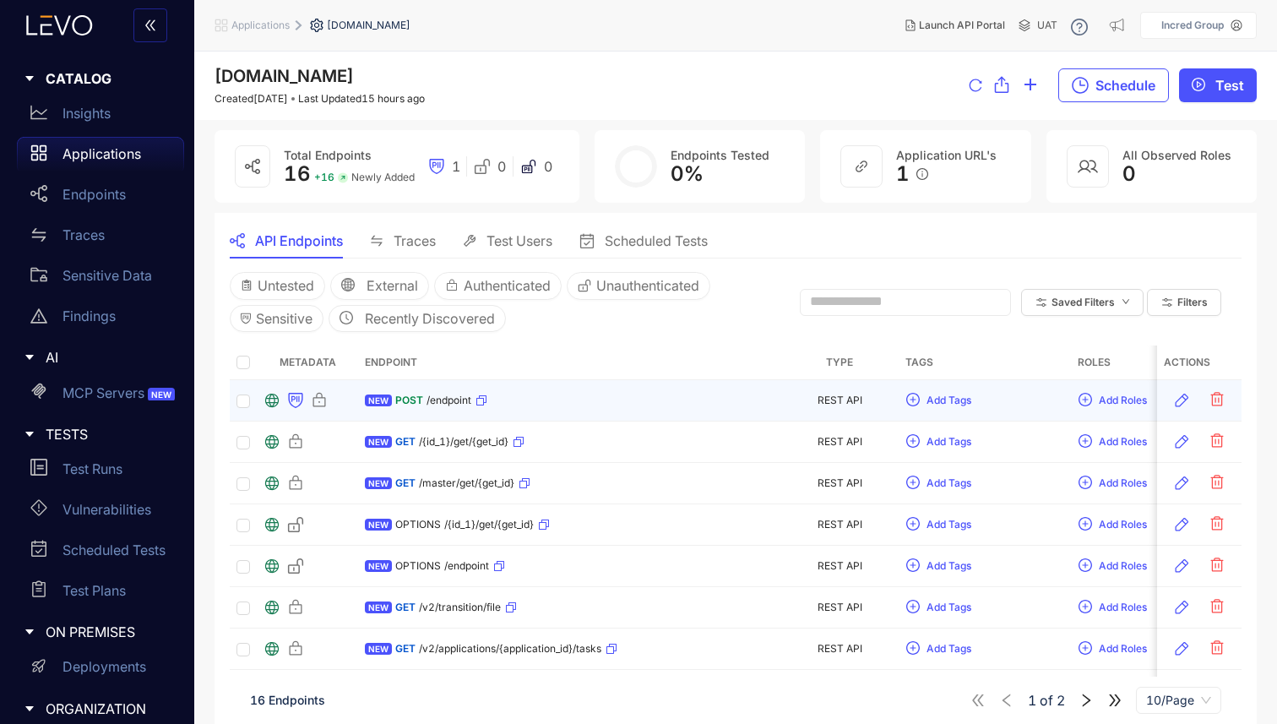
click at [416, 407] on div "POST /endpoint" at bounding box center [441, 400] width 92 height 27
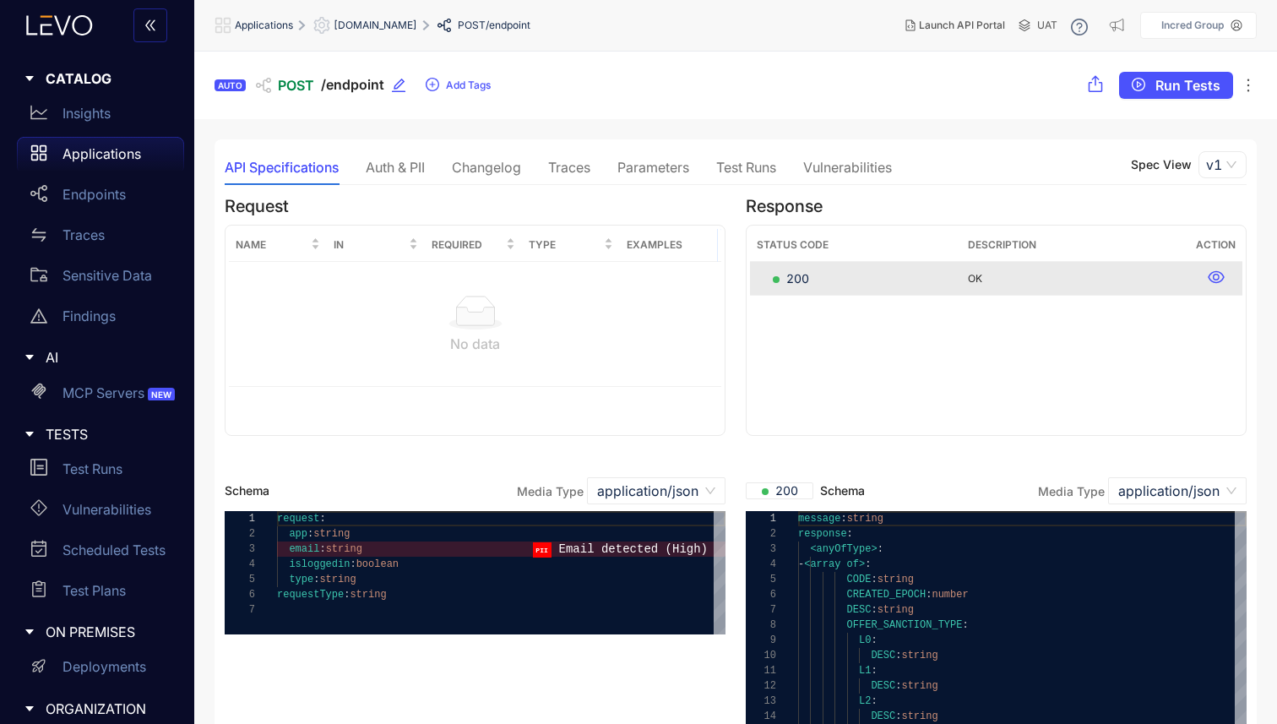
click at [497, 176] on div "Changelog" at bounding box center [486, 167] width 69 height 35
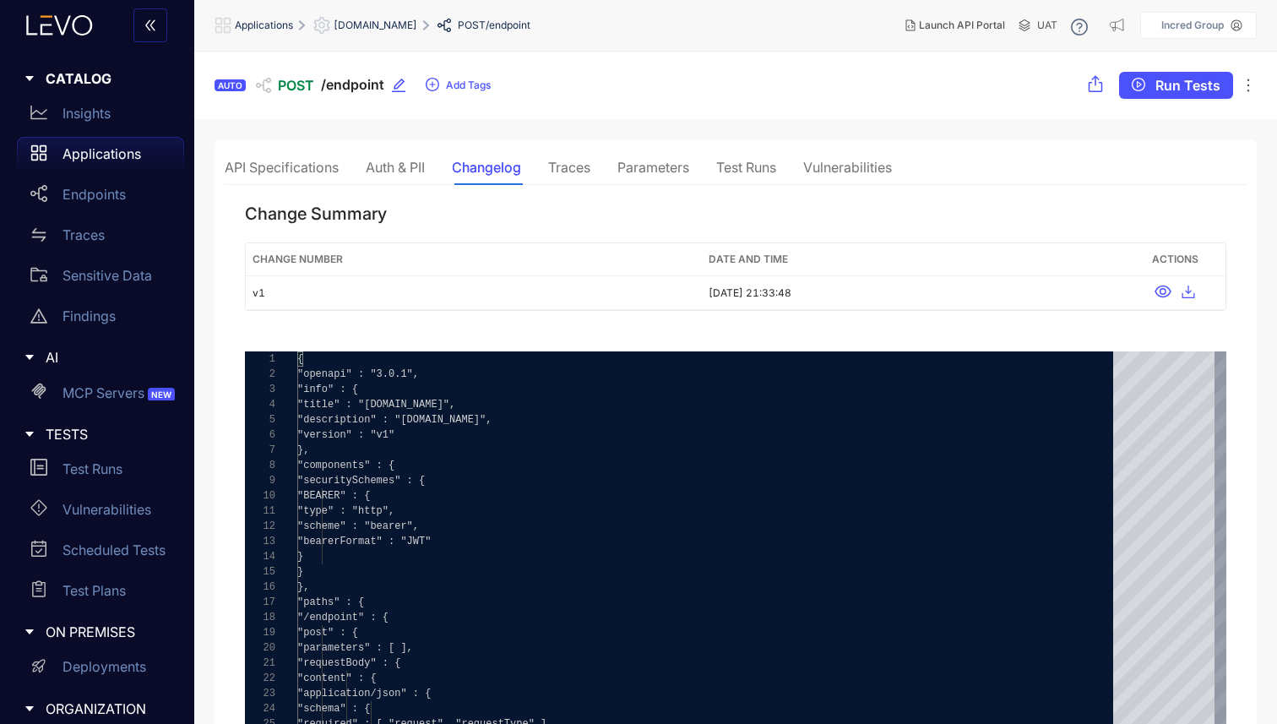
click at [594, 174] on div "API Specifications Auth & PII Changelog Traces Parameters Test Runs Vulnerabili…" at bounding box center [558, 167] width 667 height 35
click at [558, 169] on div "Traces" at bounding box center [569, 167] width 42 height 15
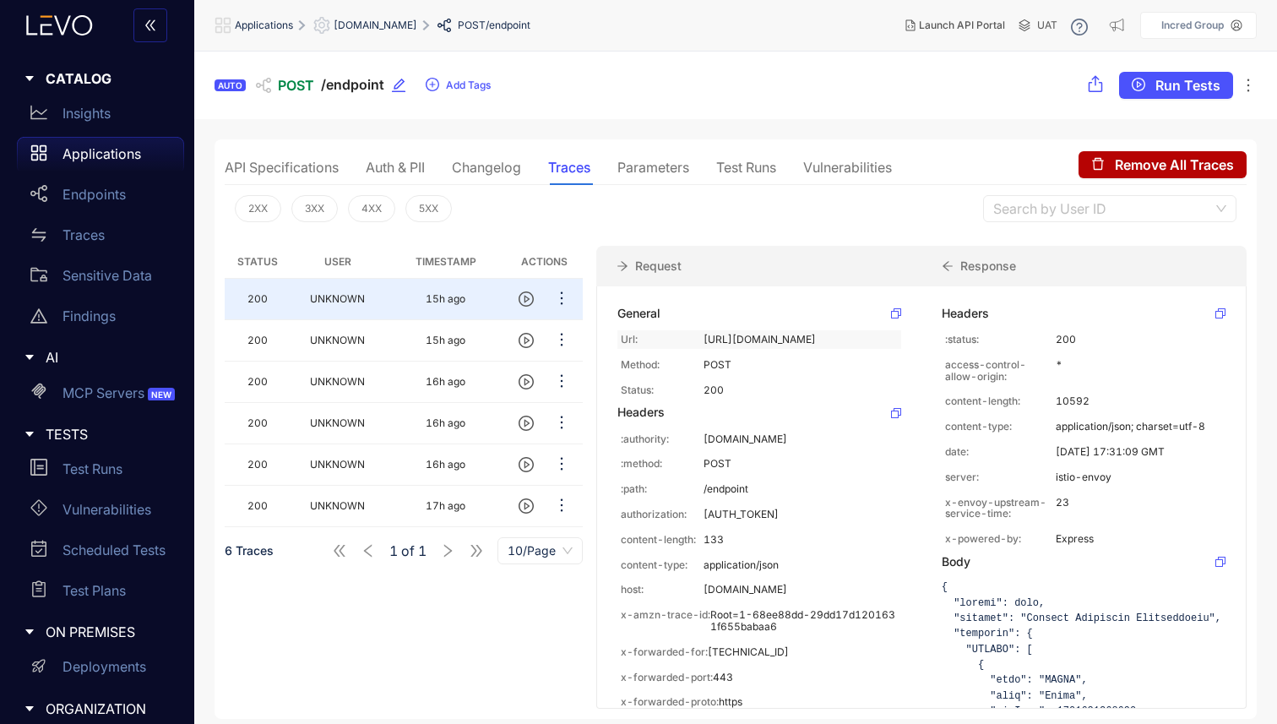
click at [695, 331] on div "Url: [URL][DOMAIN_NAME]" at bounding box center [759, 339] width 284 height 19
drag, startPoint x: 752, startPoint y: 359, endPoint x: 677, endPoint y: 346, distance: 76.2
click at [677, 346] on div "Url: [URL][DOMAIN_NAME]" at bounding box center [759, 339] width 284 height 19
click at [821, 345] on p "[URL][DOMAIN_NAME]" at bounding box center [801, 340] width 194 height 12
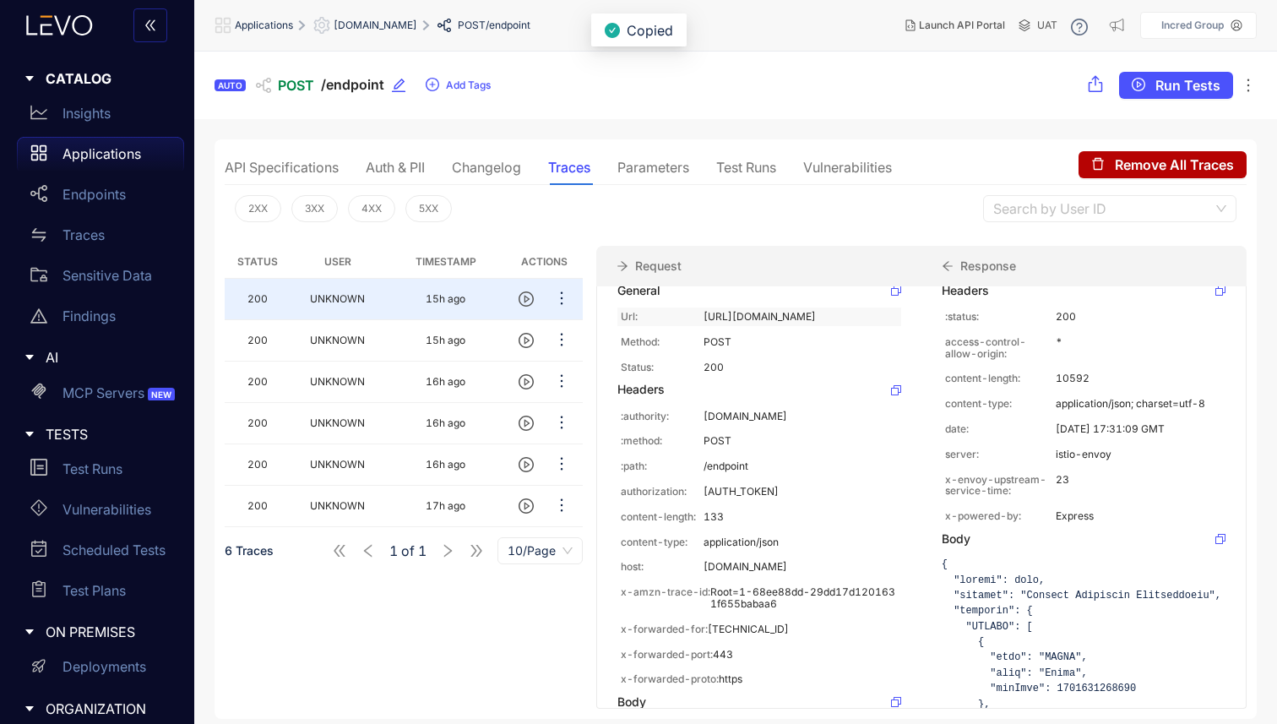
drag, startPoint x: 702, startPoint y: 312, endPoint x: 740, endPoint y: 330, distance: 42.3
click at [740, 326] on div "Url: [URL][DOMAIN_NAME]" at bounding box center [759, 316] width 284 height 19
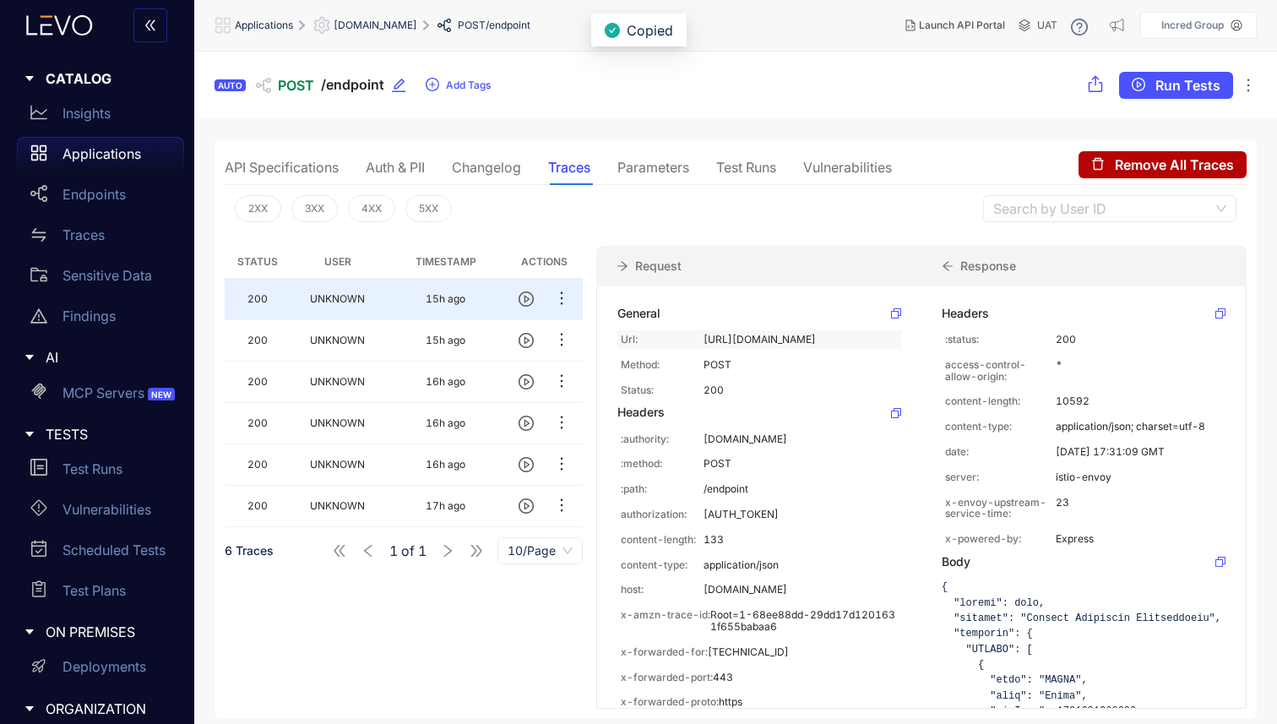
drag, startPoint x: 699, startPoint y: 339, endPoint x: 720, endPoint y: 348, distance: 22.3
click at [720, 347] on div "Url: [URL][DOMAIN_NAME]" at bounding box center [759, 339] width 284 height 19
click at [775, 371] on p "POST" at bounding box center [801, 365] width 194 height 12
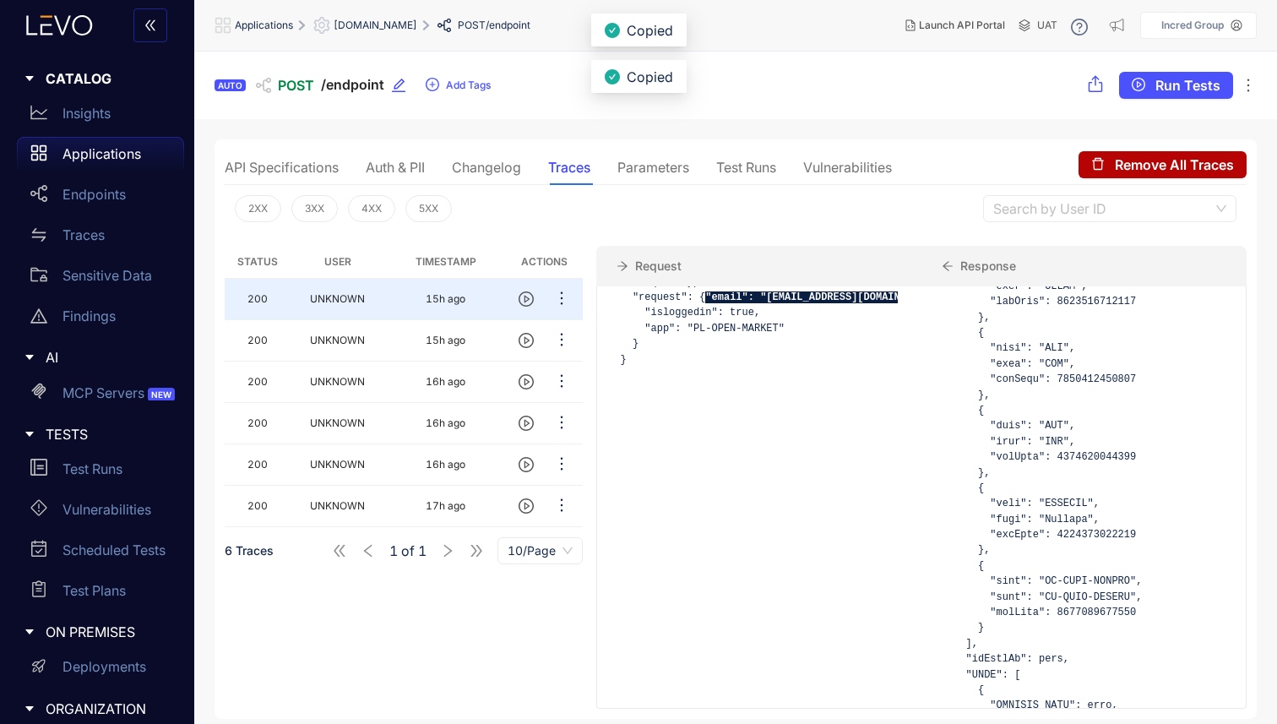
scroll to position [506, 0]
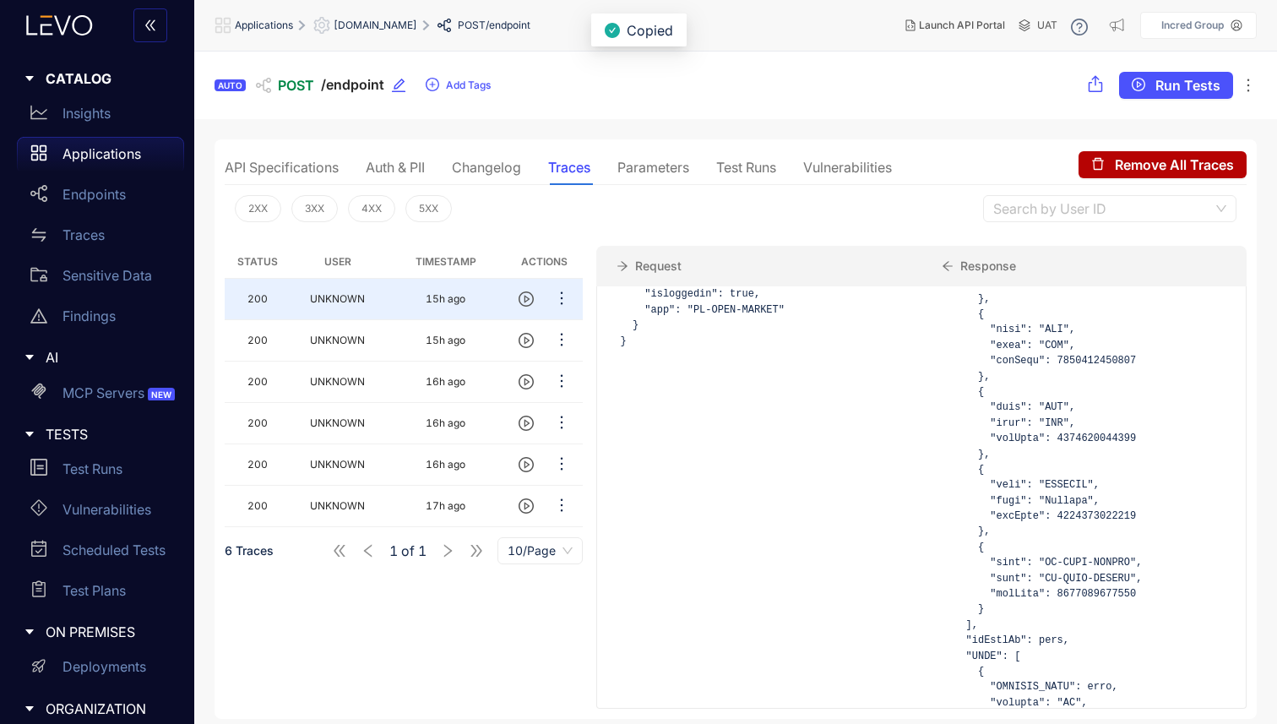
click at [309, 163] on div "API Specifications" at bounding box center [282, 167] width 114 height 15
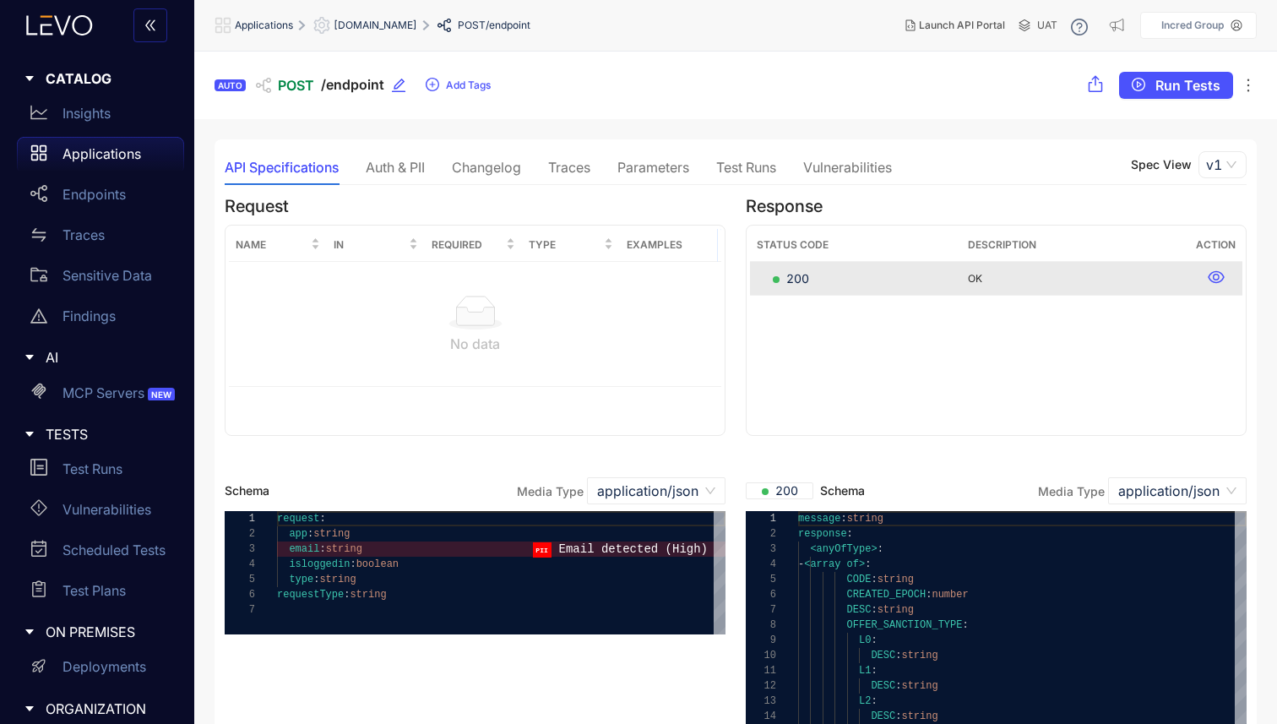
click at [408, 170] on div "Auth & PII" at bounding box center [395, 167] width 59 height 15
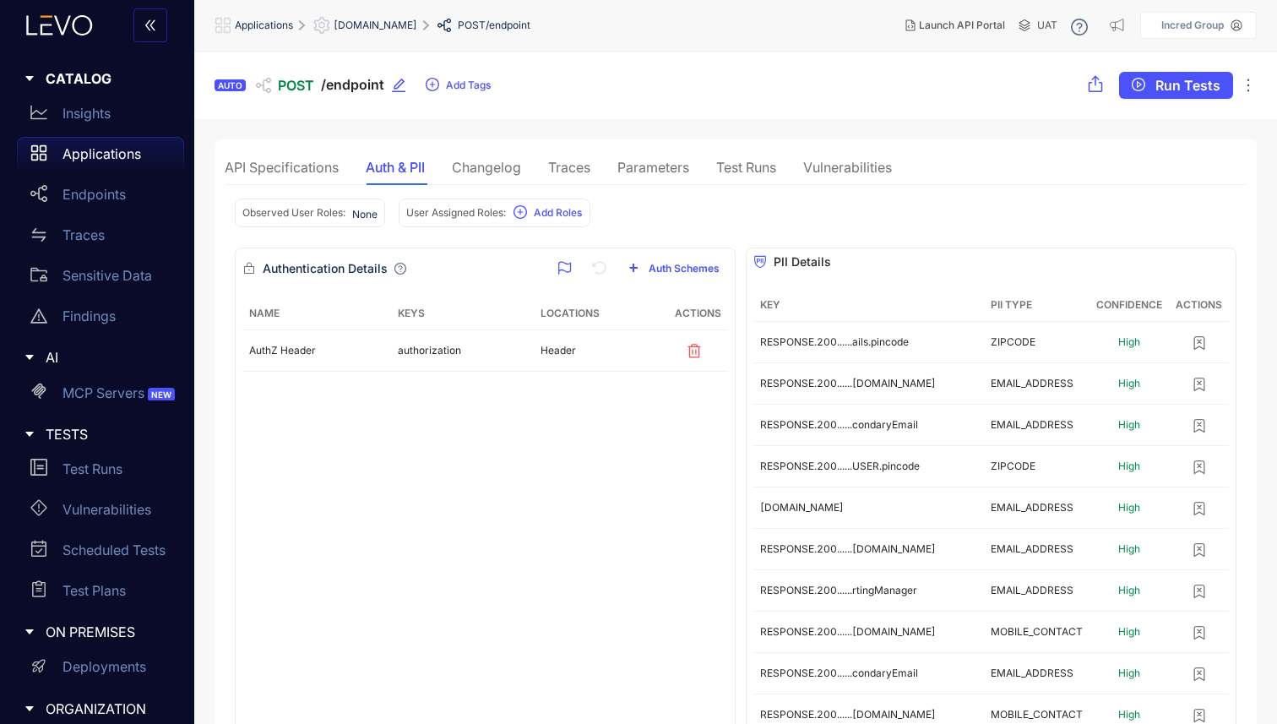
click at [503, 166] on div "Changelog" at bounding box center [486, 167] width 69 height 15
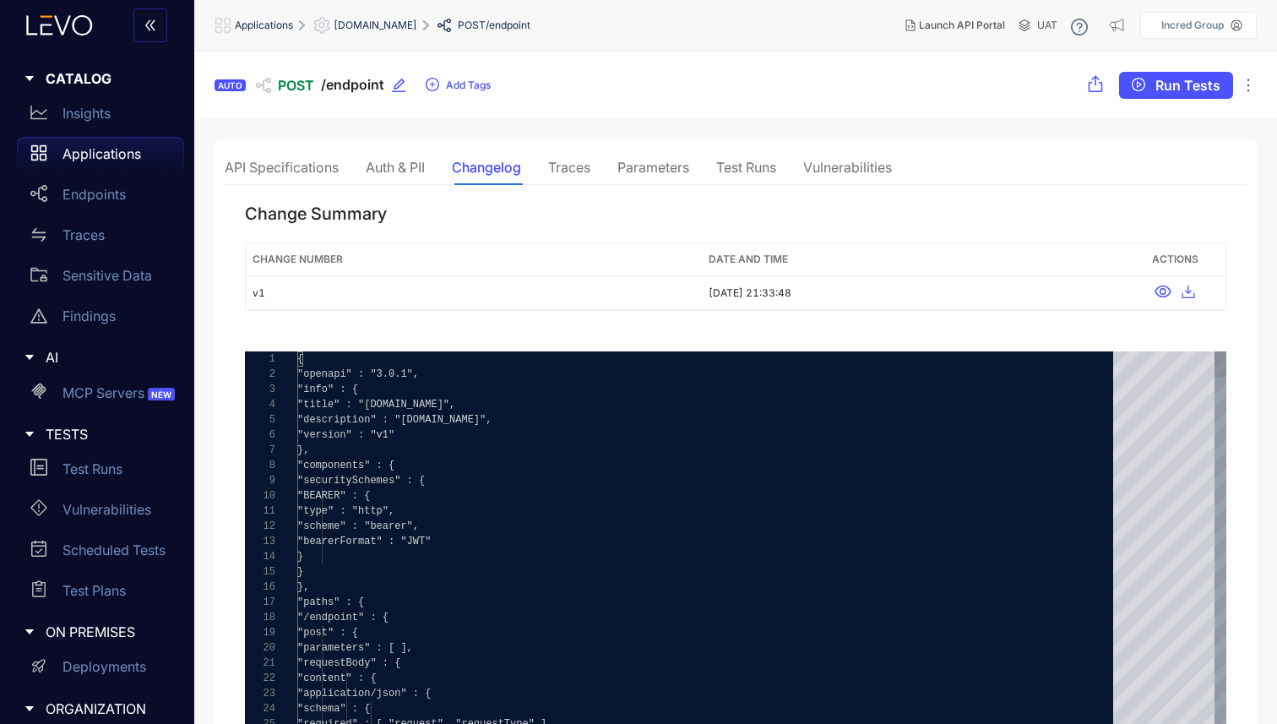
click at [585, 173] on div "Traces" at bounding box center [569, 167] width 42 height 15
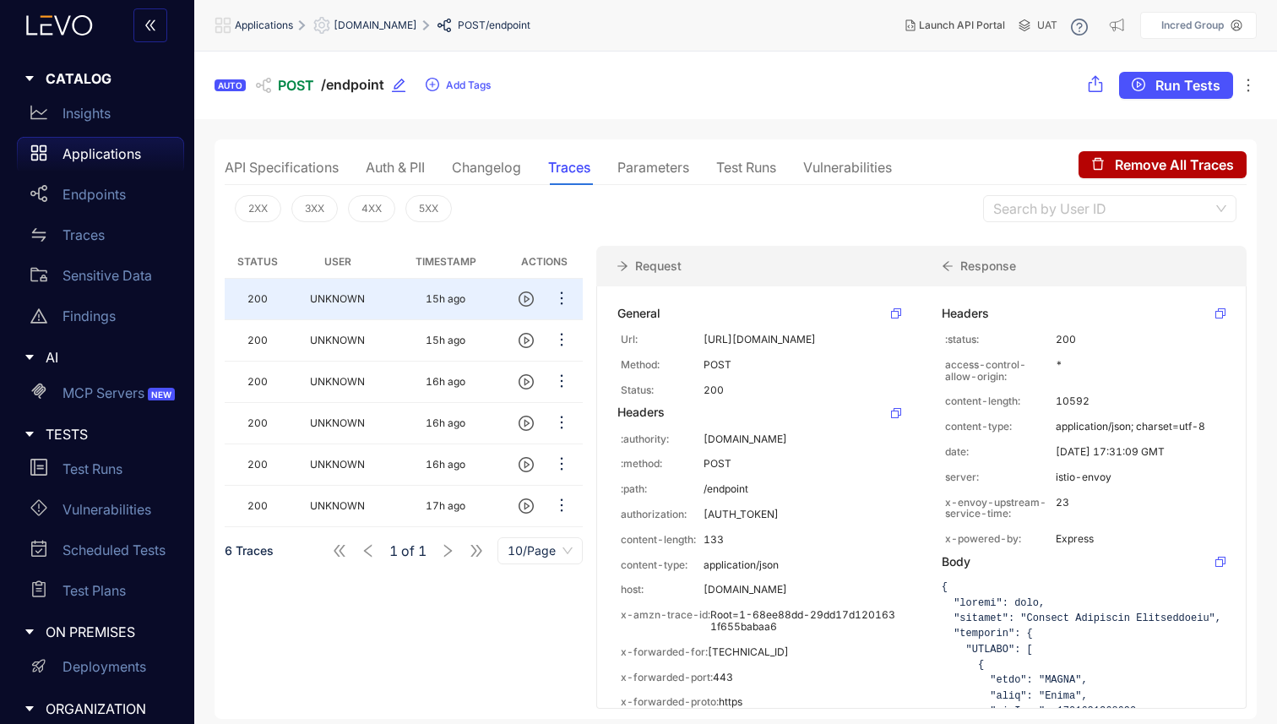
click at [672, 171] on div "Parameters" at bounding box center [653, 167] width 72 height 15
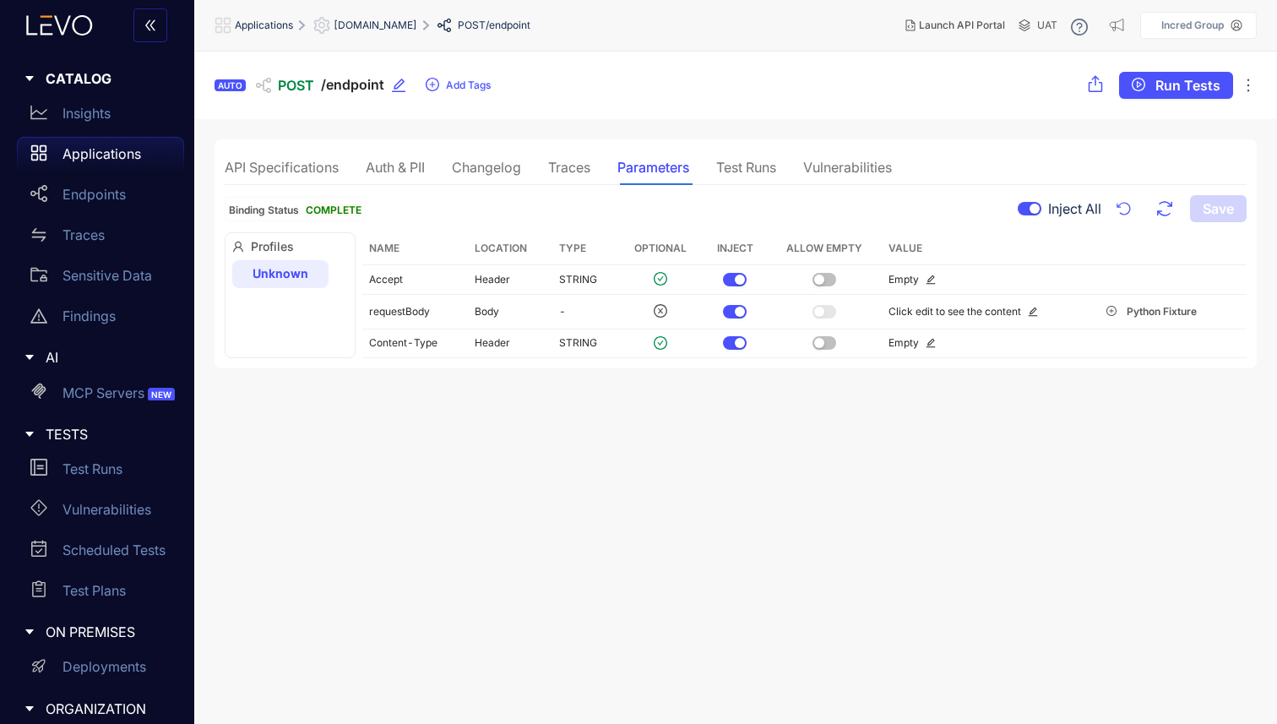
click at [742, 173] on div "Test Runs" at bounding box center [746, 167] width 60 height 15
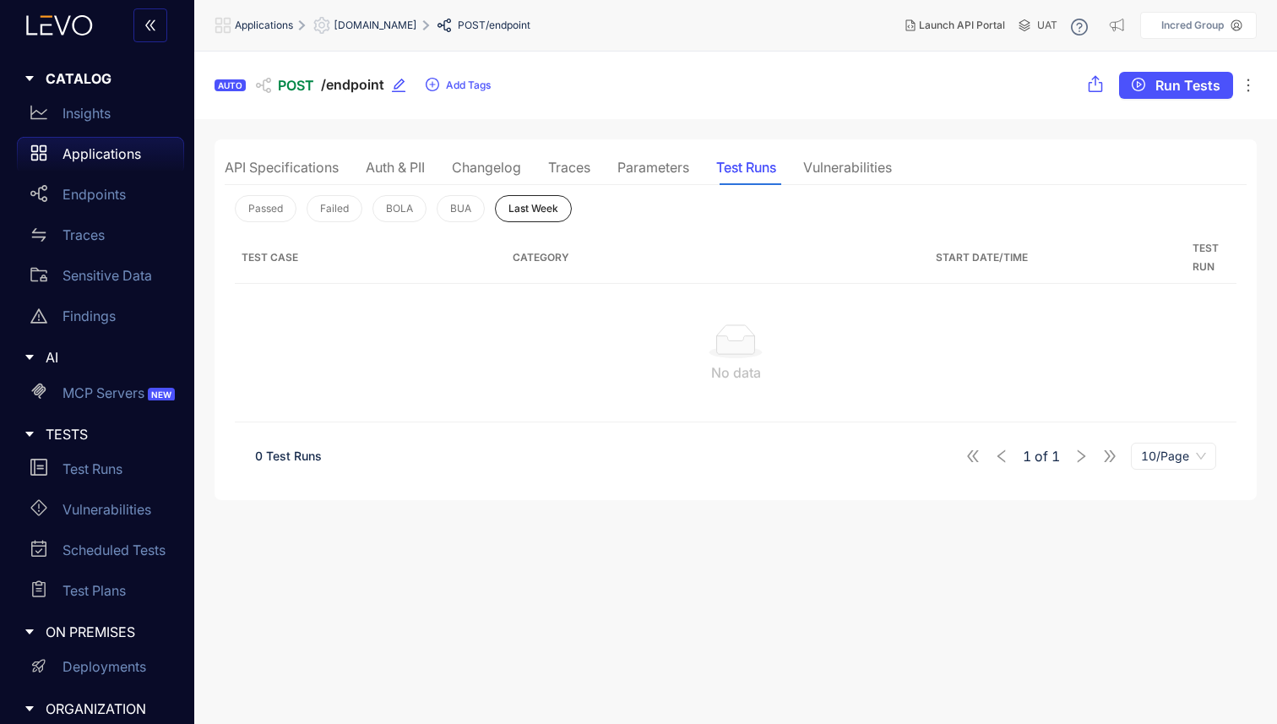
click at [851, 168] on div "Vulnerabilities" at bounding box center [847, 167] width 89 height 15
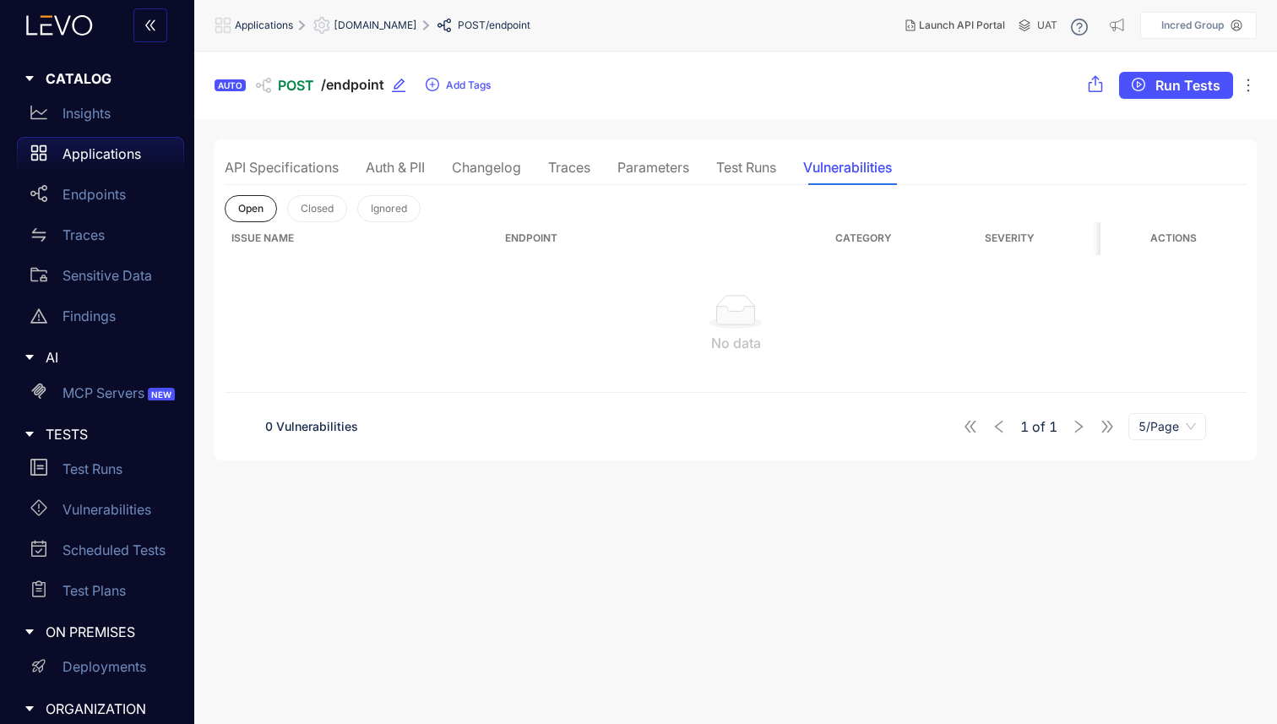
click at [786, 181] on div "API Specifications Auth & PII Changelog Traces Parameters Test Runs Vulnerabili…" at bounding box center [558, 167] width 667 height 35
click at [743, 177] on div "Test Runs" at bounding box center [746, 167] width 60 height 35
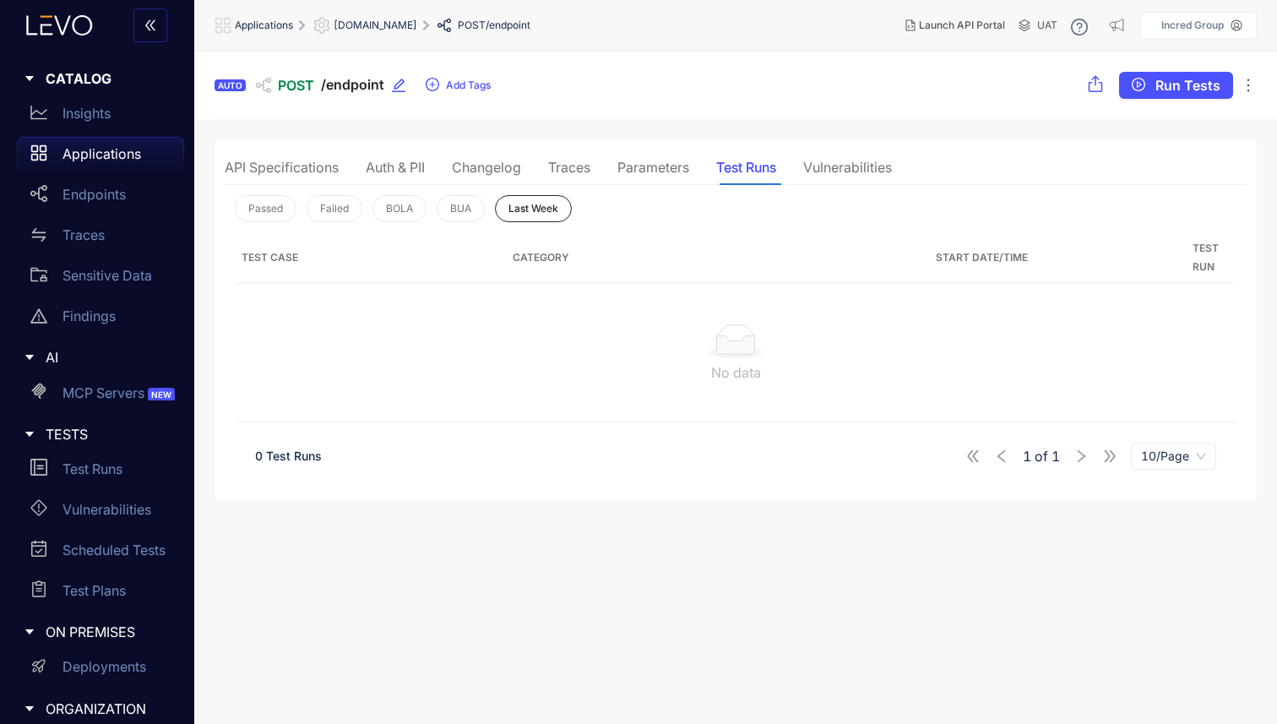
click at [669, 171] on div "Parameters" at bounding box center [653, 167] width 72 height 15
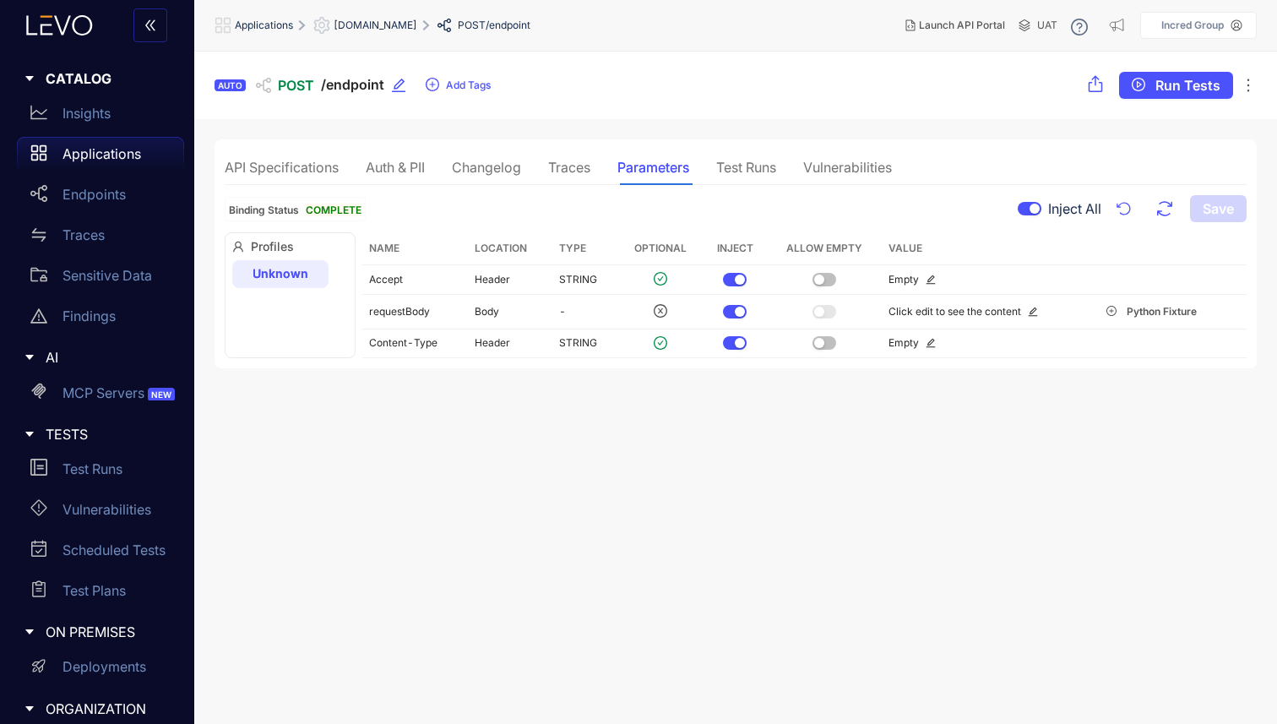
click at [553, 165] on div "Traces" at bounding box center [569, 167] width 42 height 15
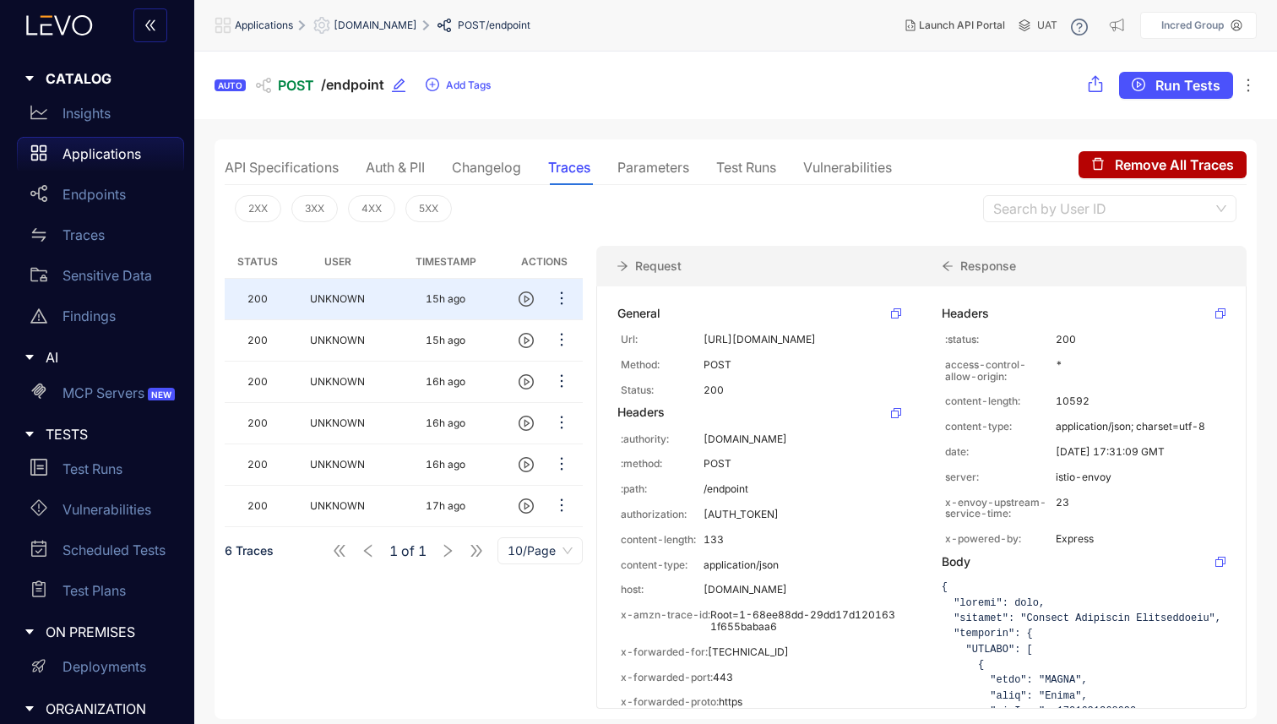
click at [480, 160] on div "Changelog" at bounding box center [486, 167] width 69 height 15
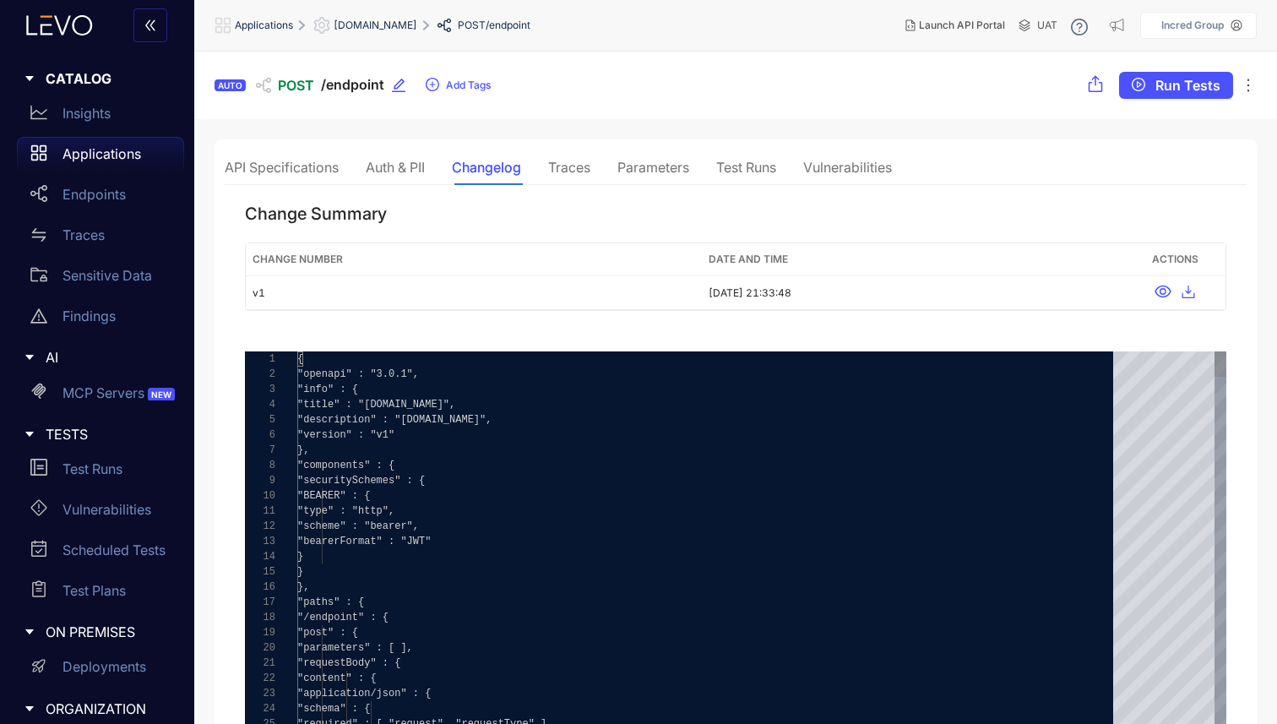
click at [652, 160] on div "Parameters" at bounding box center [653, 167] width 72 height 15
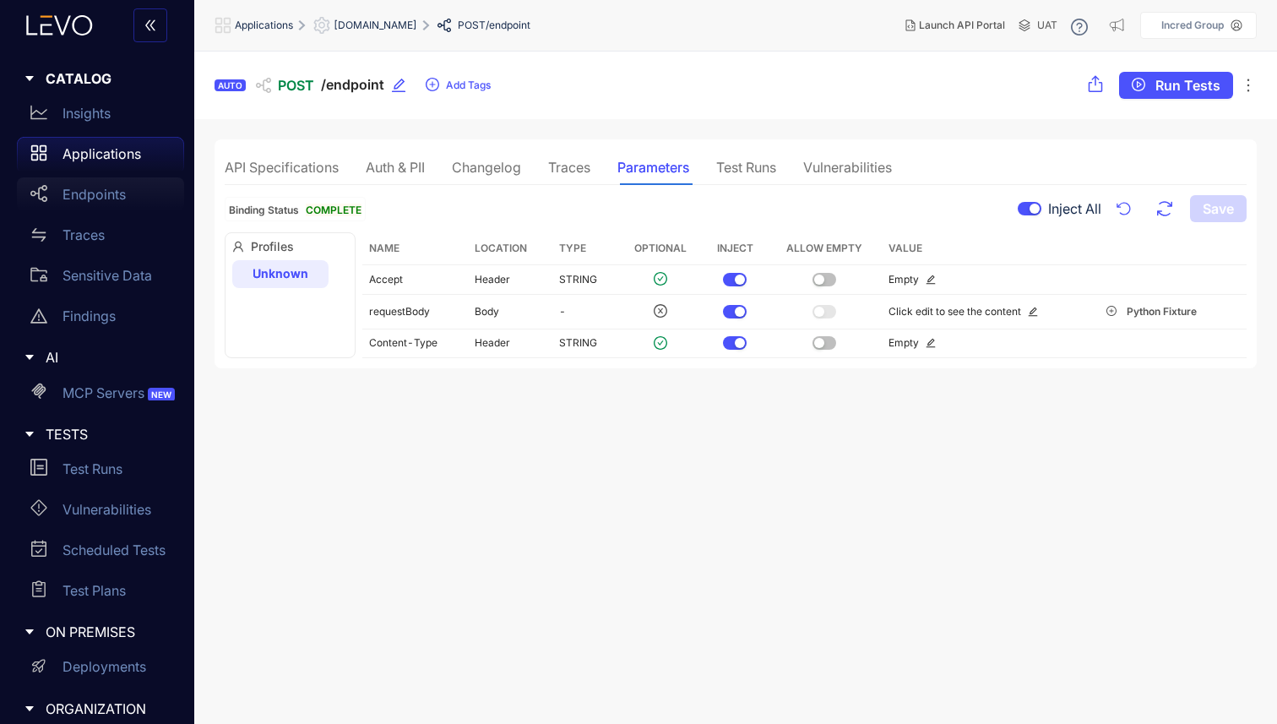
click at [83, 197] on p "Endpoints" at bounding box center [94, 194] width 63 height 15
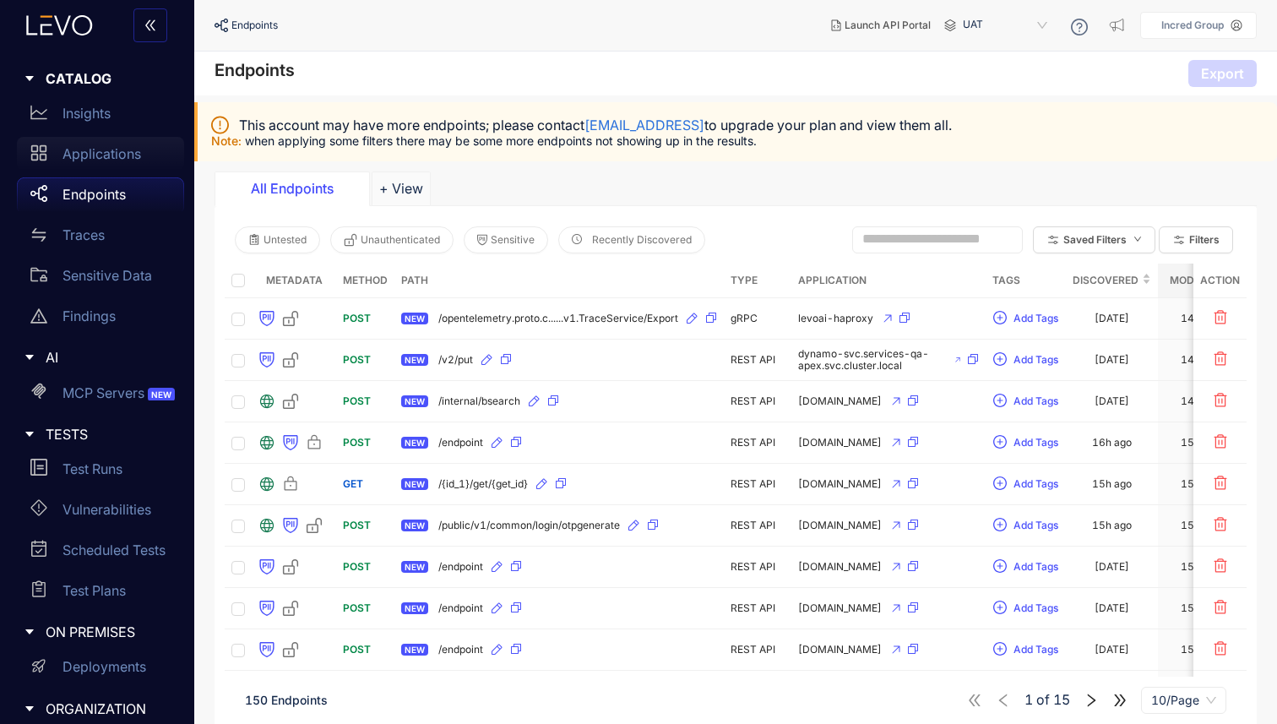
click at [84, 171] on link "Applications" at bounding box center [100, 157] width 167 height 41
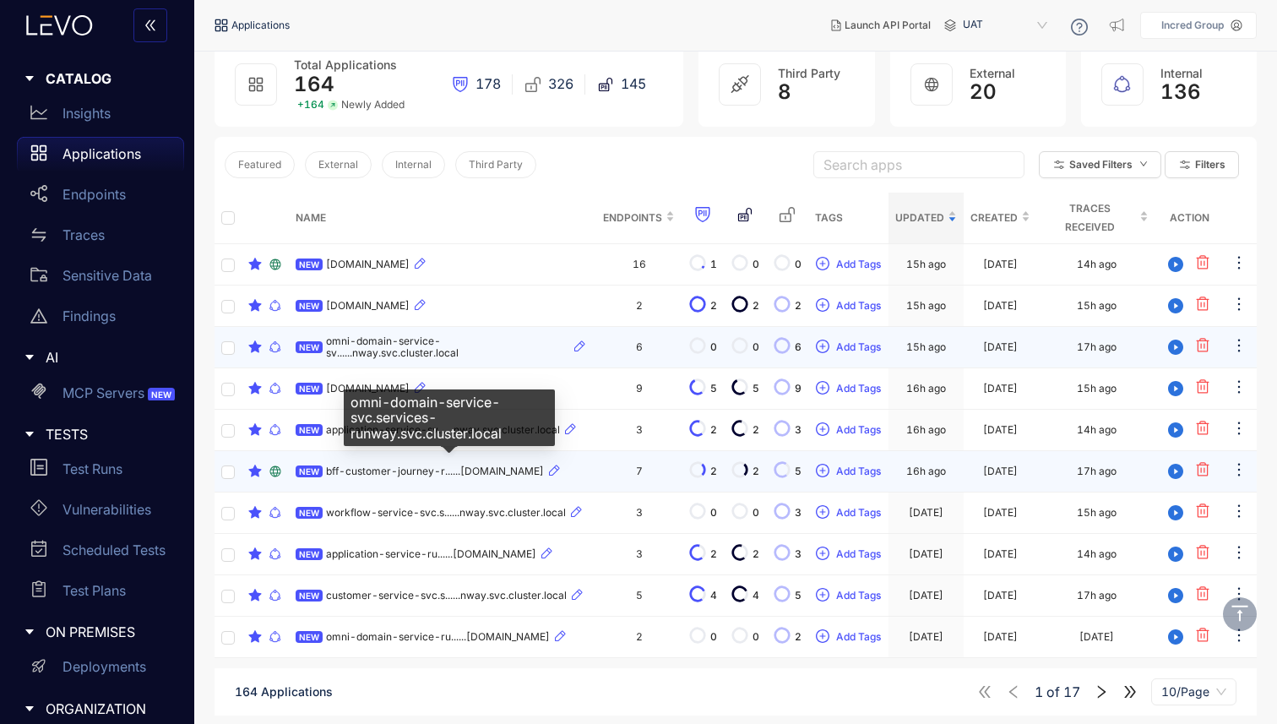
scroll to position [122, 0]
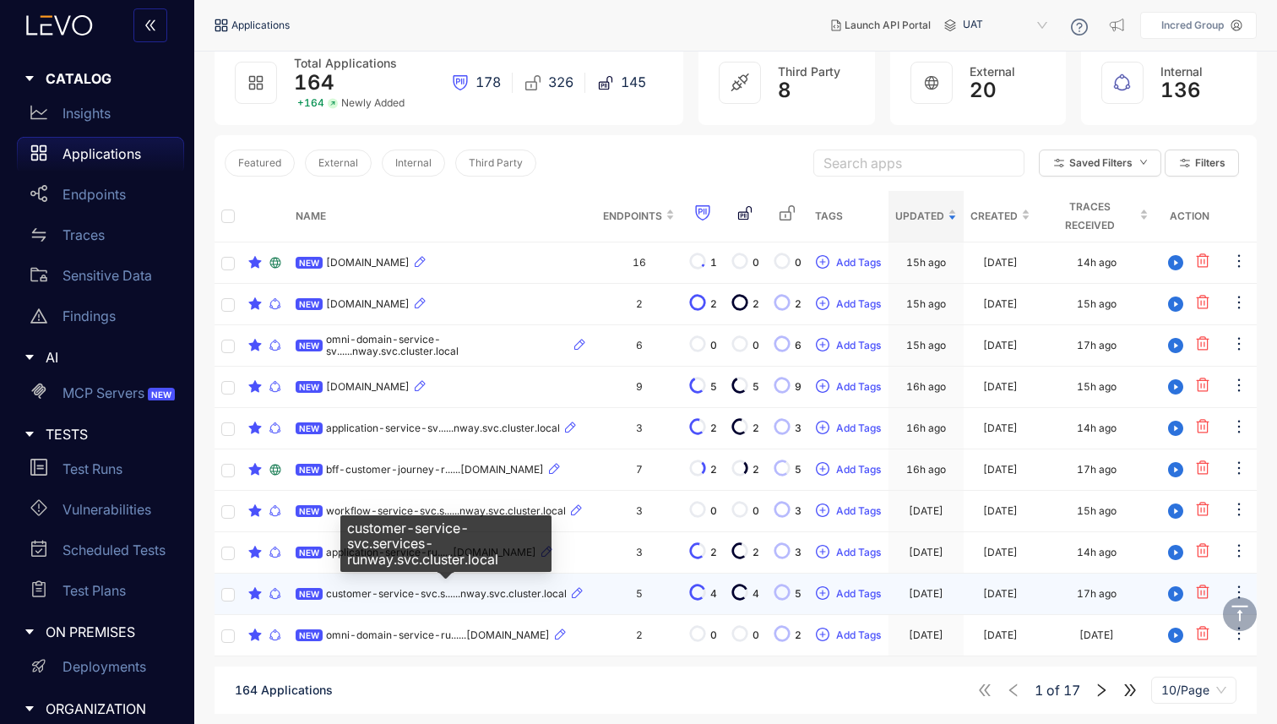
click at [409, 593] on span "customer-service-svc.s......nway.svc.cluster.local" at bounding box center [446, 594] width 241 height 12
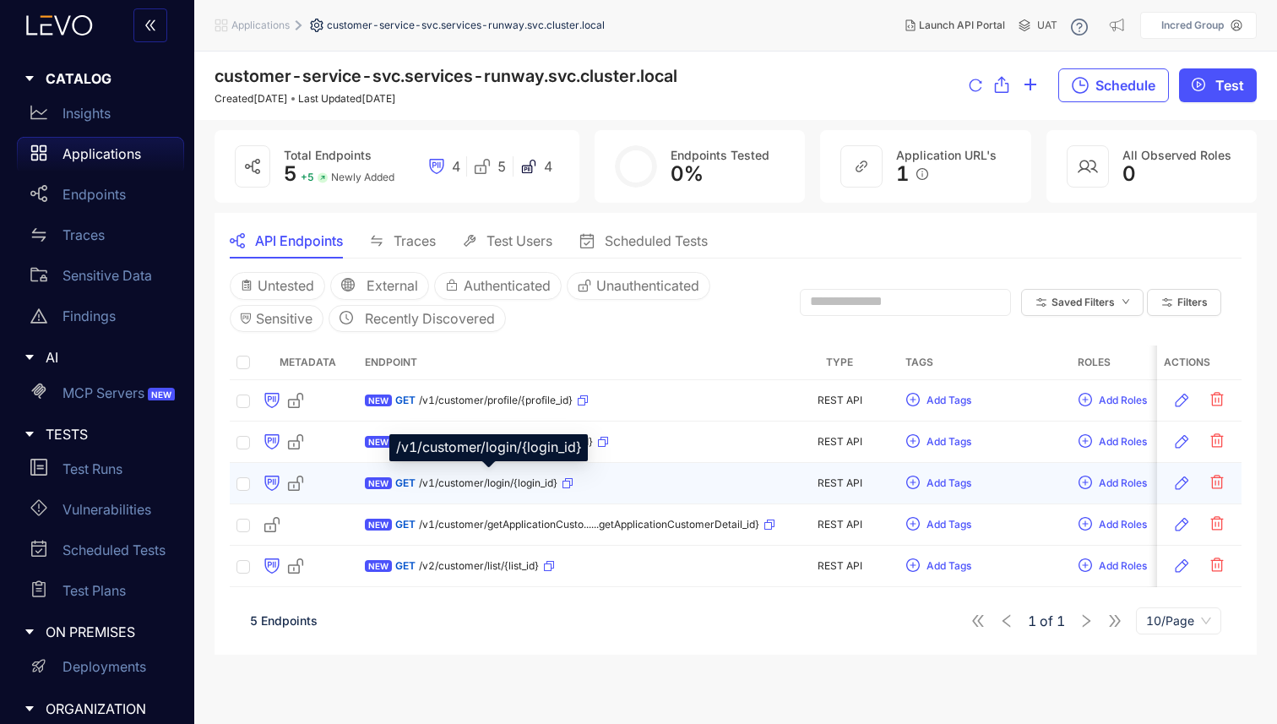
click at [504, 484] on span "/v1/customer/login/{login_id}" at bounding box center [488, 483] width 139 height 12
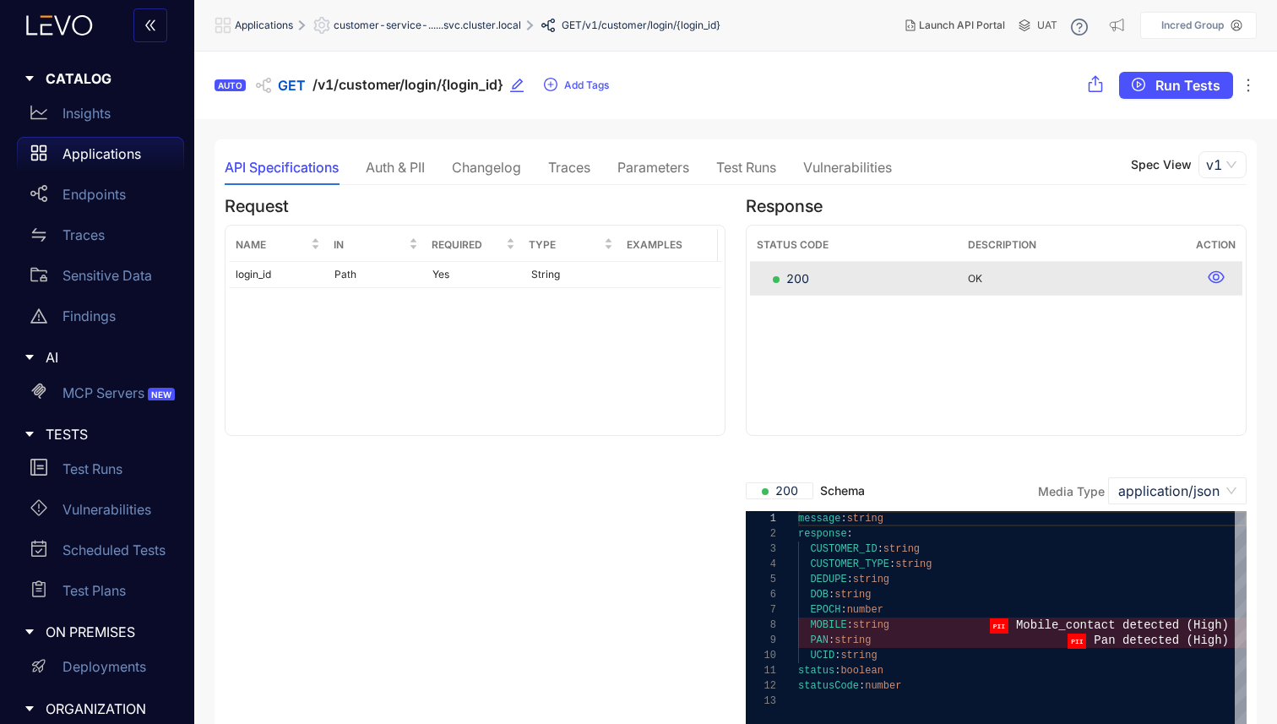
click at [475, 167] on div "Changelog" at bounding box center [486, 167] width 69 height 15
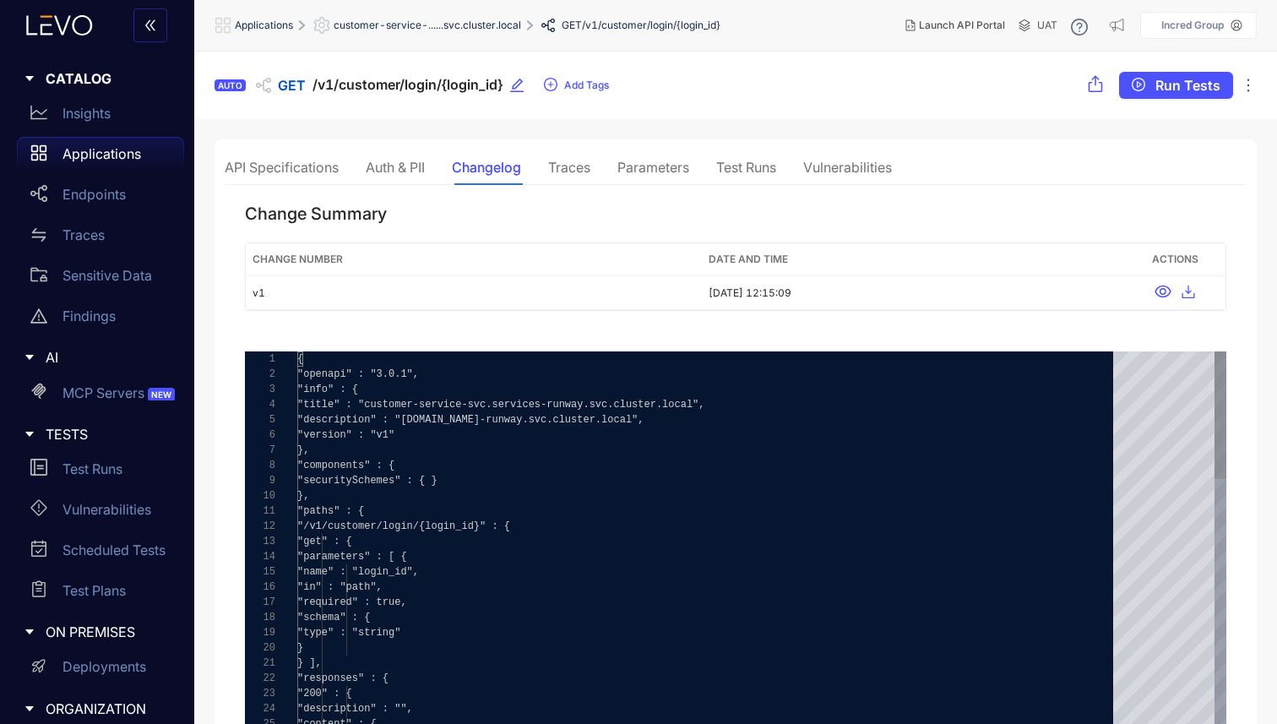
click at [558, 156] on div "Traces" at bounding box center [569, 167] width 42 height 35
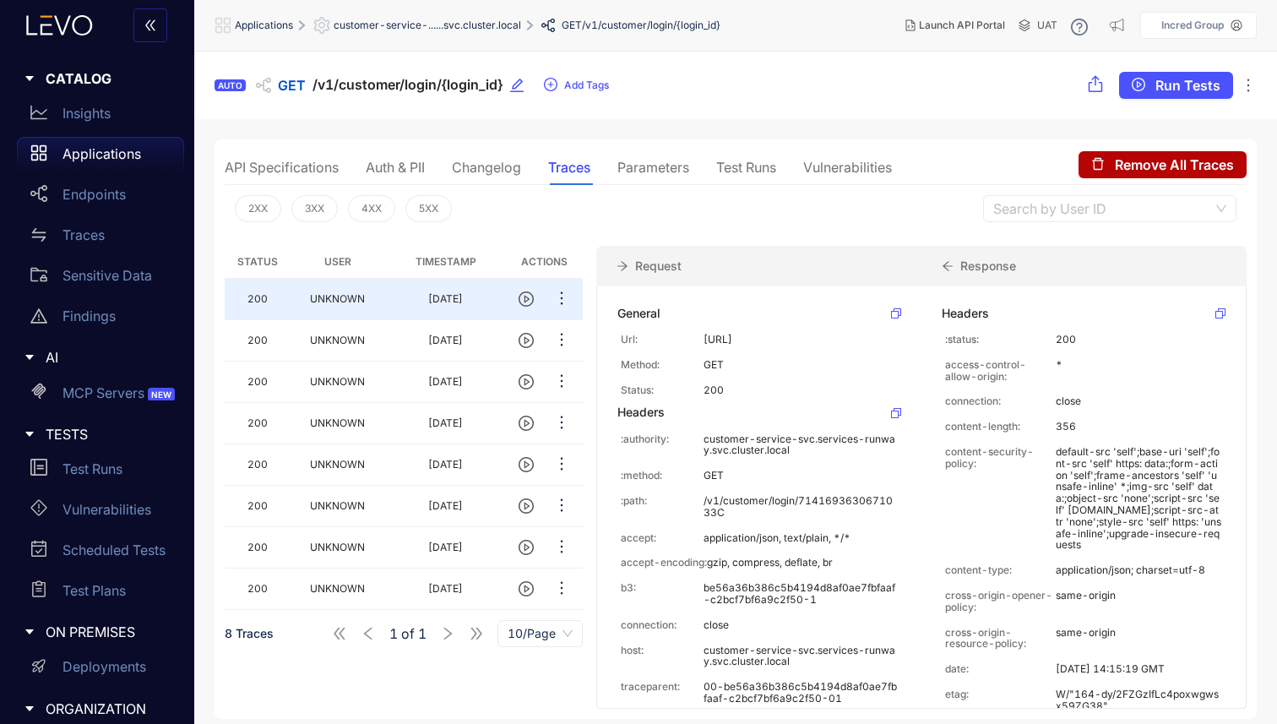
click at [498, 179] on div "Changelog" at bounding box center [486, 167] width 69 height 35
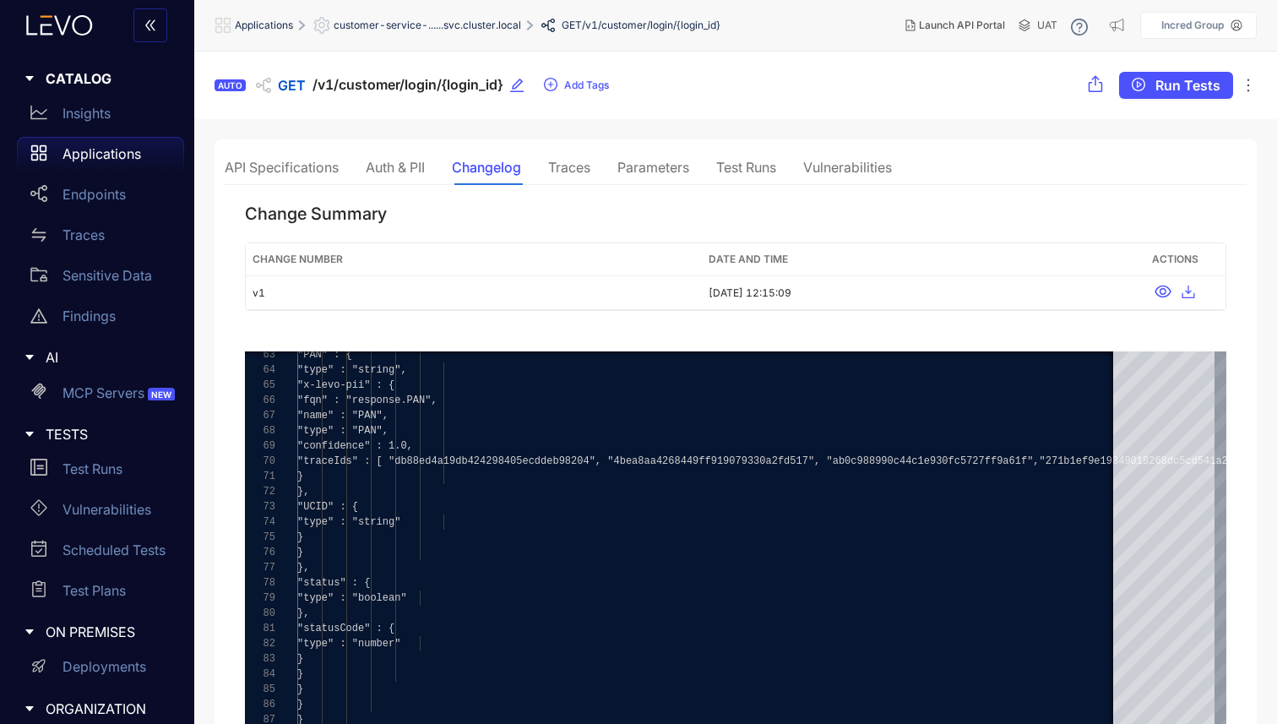
click at [566, 160] on div "Traces" at bounding box center [569, 167] width 42 height 15
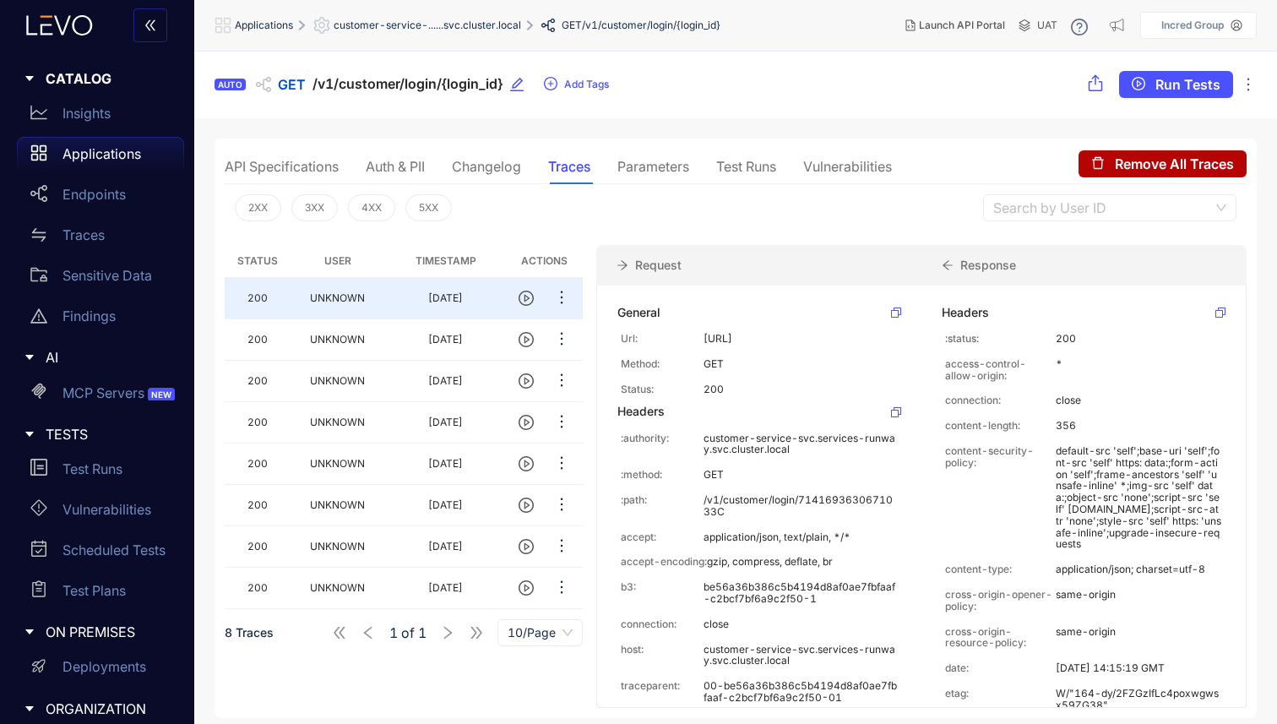
click at [635, 178] on div "Parameters" at bounding box center [653, 166] width 72 height 35
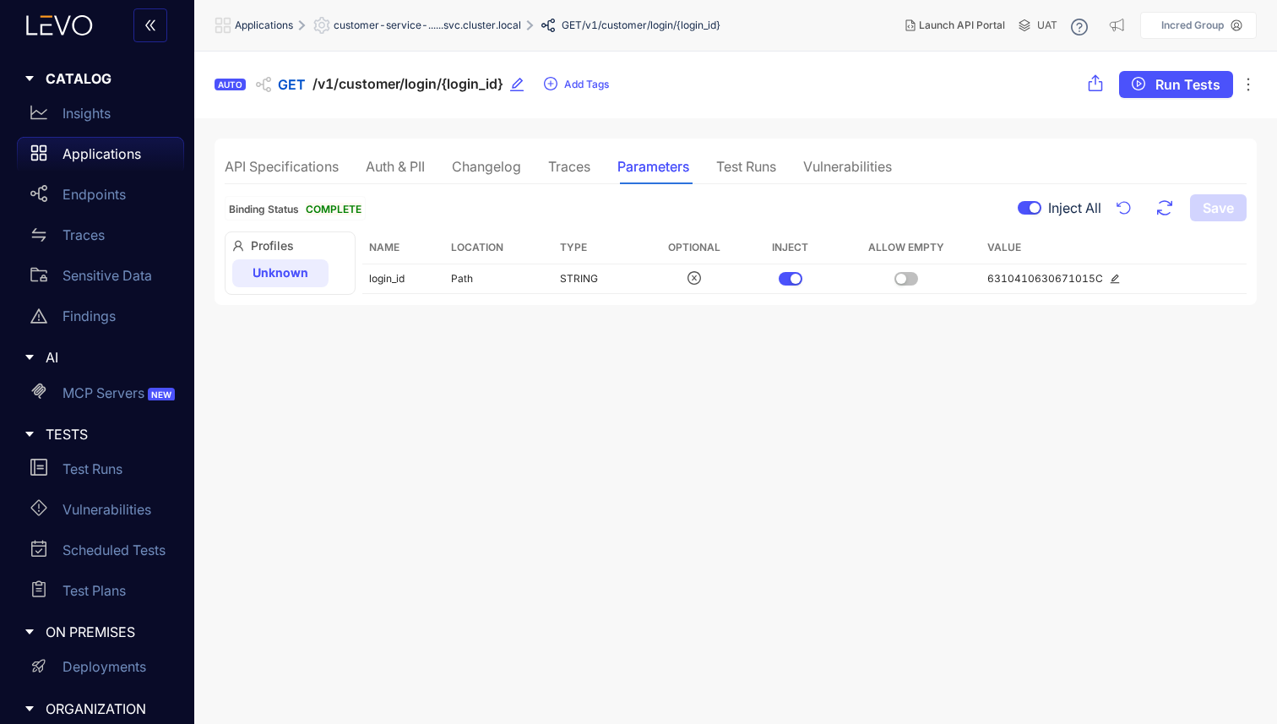
click at [563, 167] on div "Traces" at bounding box center [569, 166] width 42 height 15
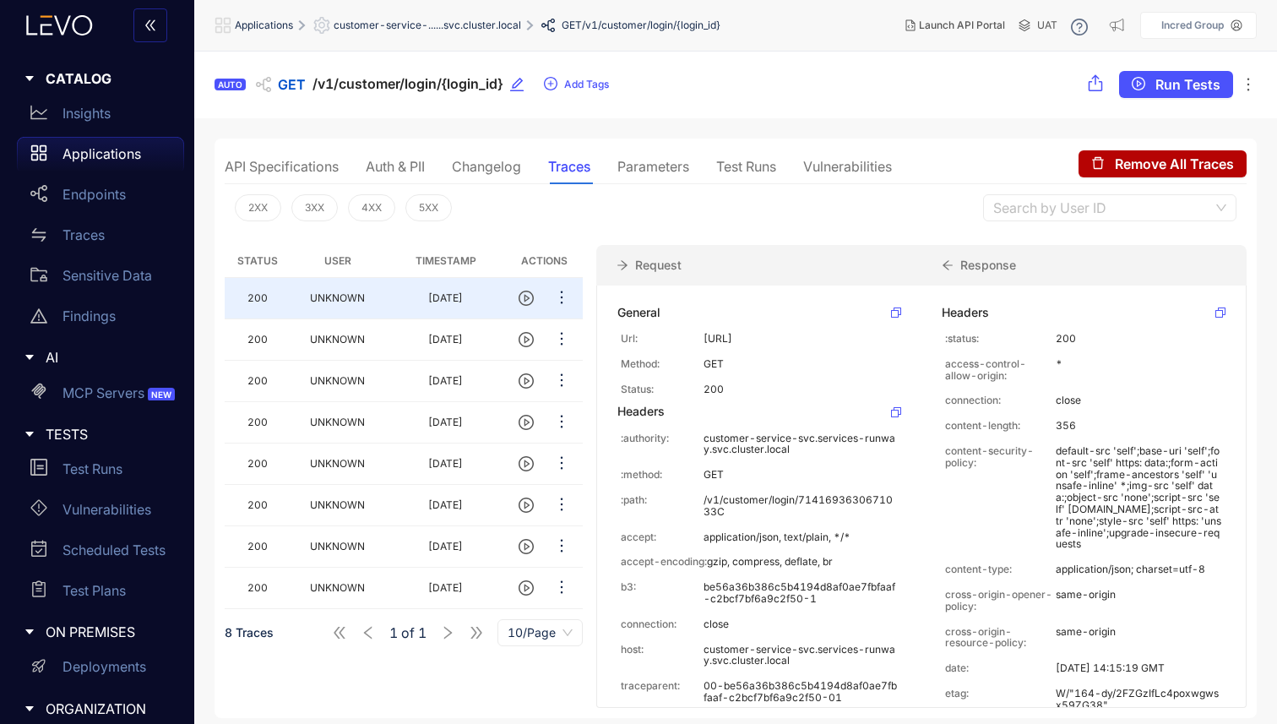
scroll to position [30, 0]
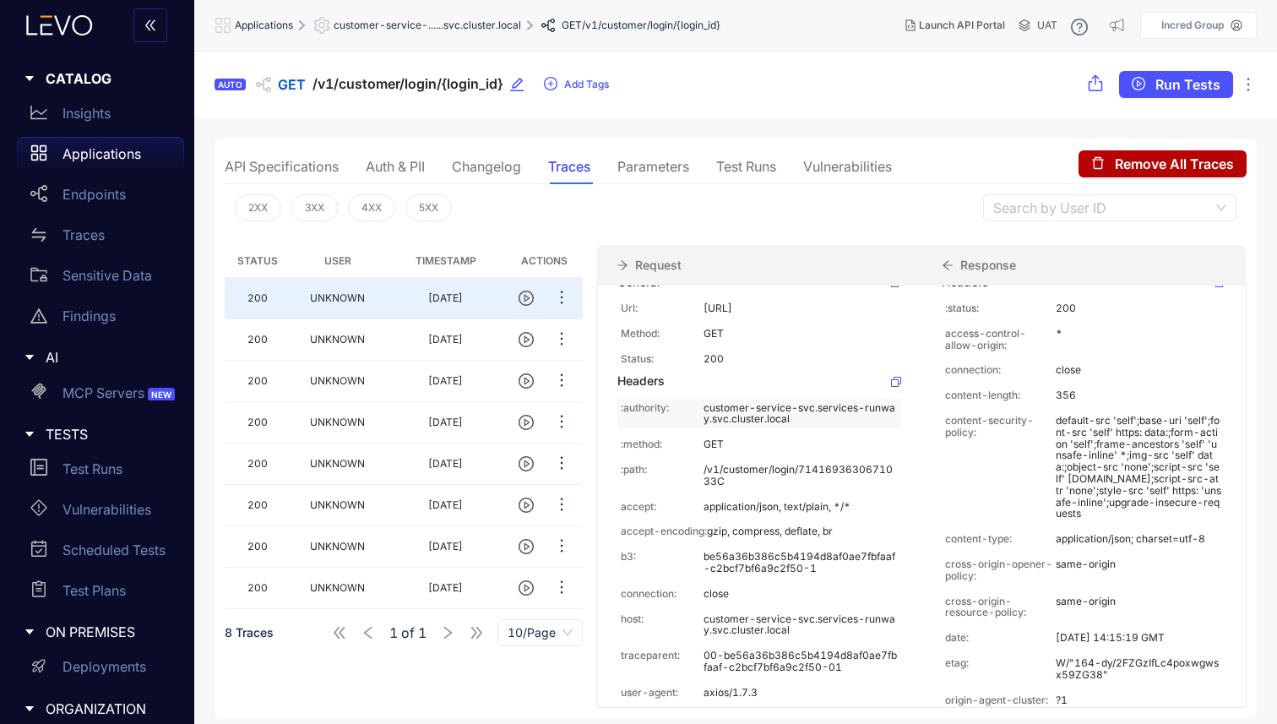
drag, startPoint x: 682, startPoint y: 425, endPoint x: 796, endPoint y: 449, distance: 117.3
click at [796, 429] on div ":authority: customer-service-svc.services-runway.svc.cluster.local" at bounding box center [759, 414] width 284 height 30
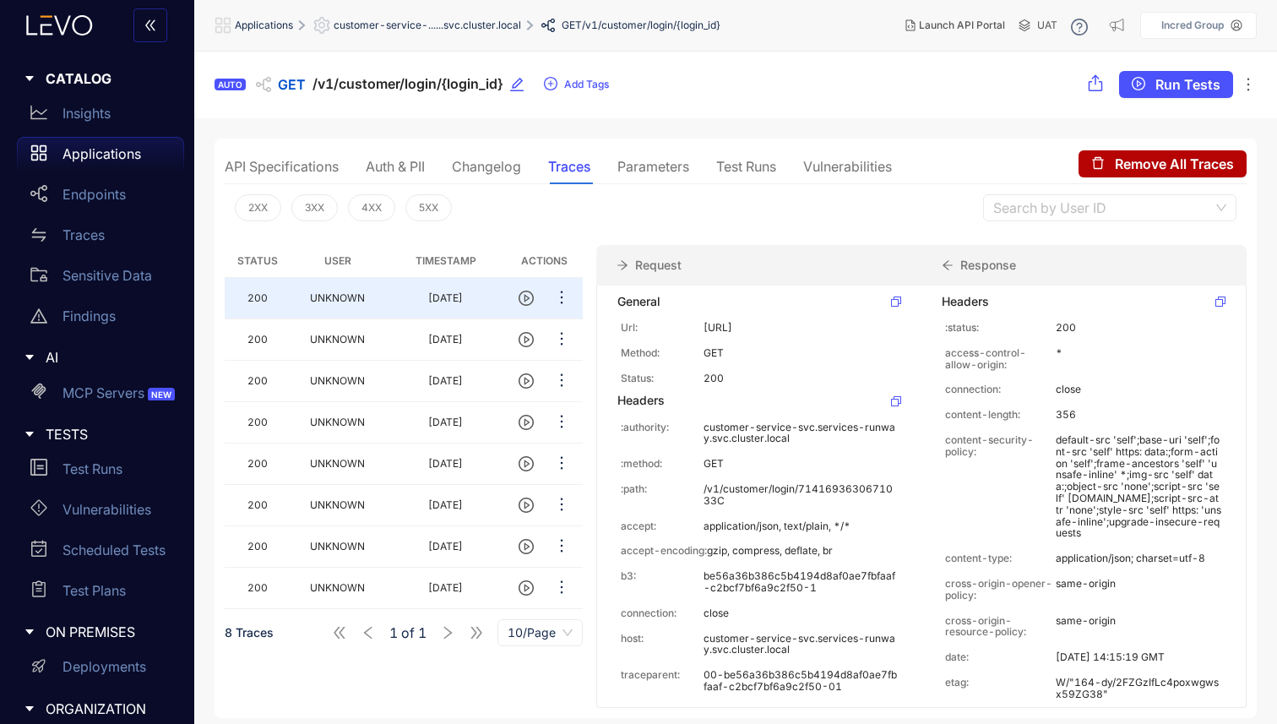
scroll to position [0, 0]
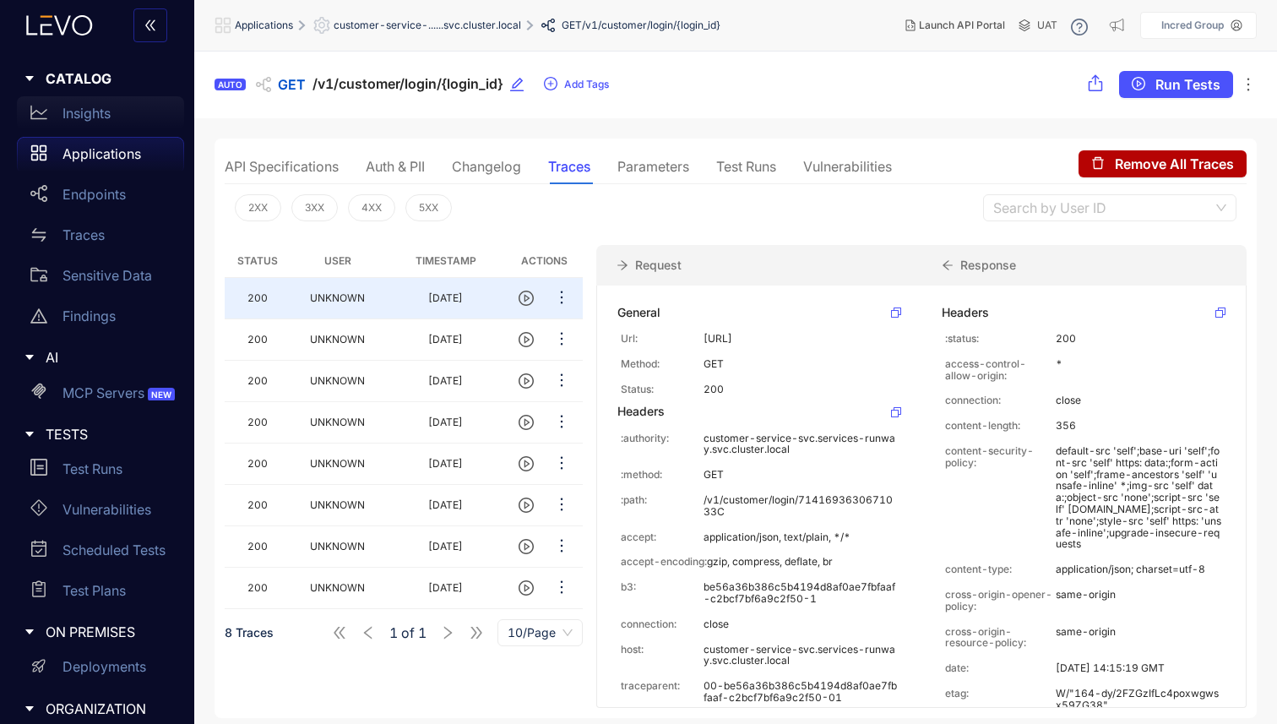
click at [109, 121] on p "Insights" at bounding box center [87, 113] width 48 height 15
